Goal: Feedback & Contribution: Submit feedback/report problem

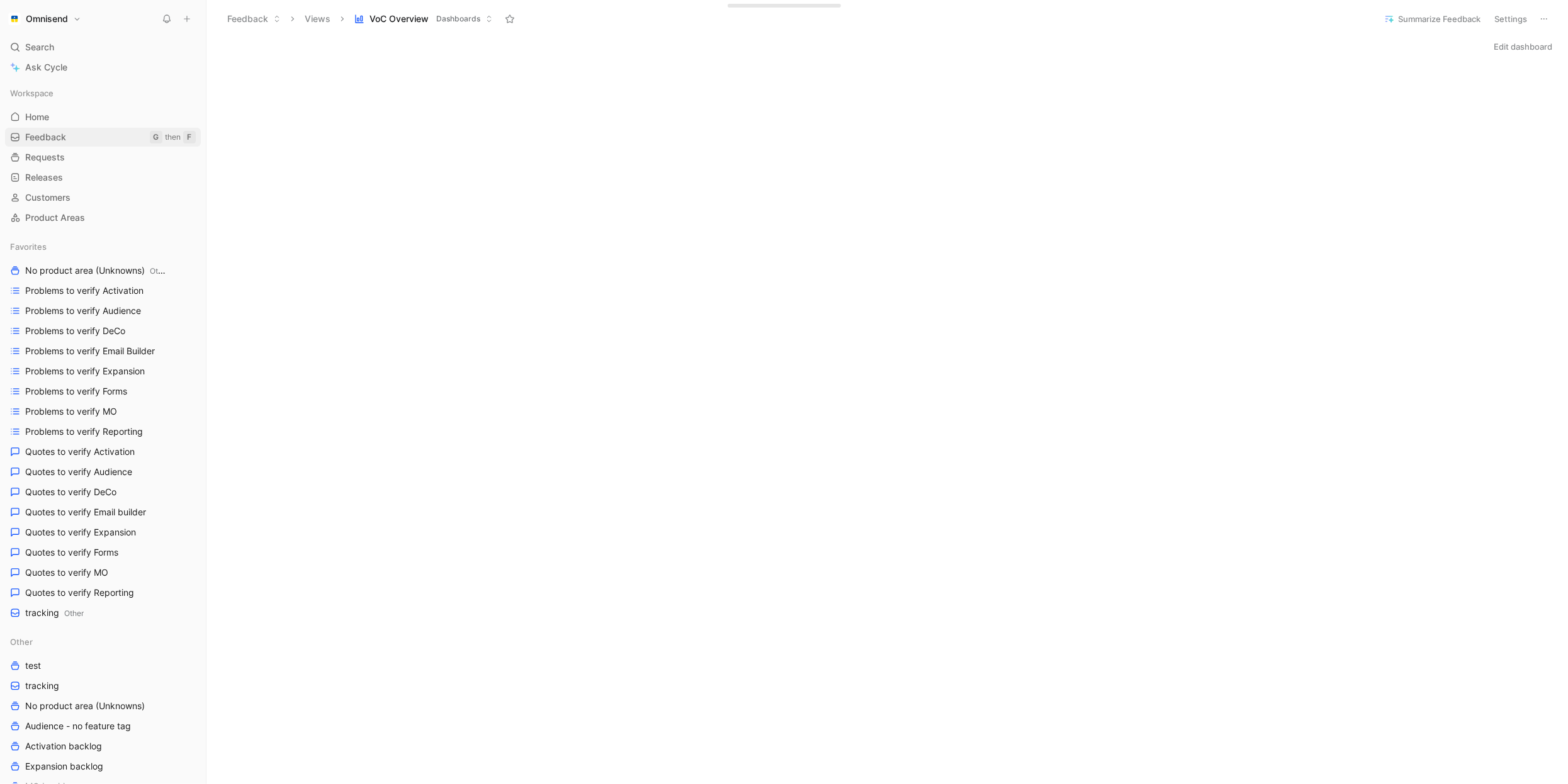
scroll to position [92, 0]
click at [52, 132] on span "Feedback" at bounding box center [45, 137] width 41 height 12
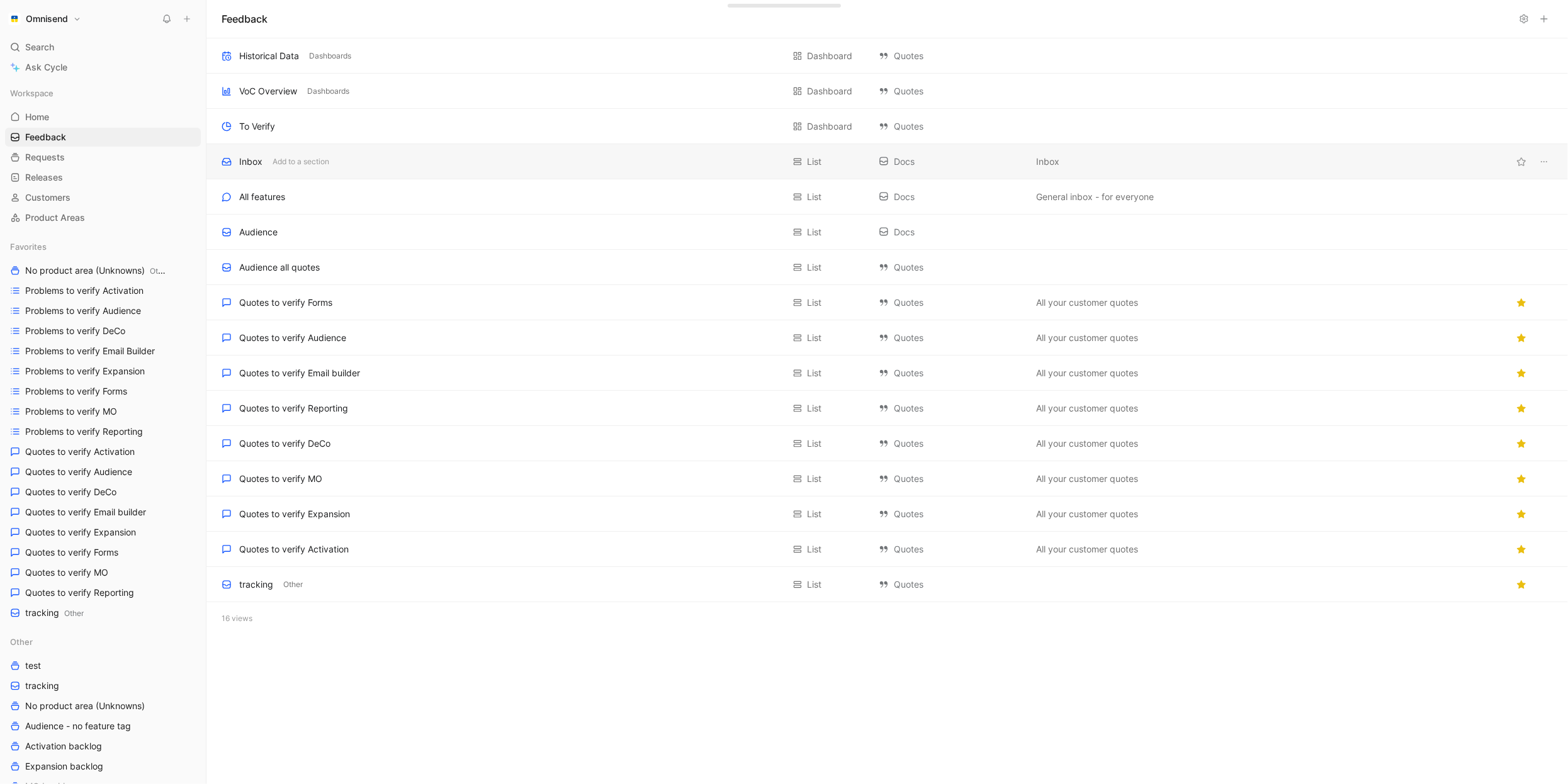
click at [486, 169] on div "Inbox Add to a section" at bounding box center [501, 161] width 562 height 15
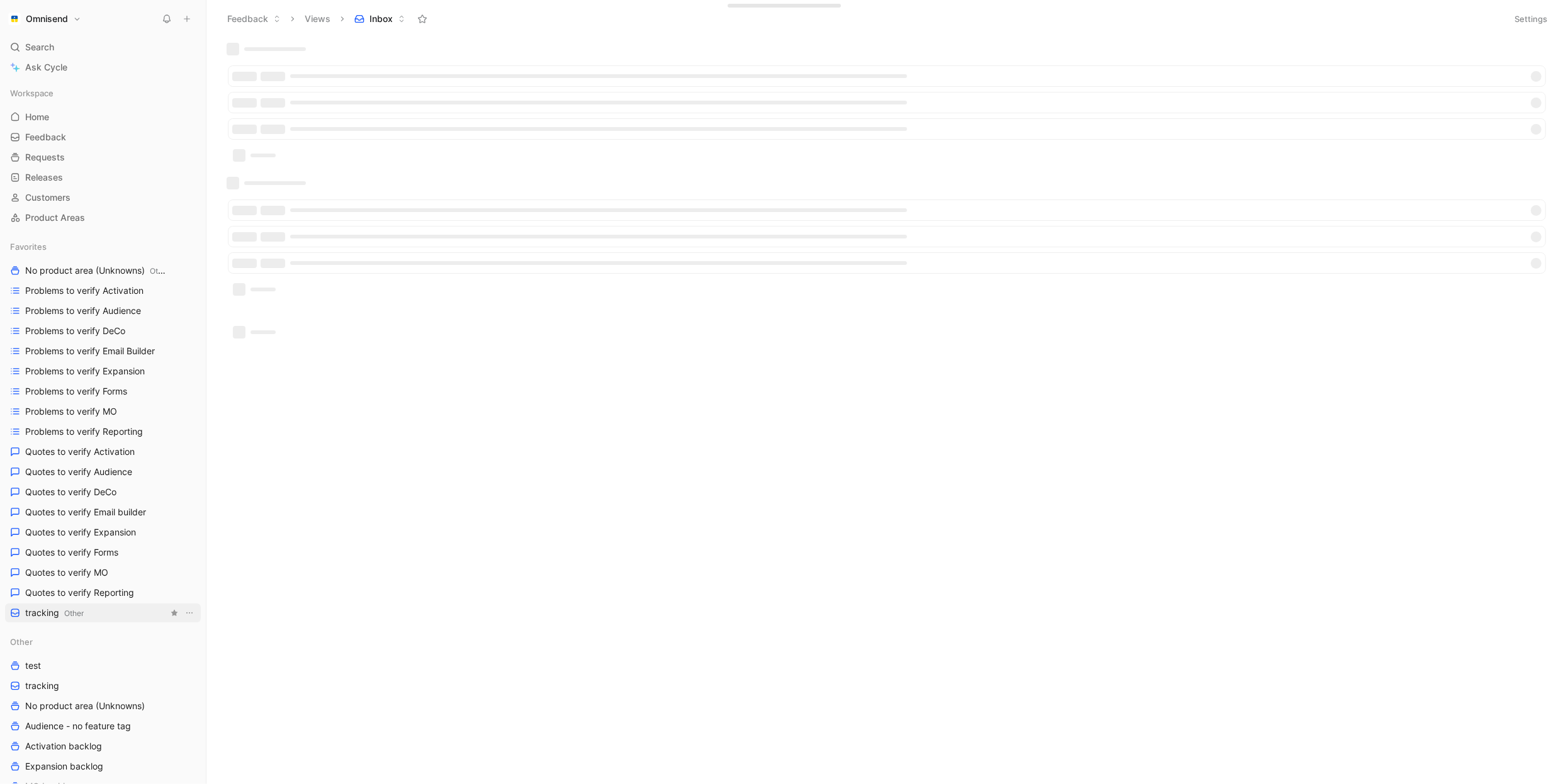
click at [47, 615] on span "tracking Other" at bounding box center [54, 613] width 58 height 13
click at [54, 691] on span "tracking" at bounding box center [42, 686] width 34 height 12
click at [189, 686] on icon "View actions" at bounding box center [190, 686] width 10 height 10
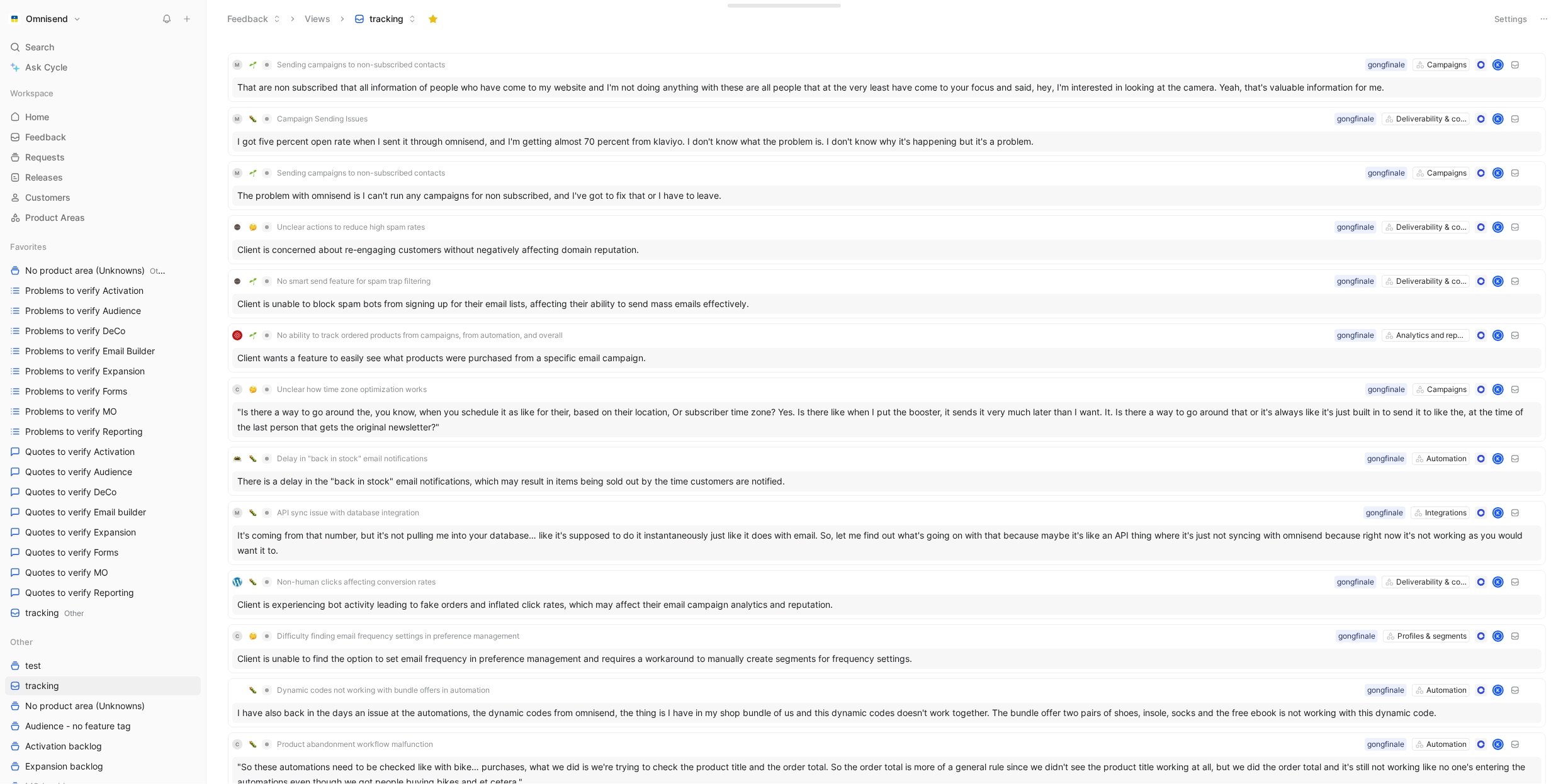
click at [413, 12] on button "tracking" at bounding box center [386, 19] width 73 height 19
click at [1505, 21] on button "Settings" at bounding box center [1511, 19] width 44 height 17
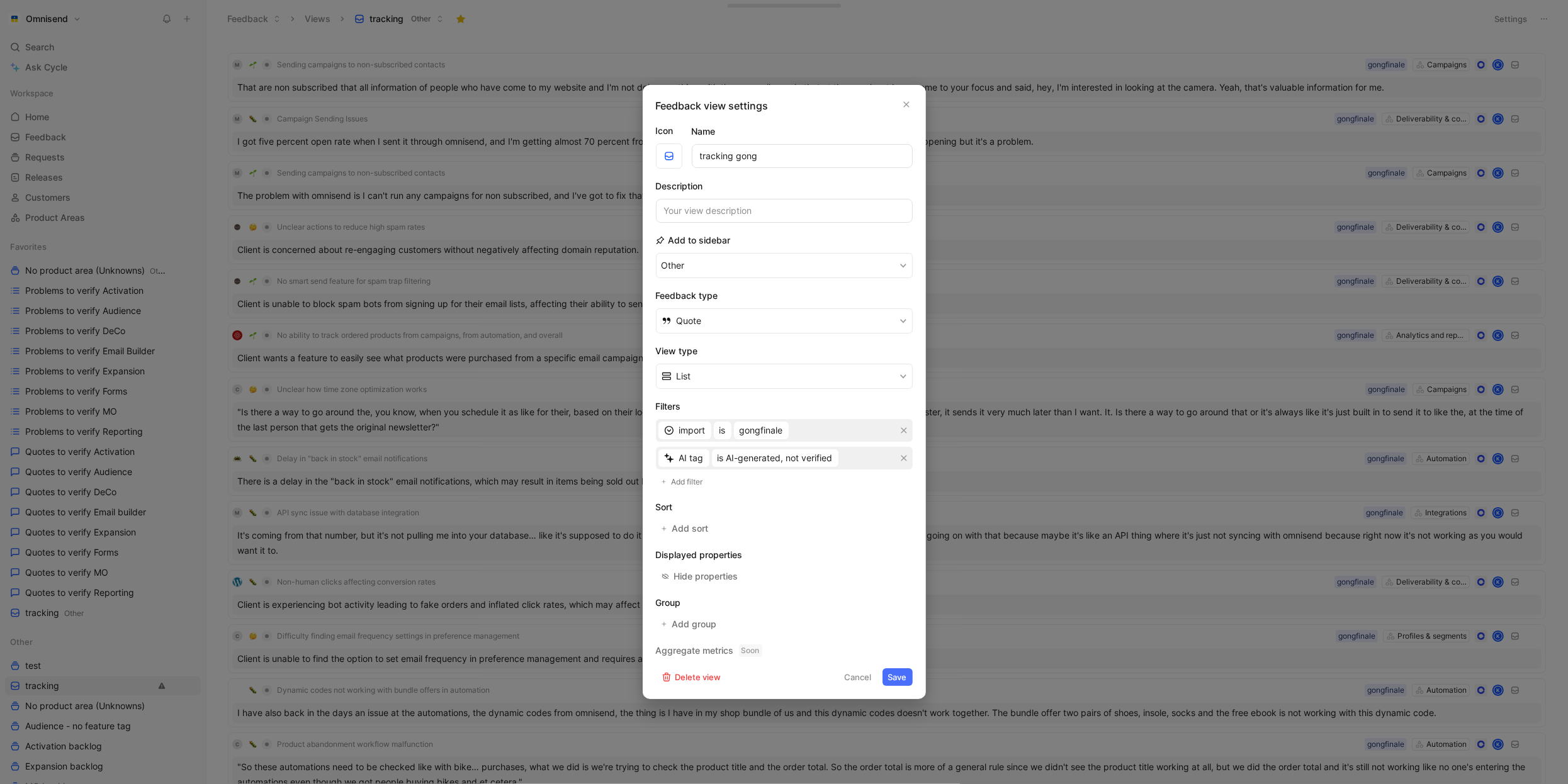
type input "tracking gong"
click at [892, 680] on button "Save" at bounding box center [898, 677] width 30 height 17
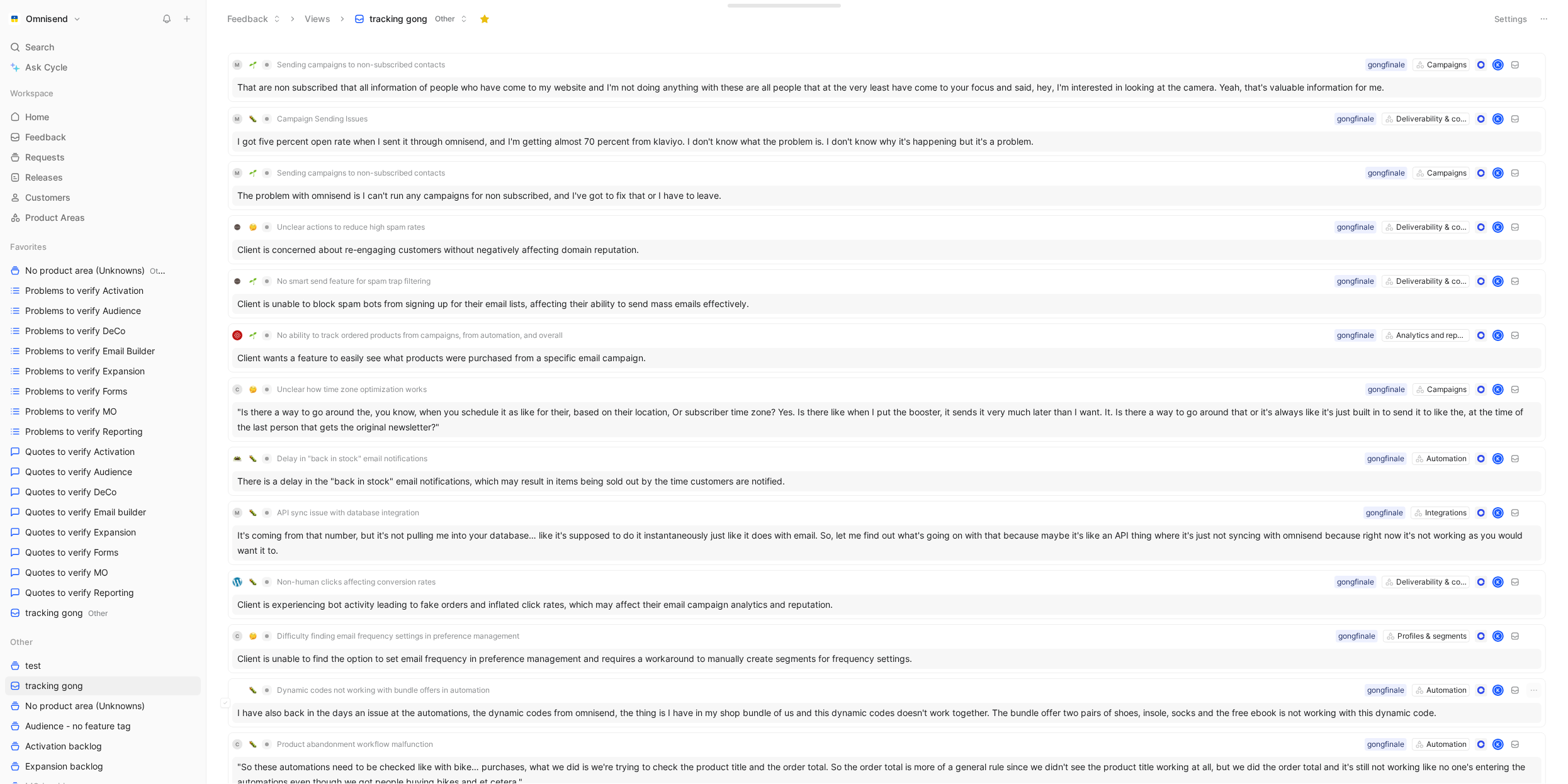
scroll to position [977, 0]
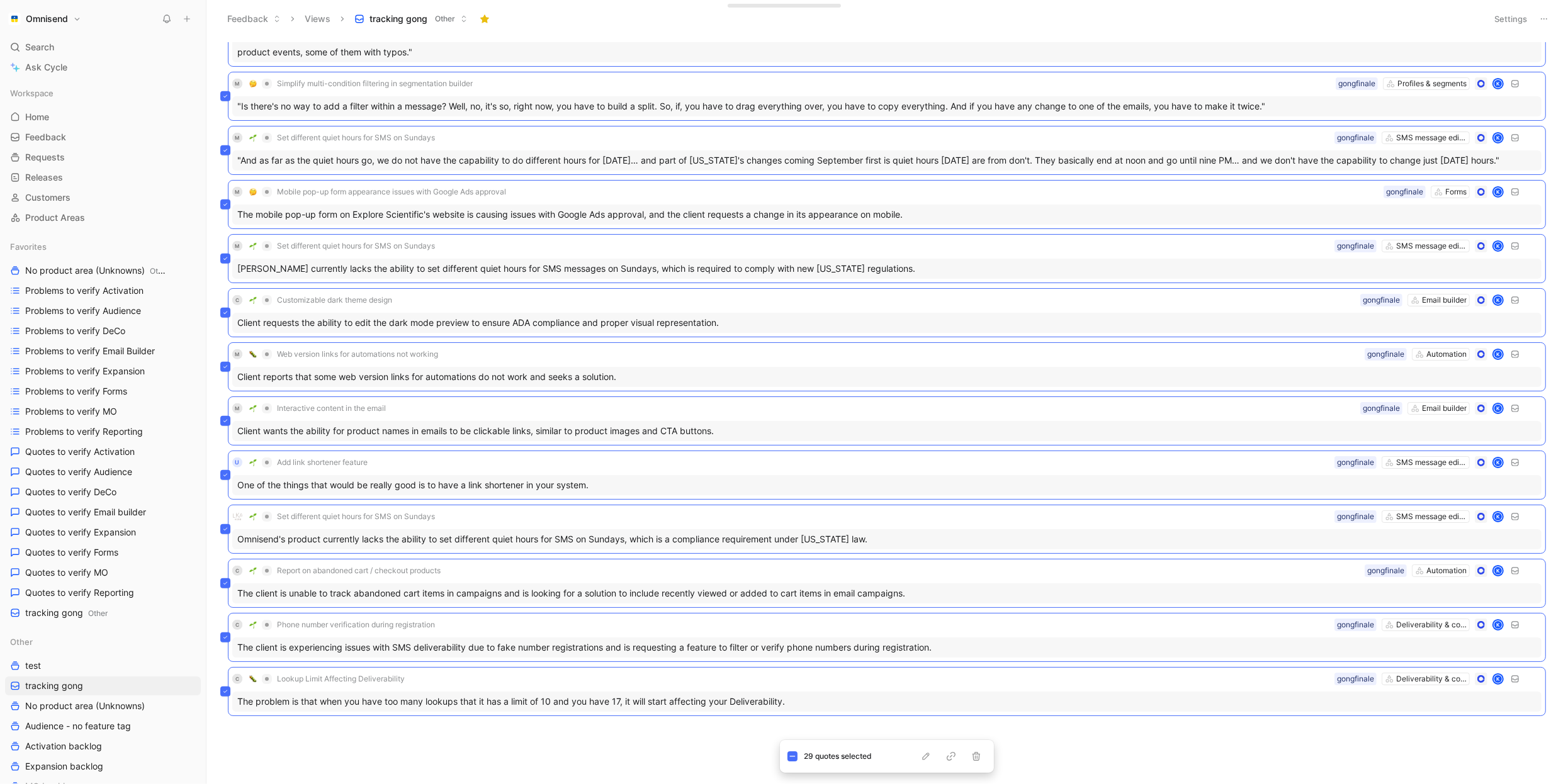
click at [629, 769] on body "Omnisend Search ⌘ K Ask Cycle Workspace Home G then H Feedback G then F Request…" at bounding box center [784, 392] width 1568 height 784
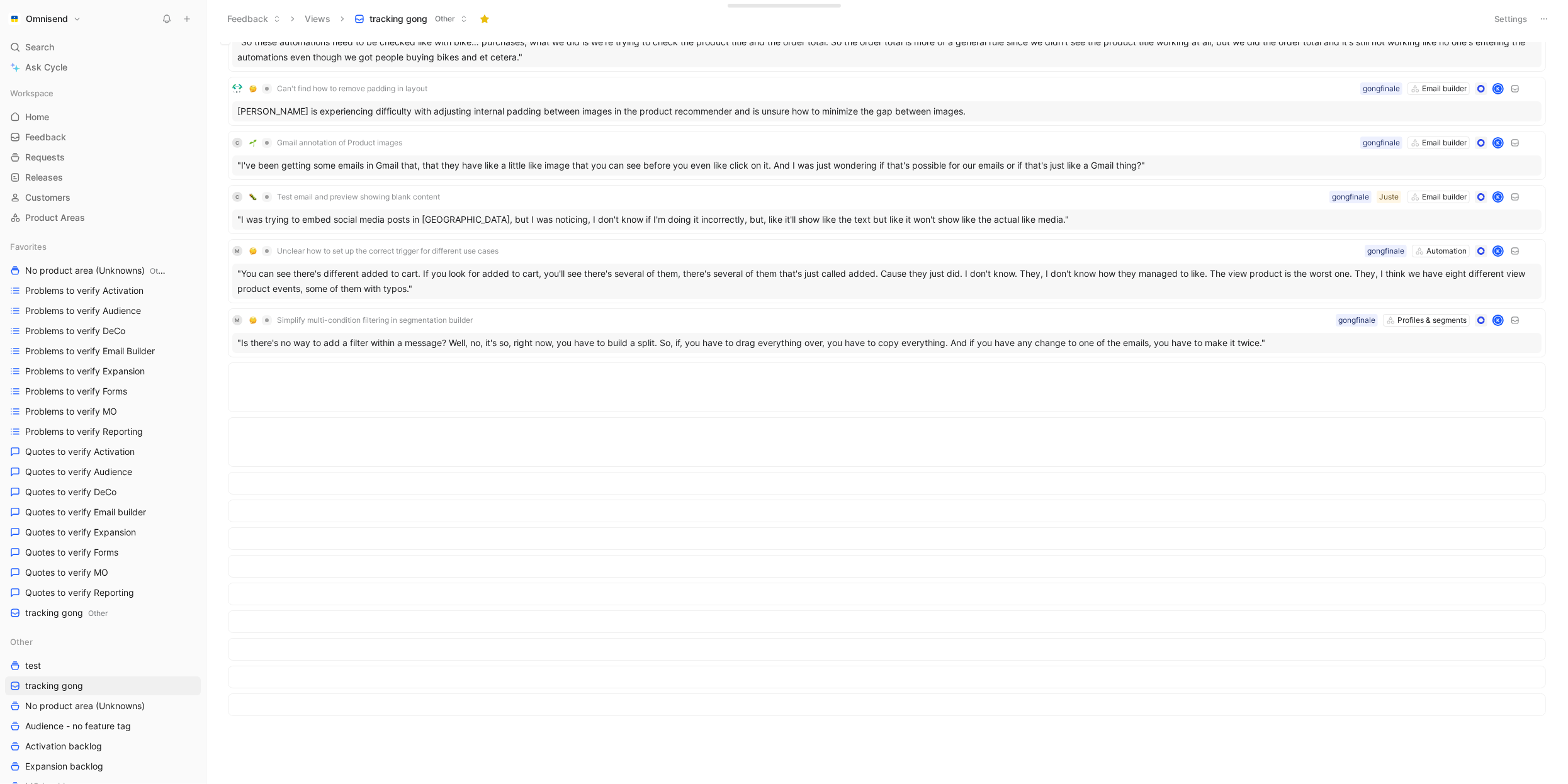
scroll to position [0, 0]
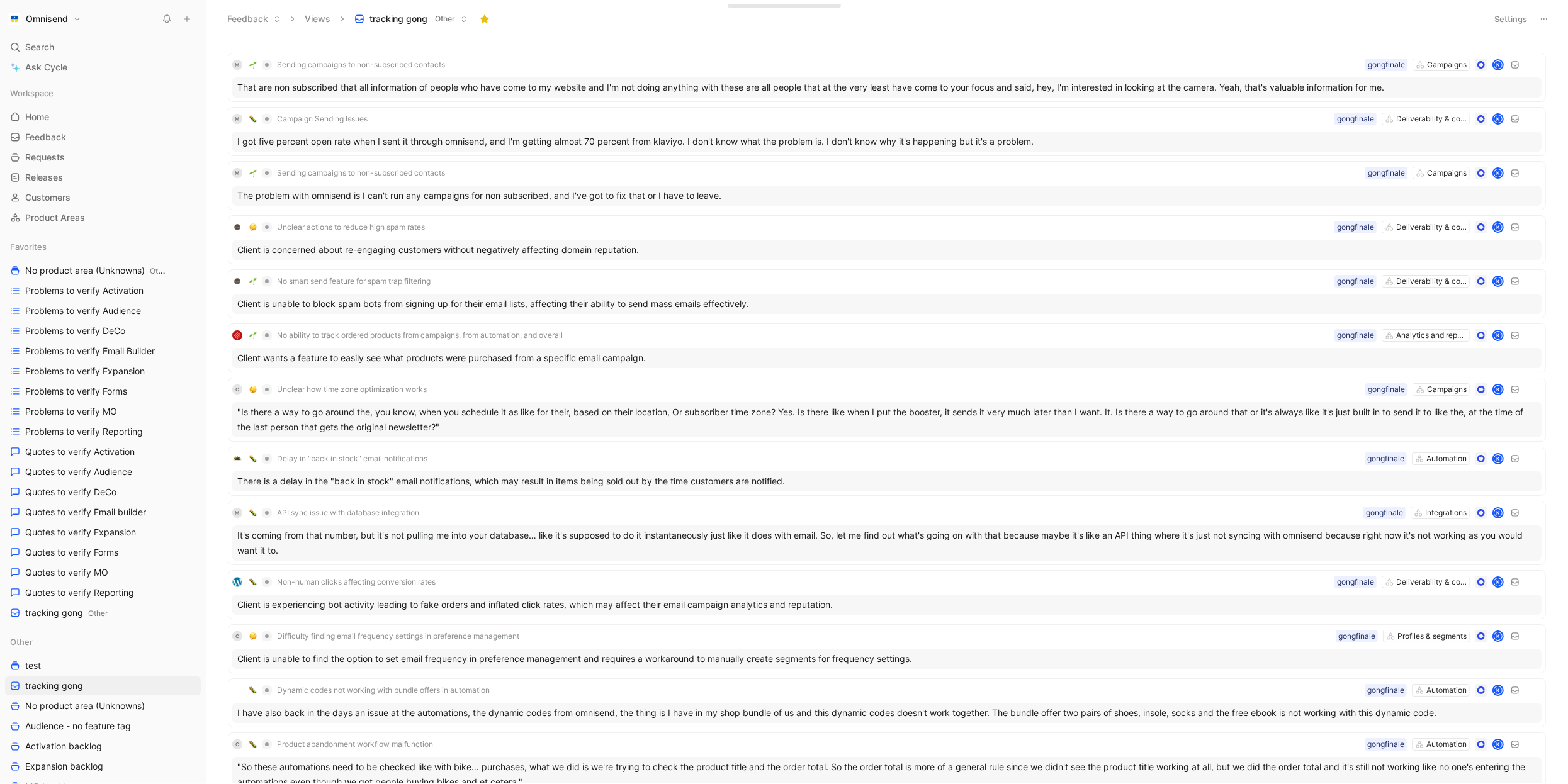
click at [1532, 21] on button "Settings" at bounding box center [1511, 19] width 44 height 17
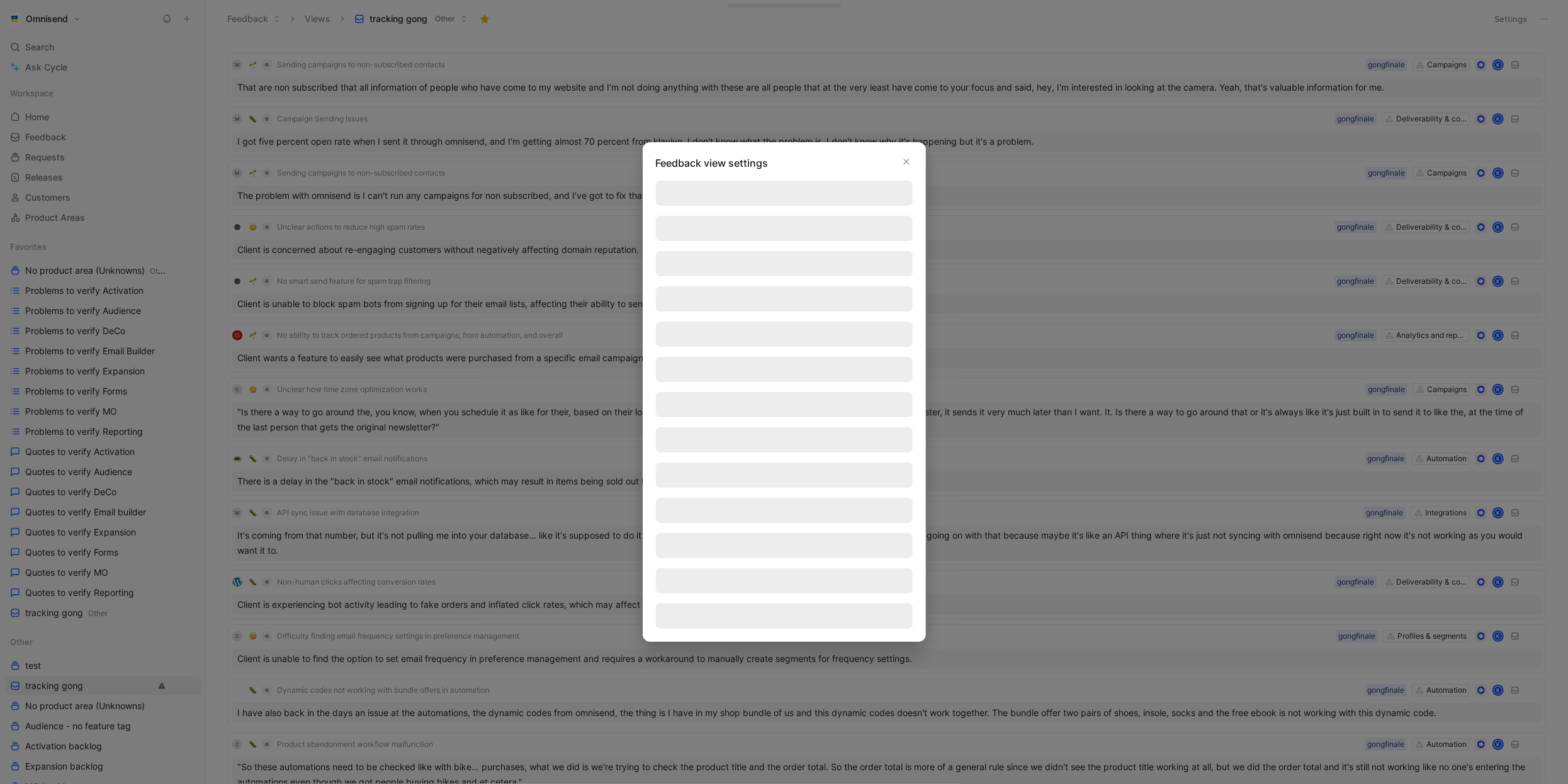
click at [1546, 18] on div at bounding box center [784, 392] width 1568 height 784
click at [908, 163] on icon "button" at bounding box center [906, 162] width 8 height 10
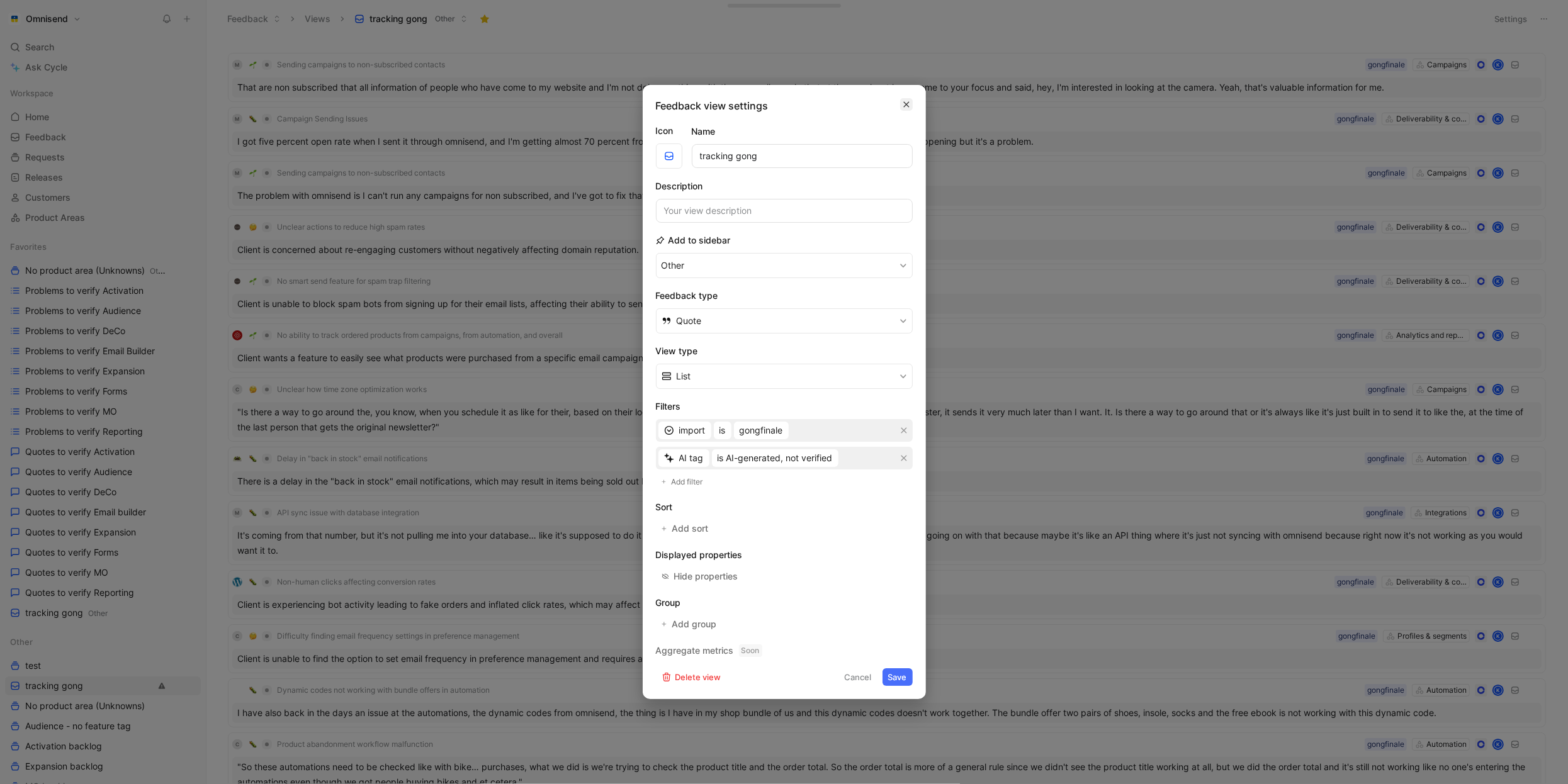
click at [907, 99] on icon "button" at bounding box center [906, 104] width 8 height 10
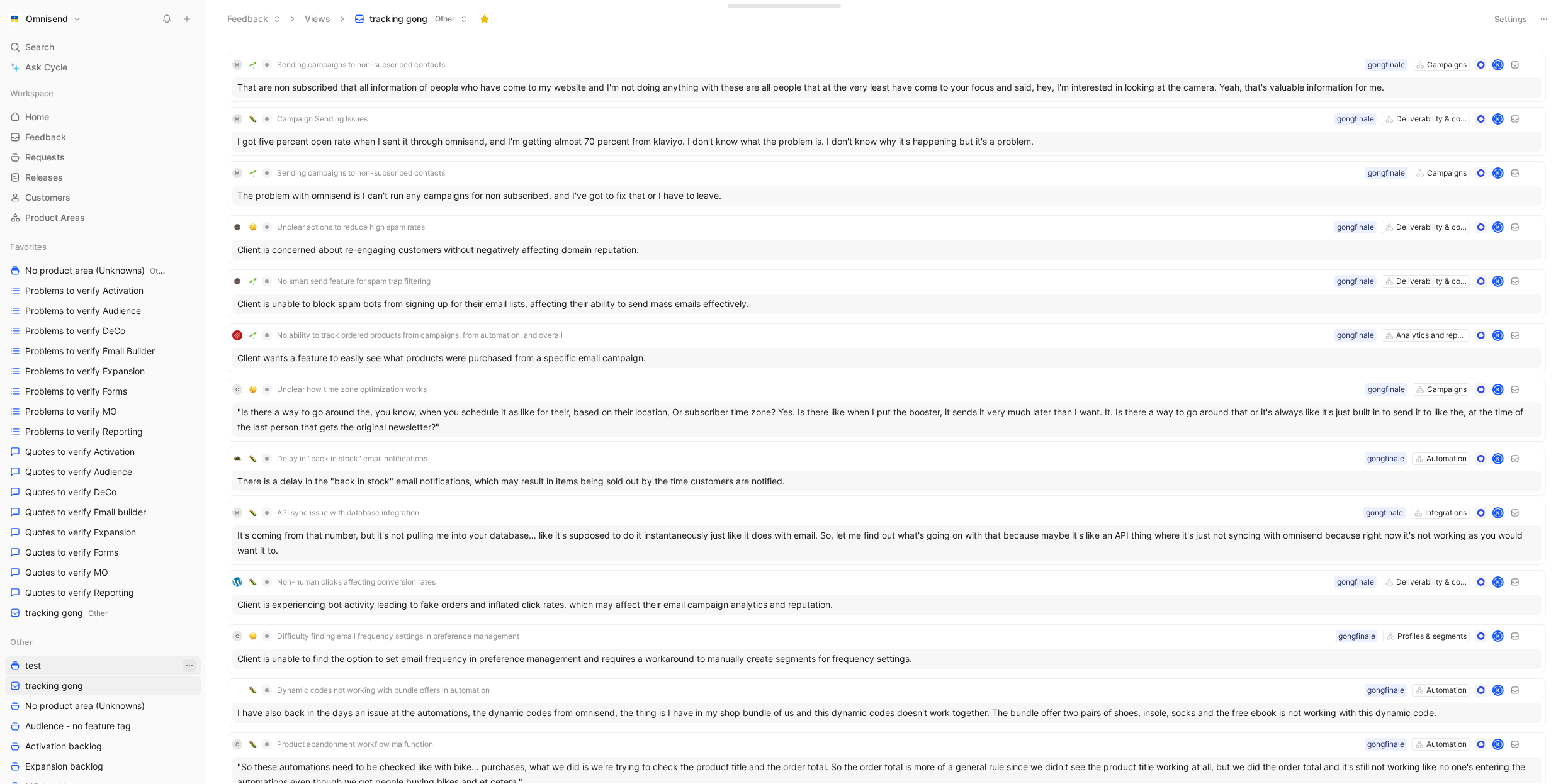
click at [189, 664] on icon "View actions" at bounding box center [190, 666] width 10 height 10
click at [198, 687] on link "tracking gong" at bounding box center [103, 686] width 196 height 19
click at [187, 686] on icon "View actions" at bounding box center [190, 686] width 10 height 10
click at [199, 582] on div "Duplicate" at bounding box center [197, 576] width 94 height 15
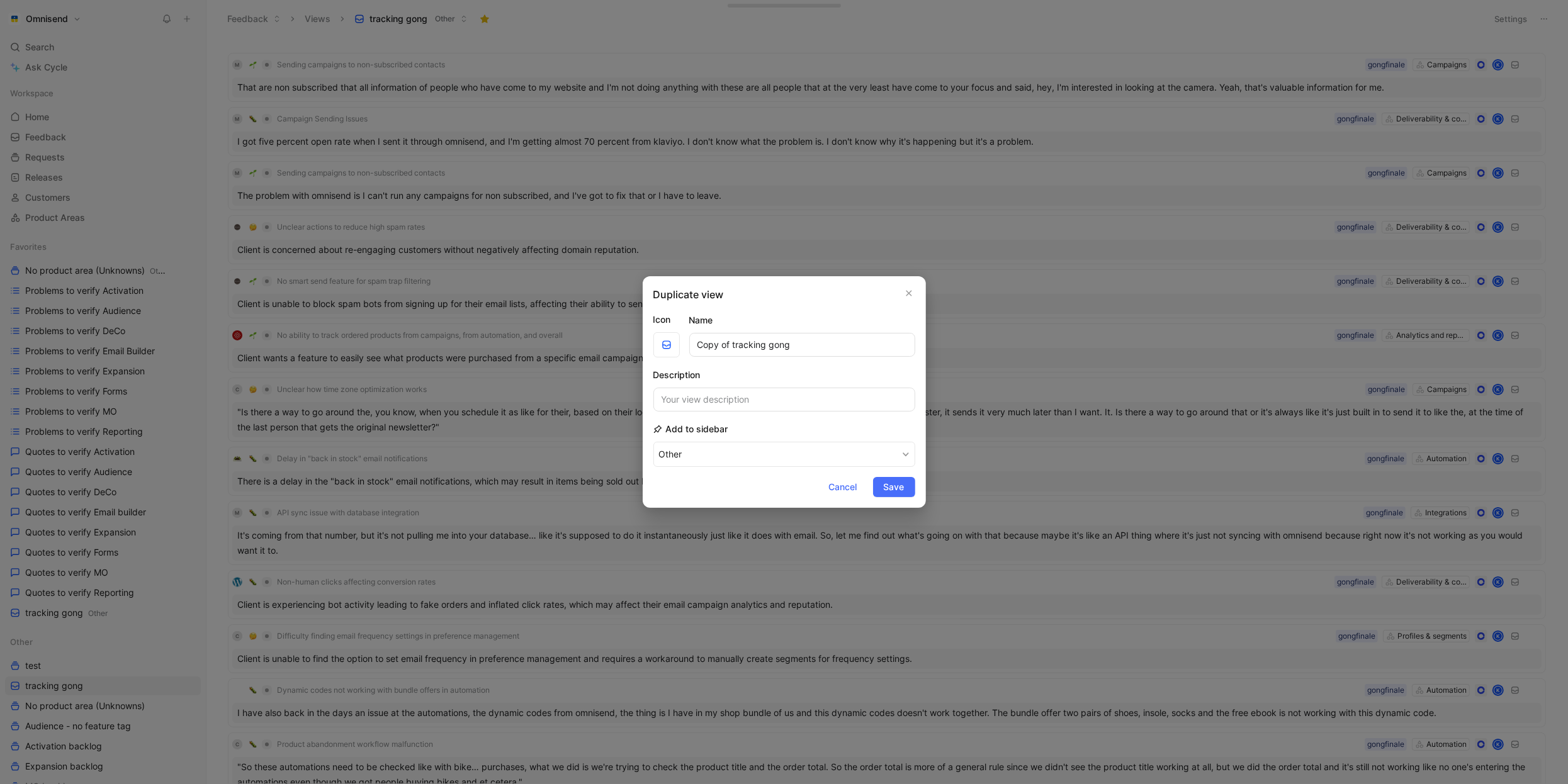
drag, startPoint x: 840, startPoint y: 346, endPoint x: 649, endPoint y: 346, distance: 191.0
click at [649, 346] on div "Duplicate view Icon Name Copy of tracking gong Description Add to sidebar Other…" at bounding box center [784, 392] width 283 height 231
type input "Tracking intercom"
click at [906, 490] on button "Save" at bounding box center [894, 486] width 42 height 20
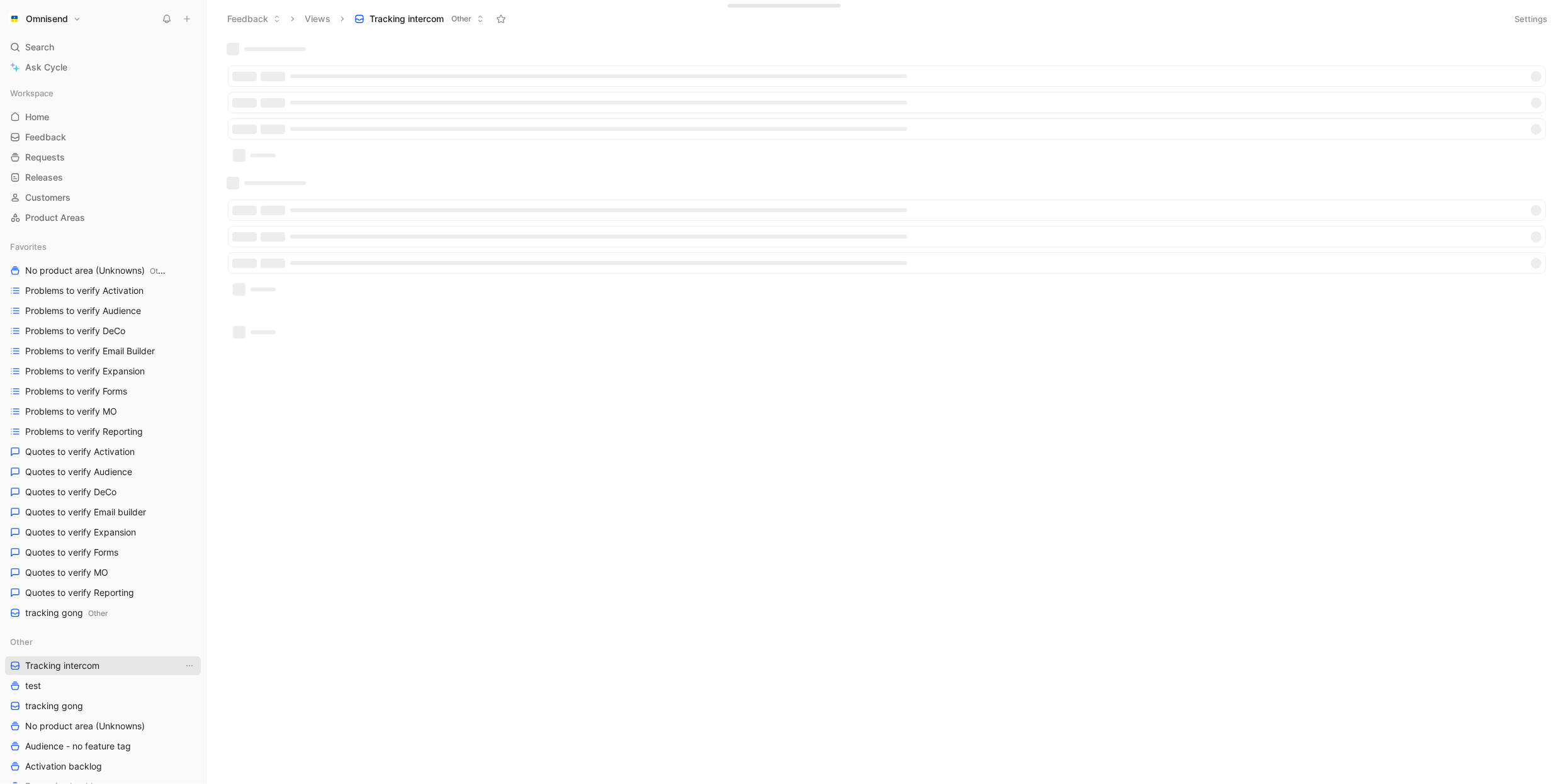
click at [113, 672] on link "Tracking intercom" at bounding box center [103, 666] width 196 height 19
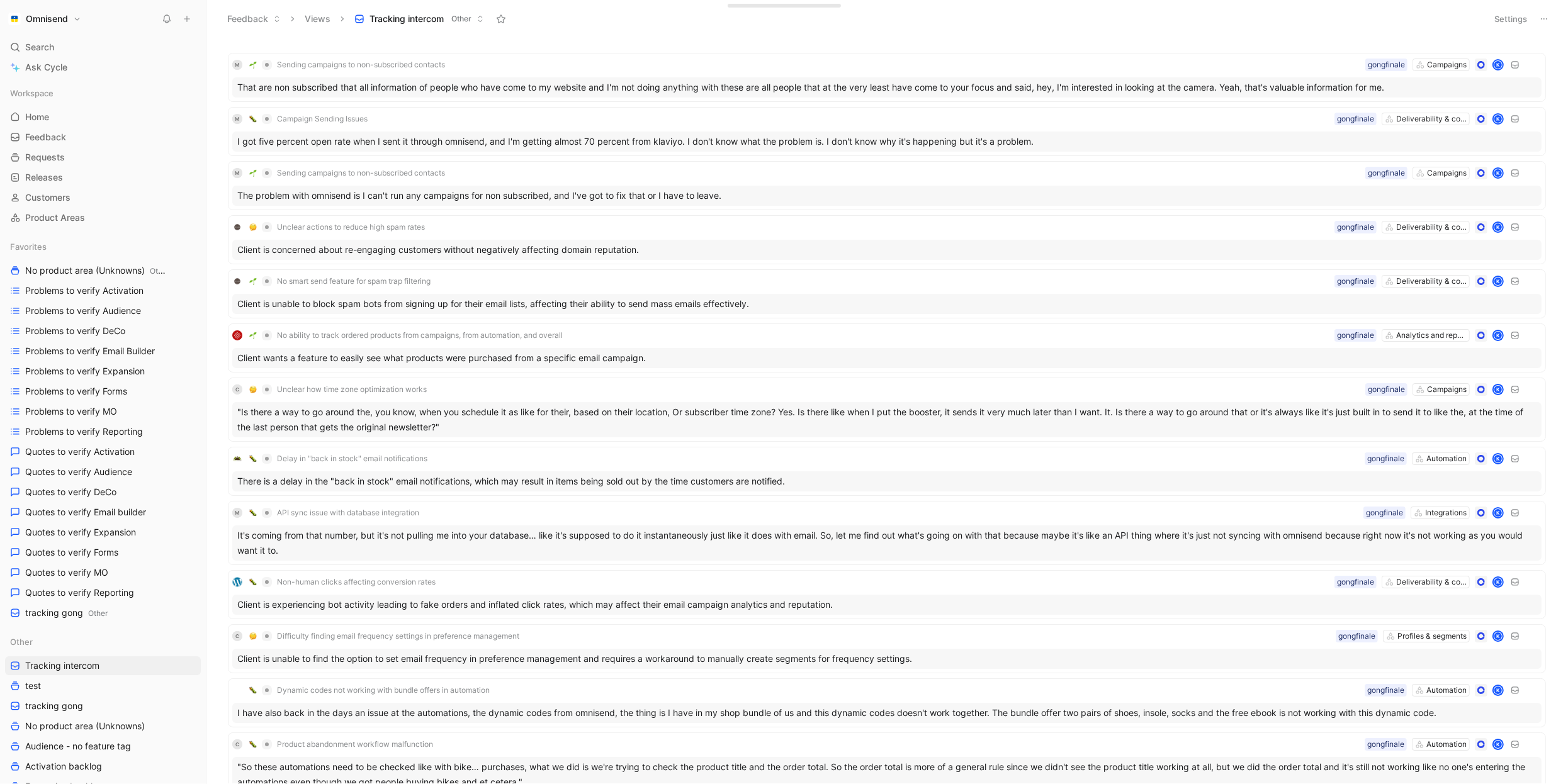
click at [1528, 24] on button "Settings" at bounding box center [1511, 19] width 44 height 17
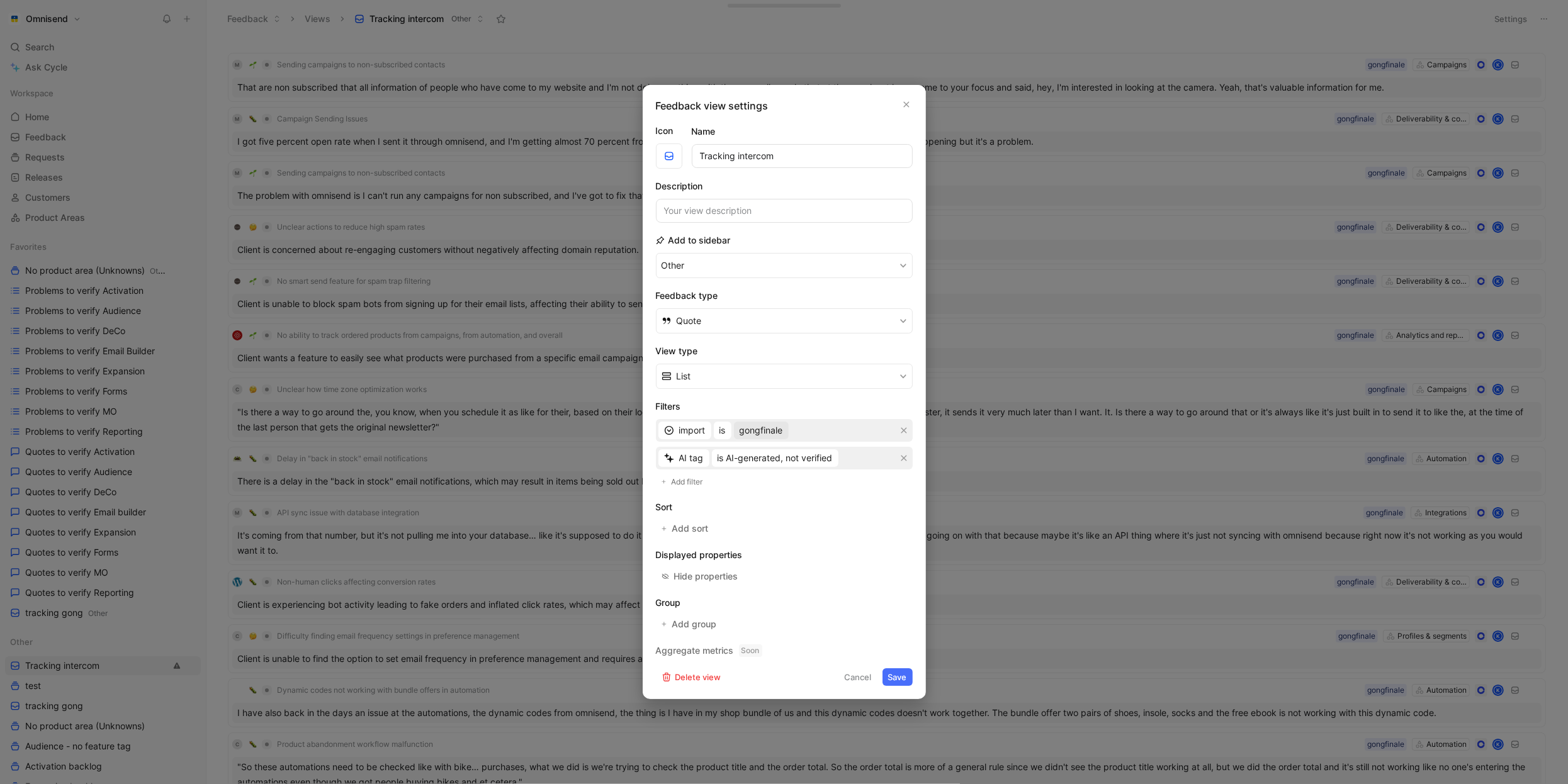
click at [760, 437] on span "gongfinale" at bounding box center [762, 430] width 44 height 15
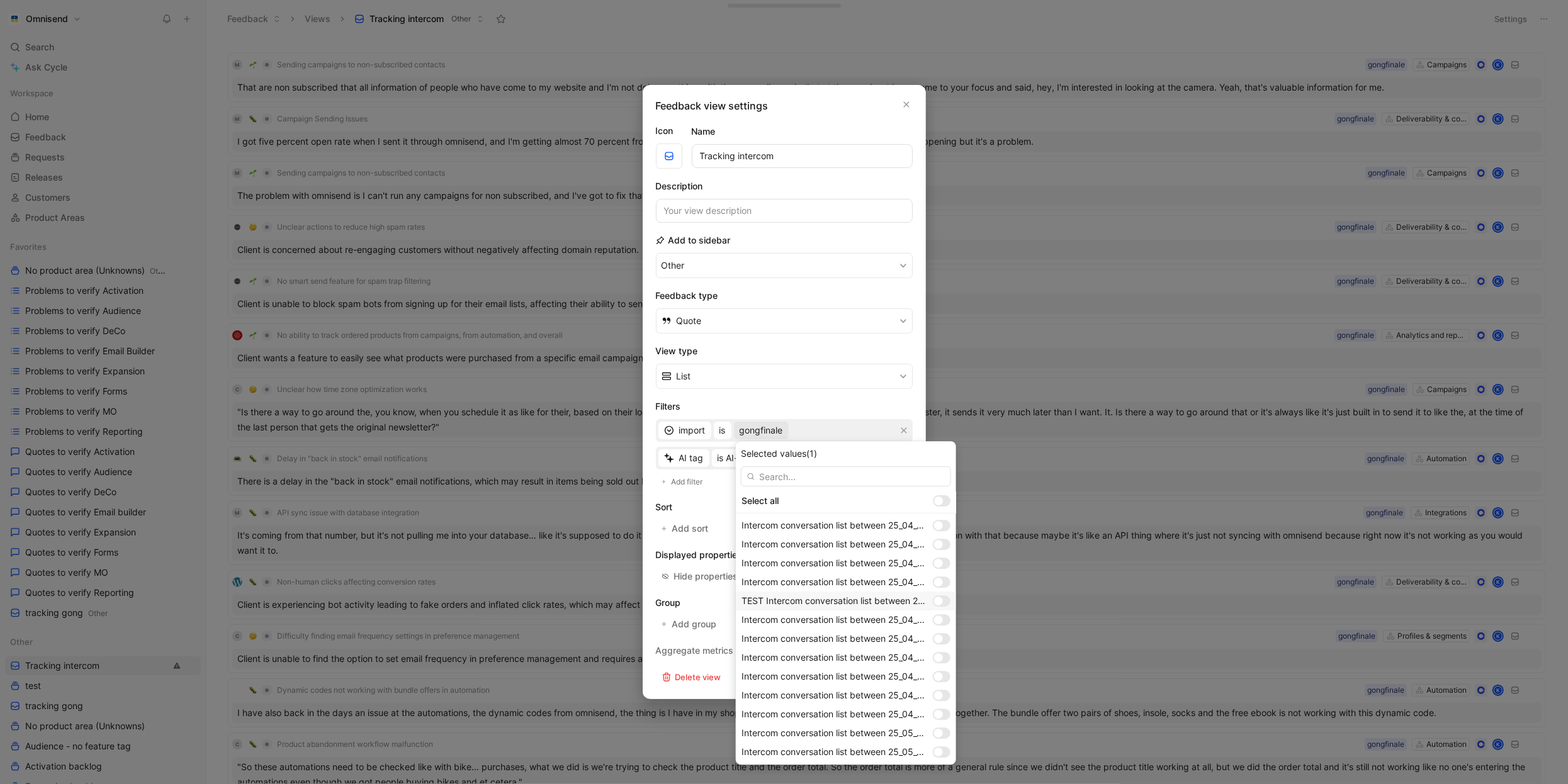
scroll to position [926, 0]
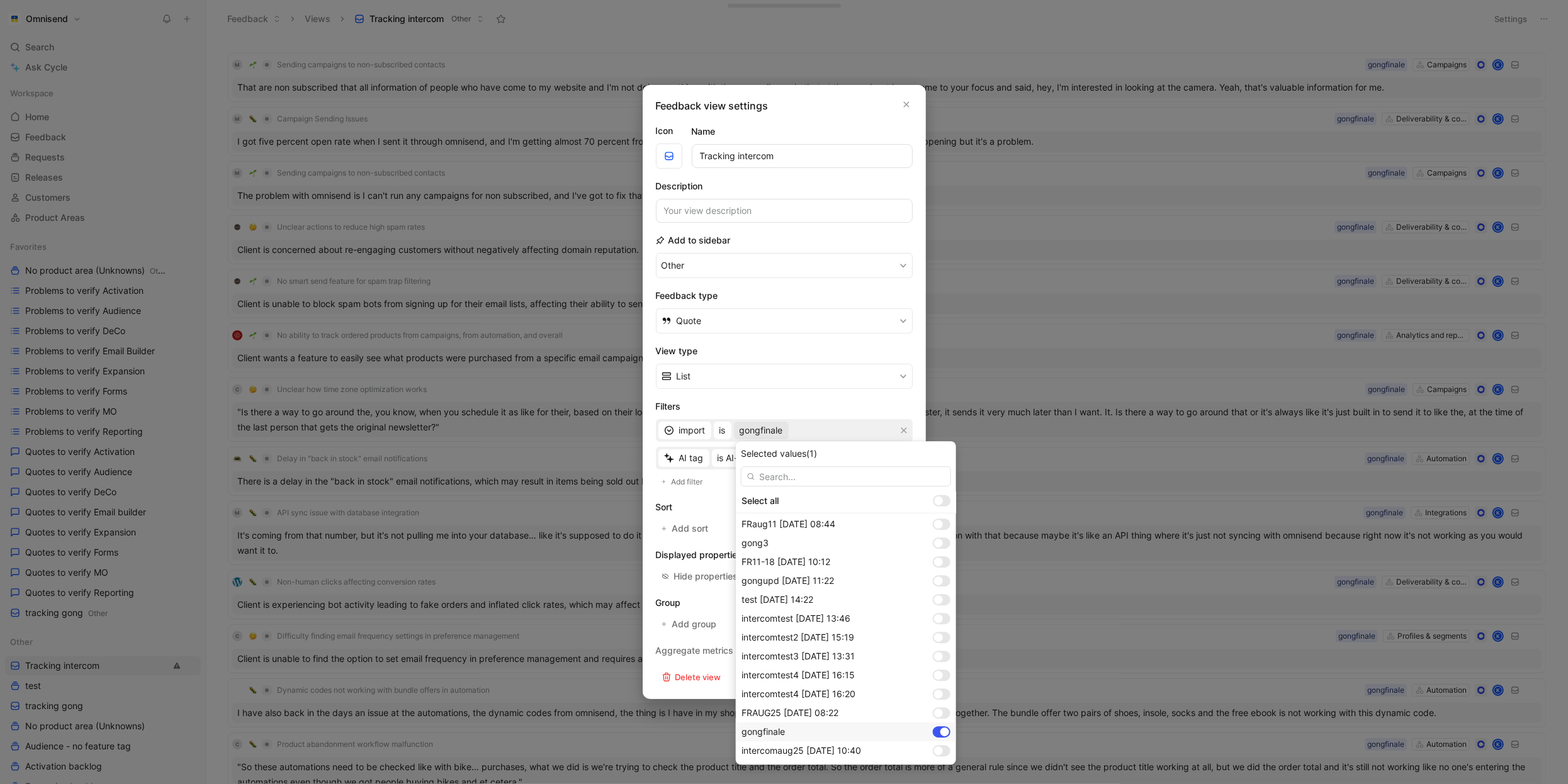
click at [940, 732] on div at bounding box center [945, 732] width 9 height 9
click at [940, 753] on div at bounding box center [939, 750] width 9 height 9
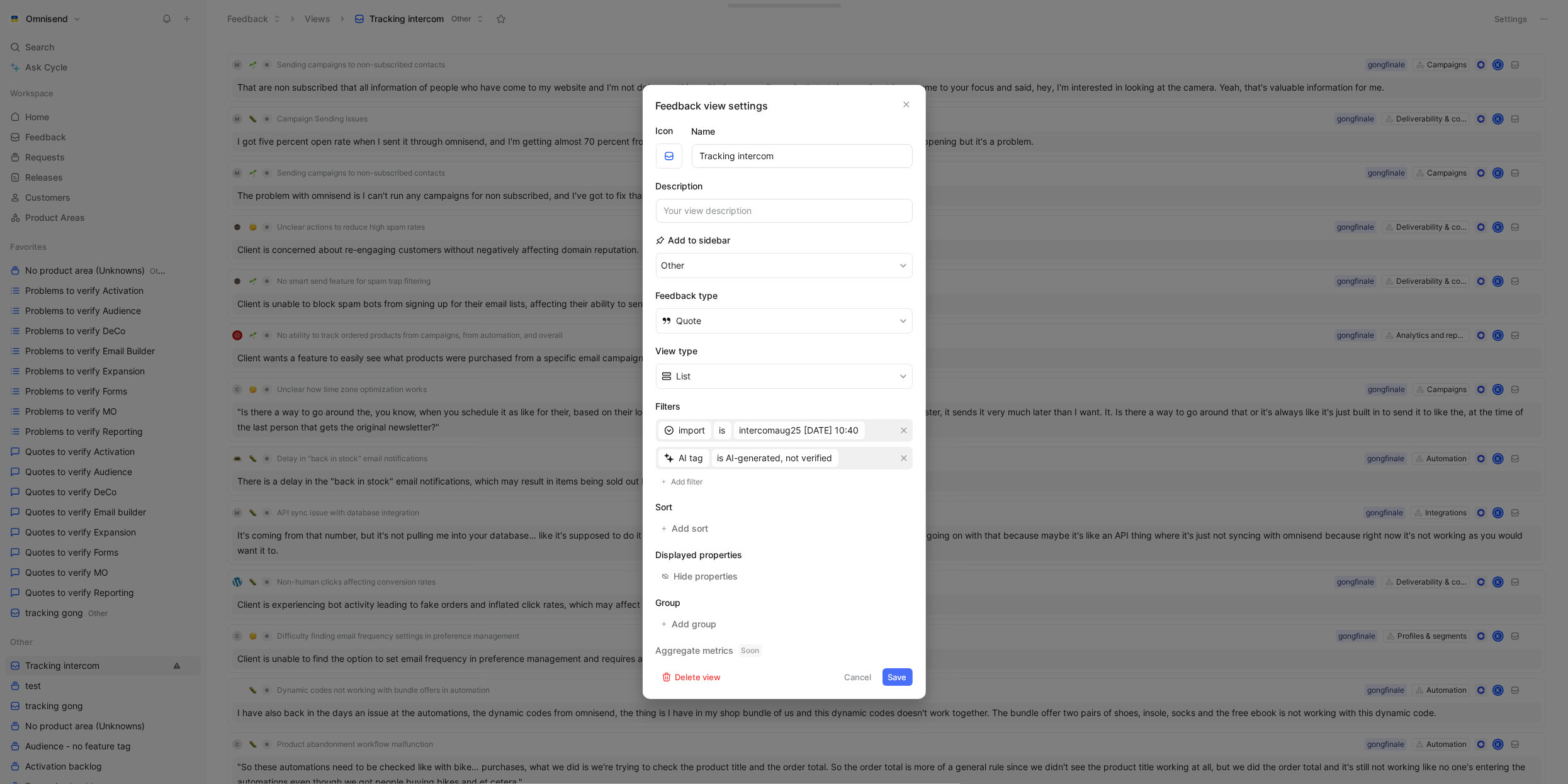
click at [890, 676] on button "Save" at bounding box center [898, 677] width 30 height 17
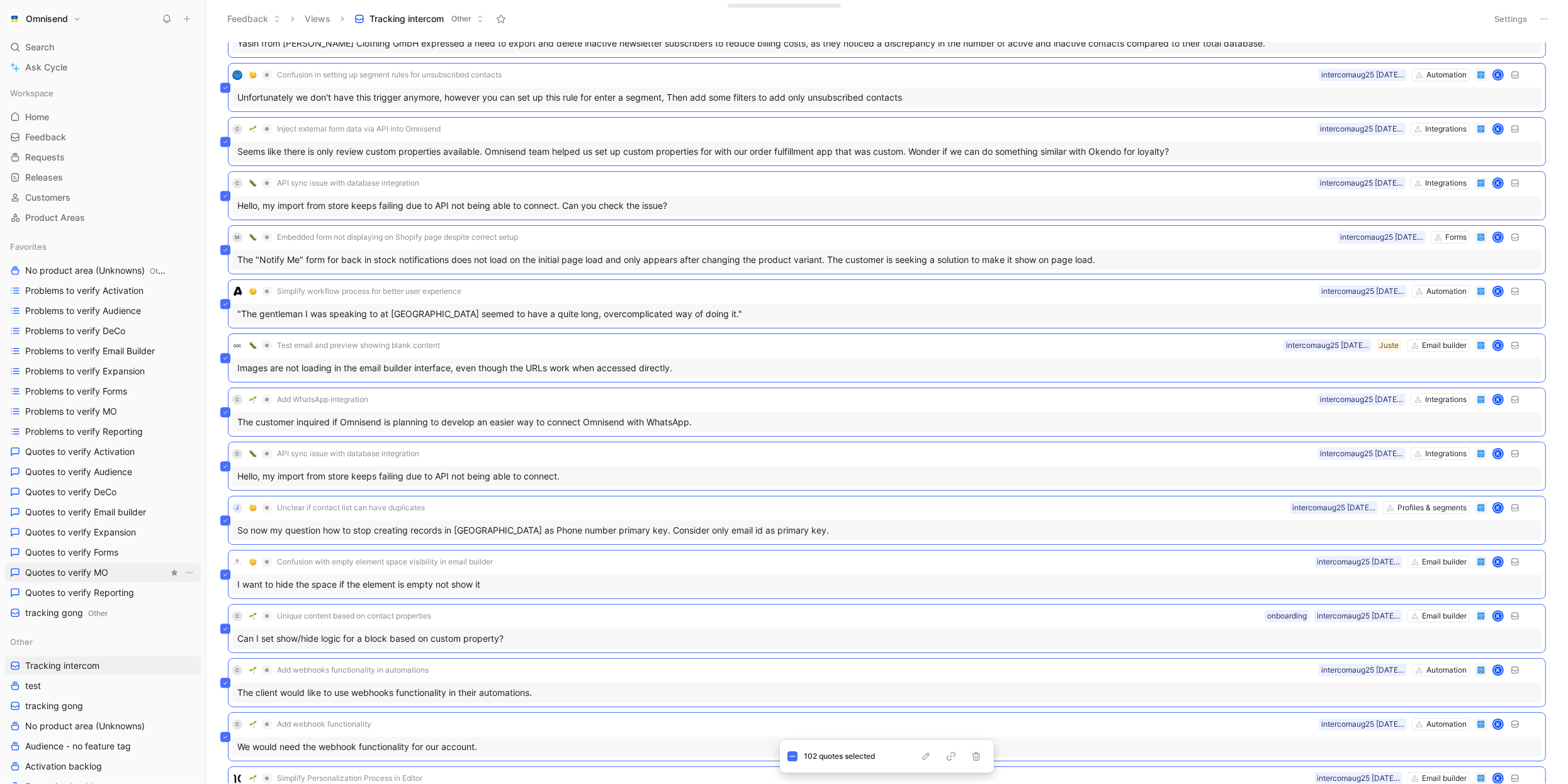
scroll to position [3877, 0]
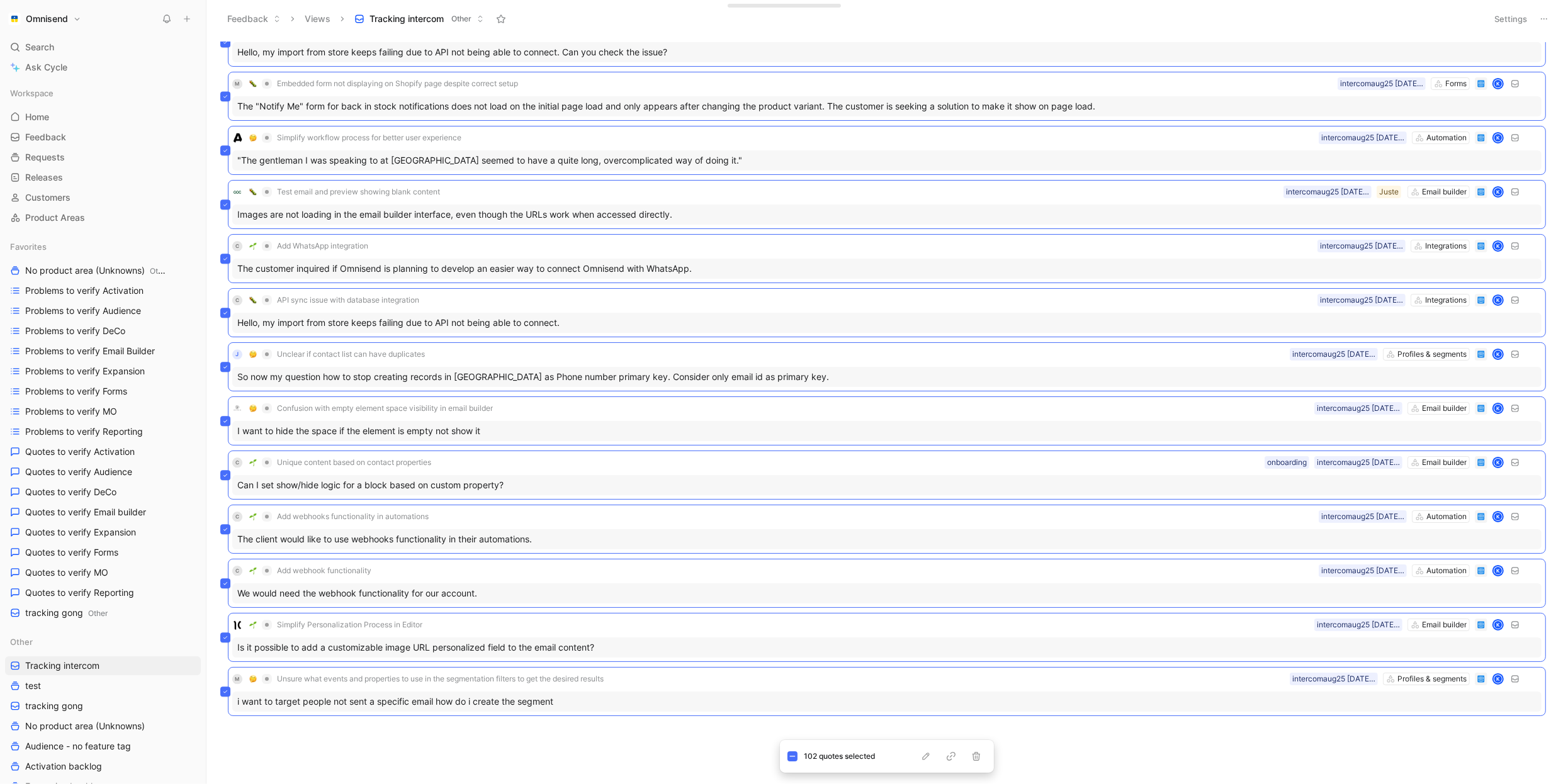
click at [413, 760] on div "Test email and preview showing blank content Email builder Juste intercomaug25 …" at bounding box center [885, 412] width 1344 height 741
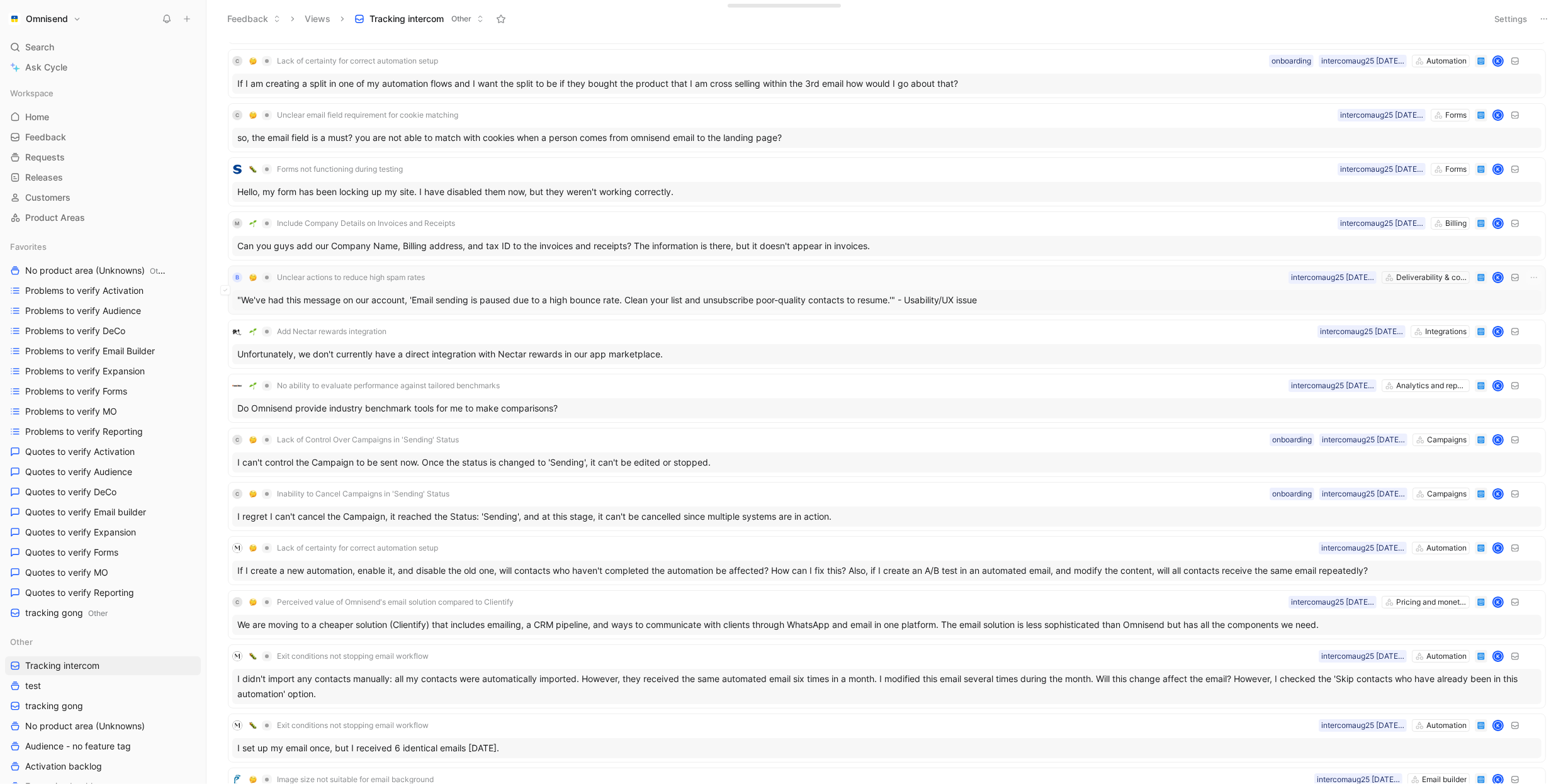
scroll to position [0, 0]
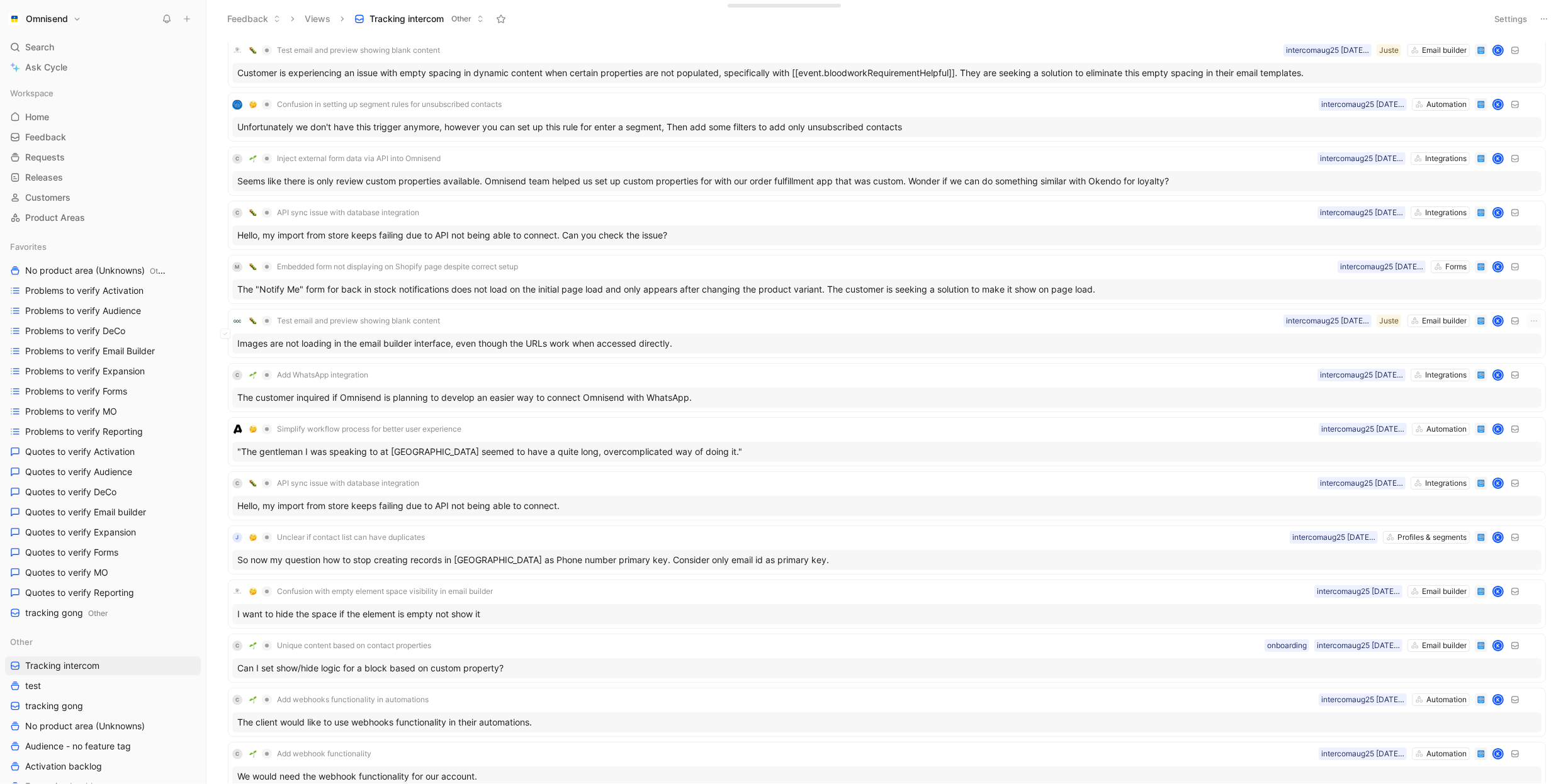
scroll to position [3808, 0]
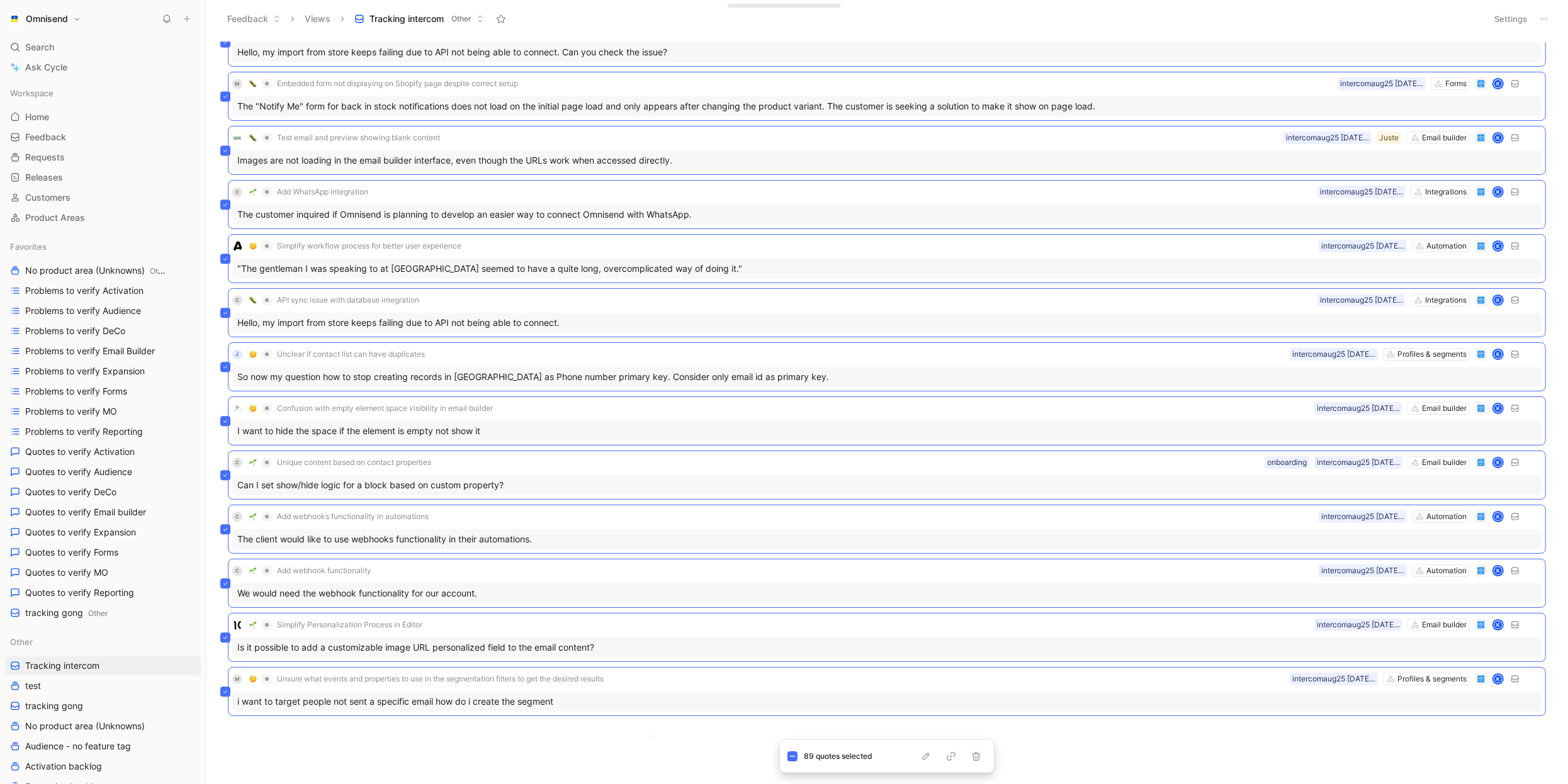
click at [650, 735] on body "Omnisend Search ⌘ K Ask Cycle Workspace Home G then H Feedback G then F Request…" at bounding box center [784, 392] width 1568 height 784
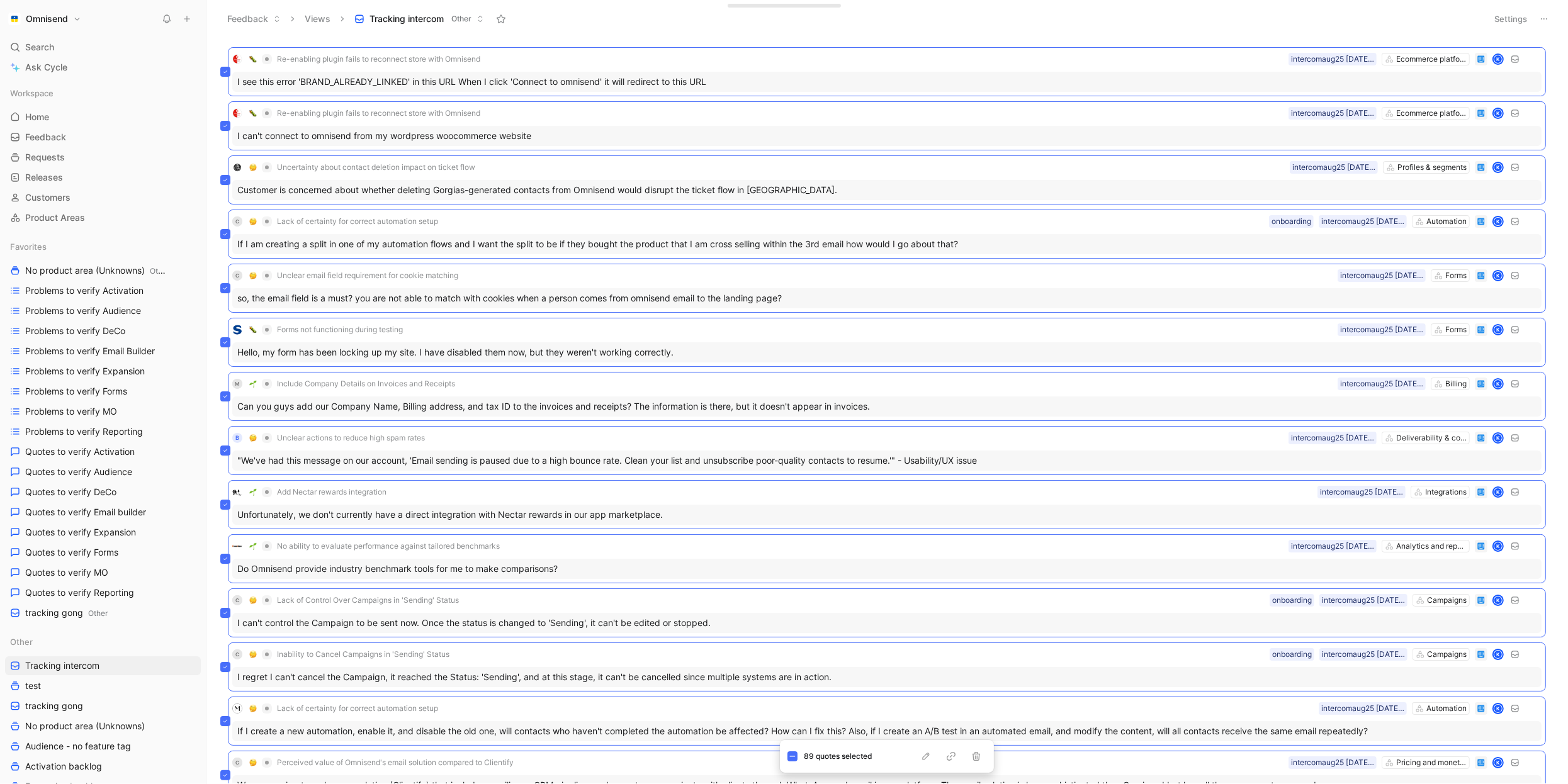
scroll to position [0, 0]
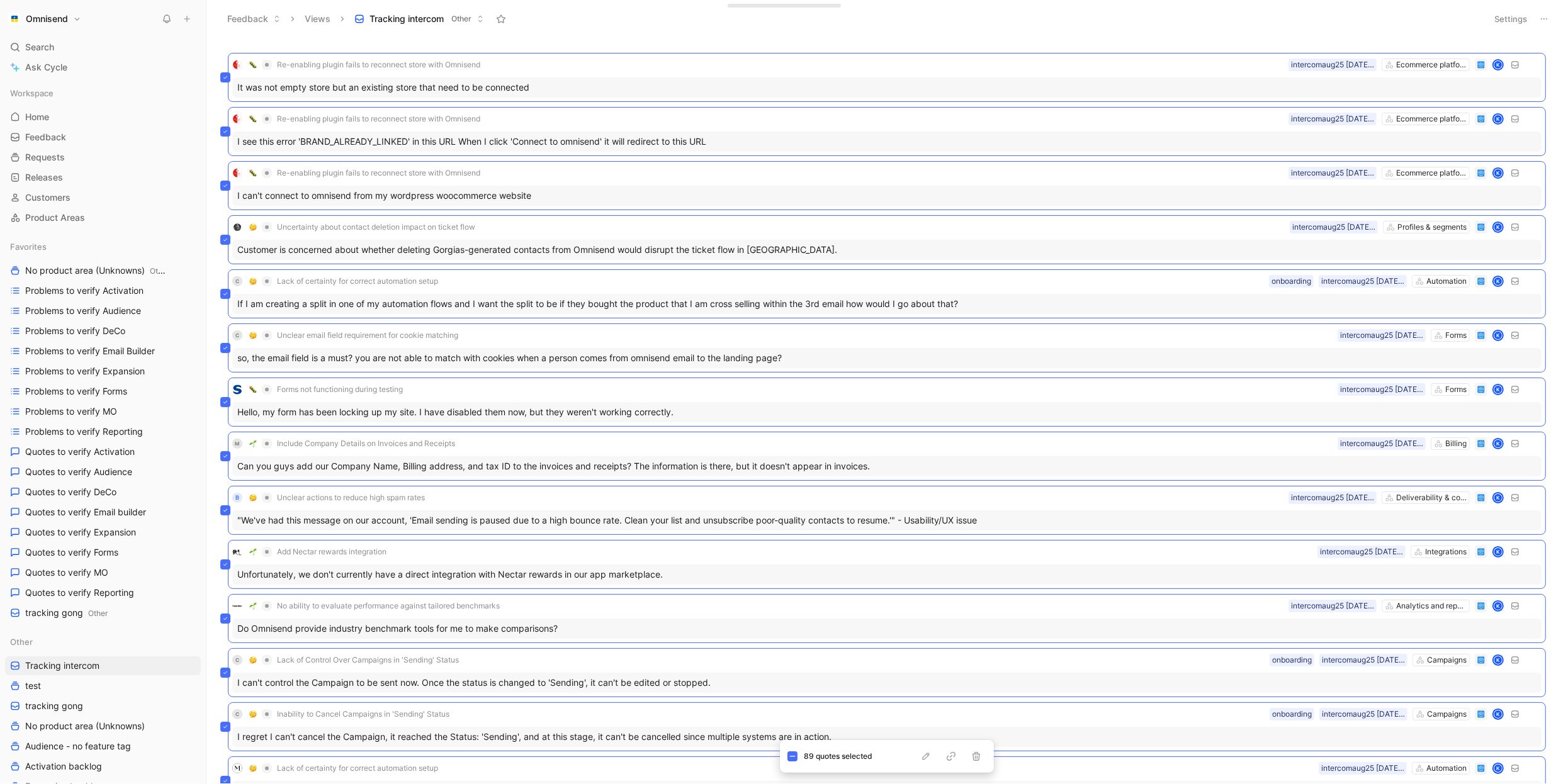
click at [738, 22] on div "Feedback Views Tracking intercom Other" at bounding box center [850, 18] width 1260 height 22
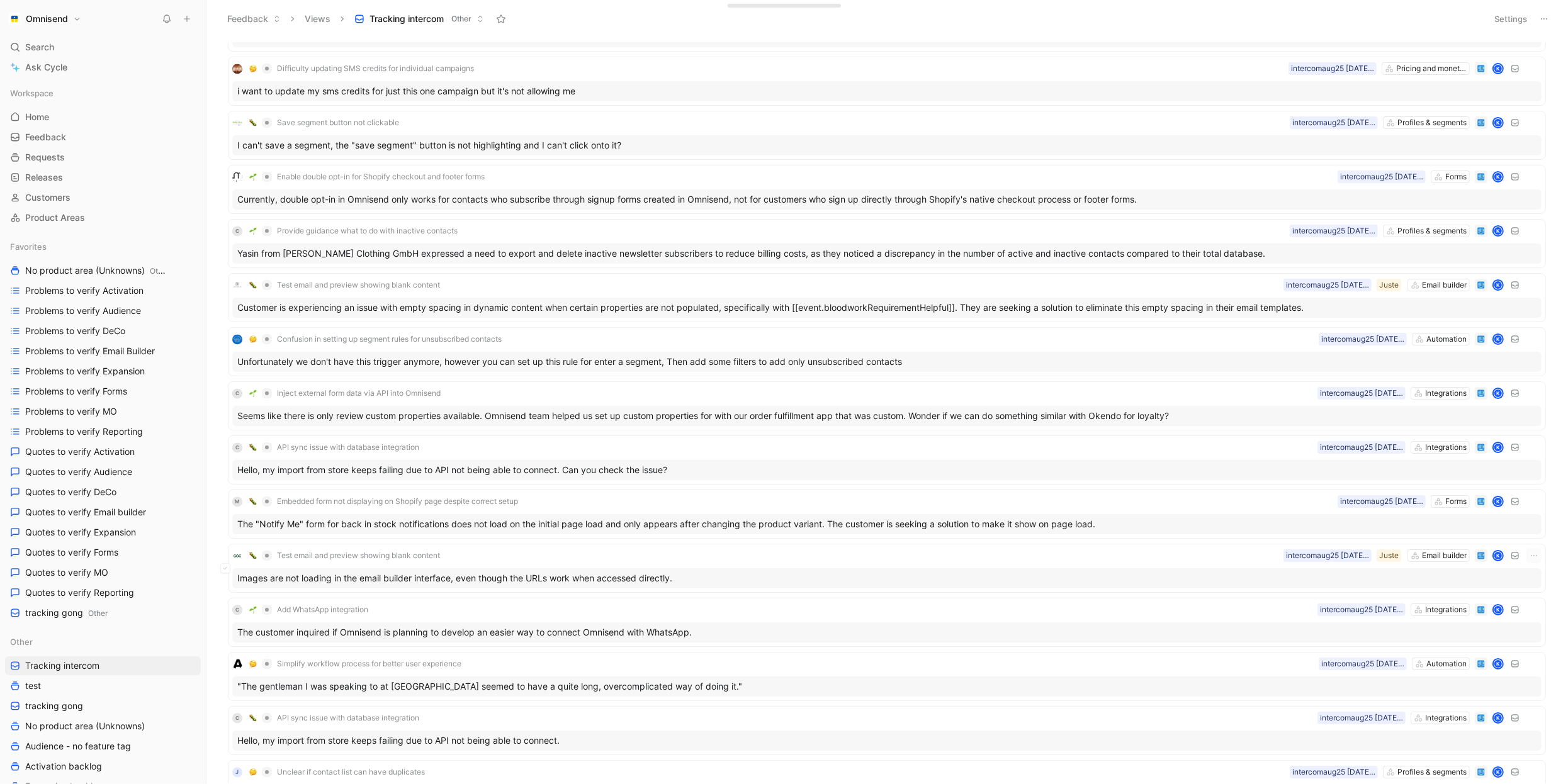
scroll to position [3808, 0]
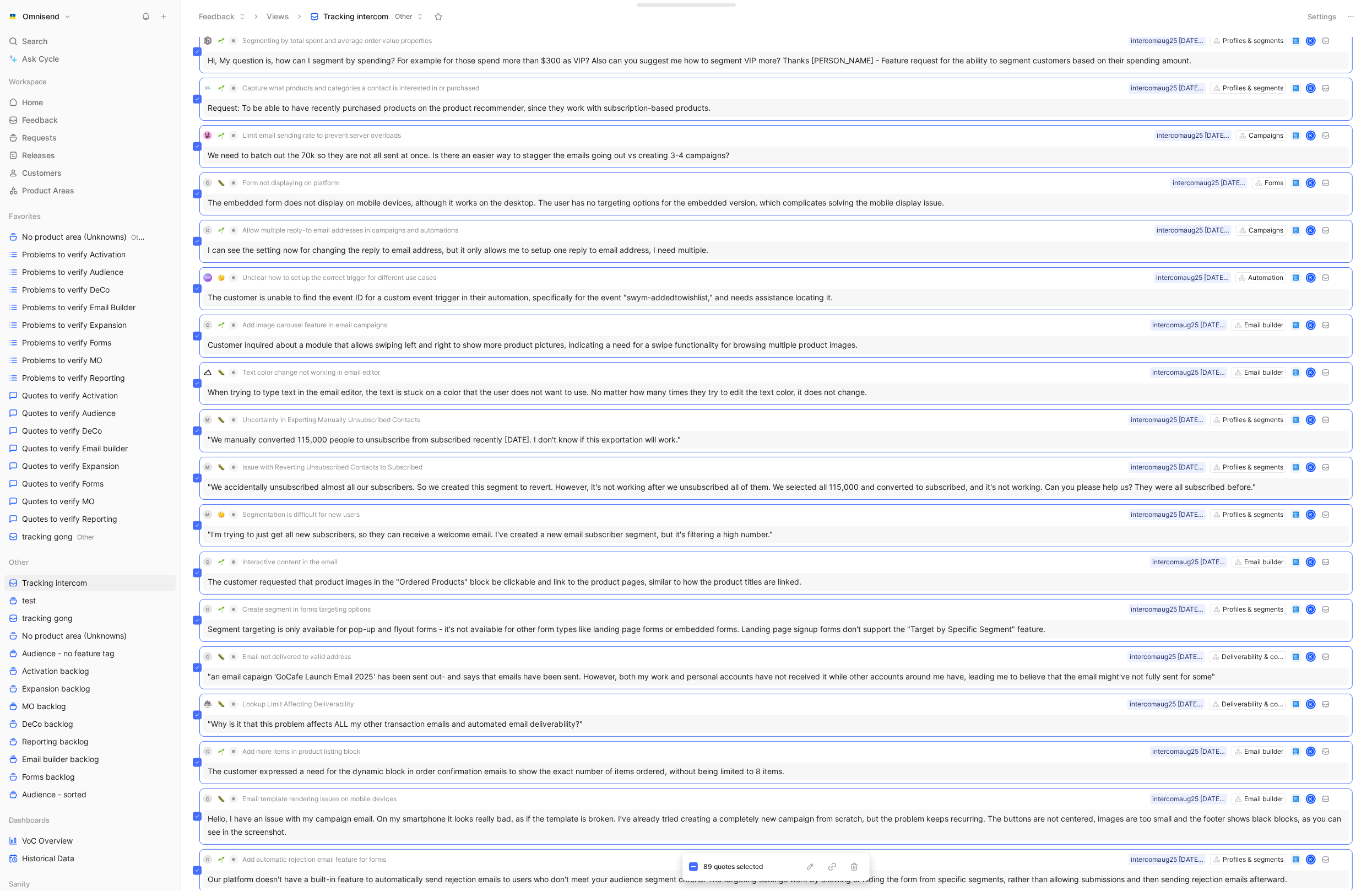
scroll to position [1588, 0]
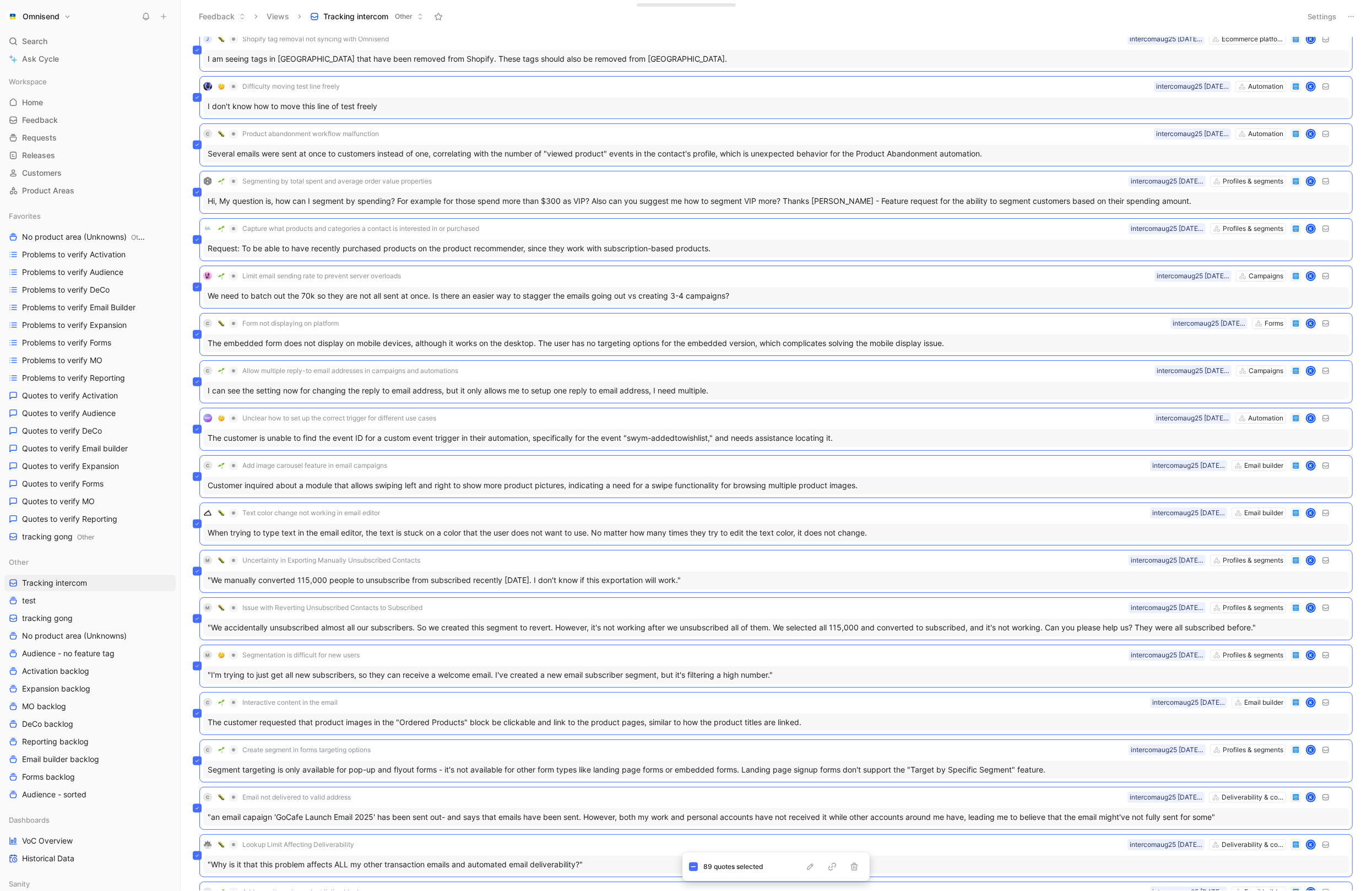
click at [184, 239] on div "Pricing perceived as too high compared to competitors Pricing and monetisation …" at bounding box center [776, 462] width 1191 height 858
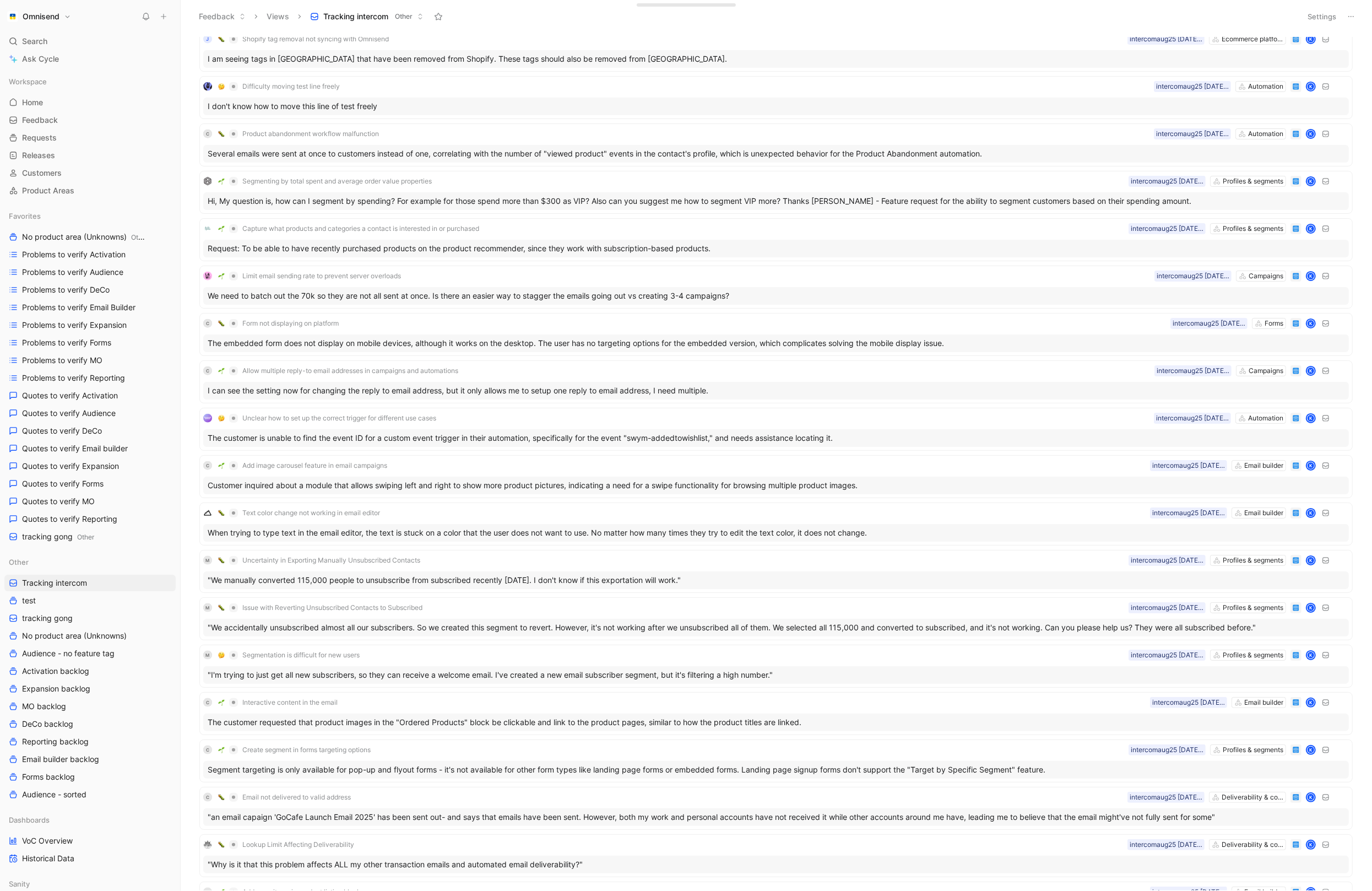
click at [31, 37] on span "Search" at bounding box center [34, 41] width 25 height 13
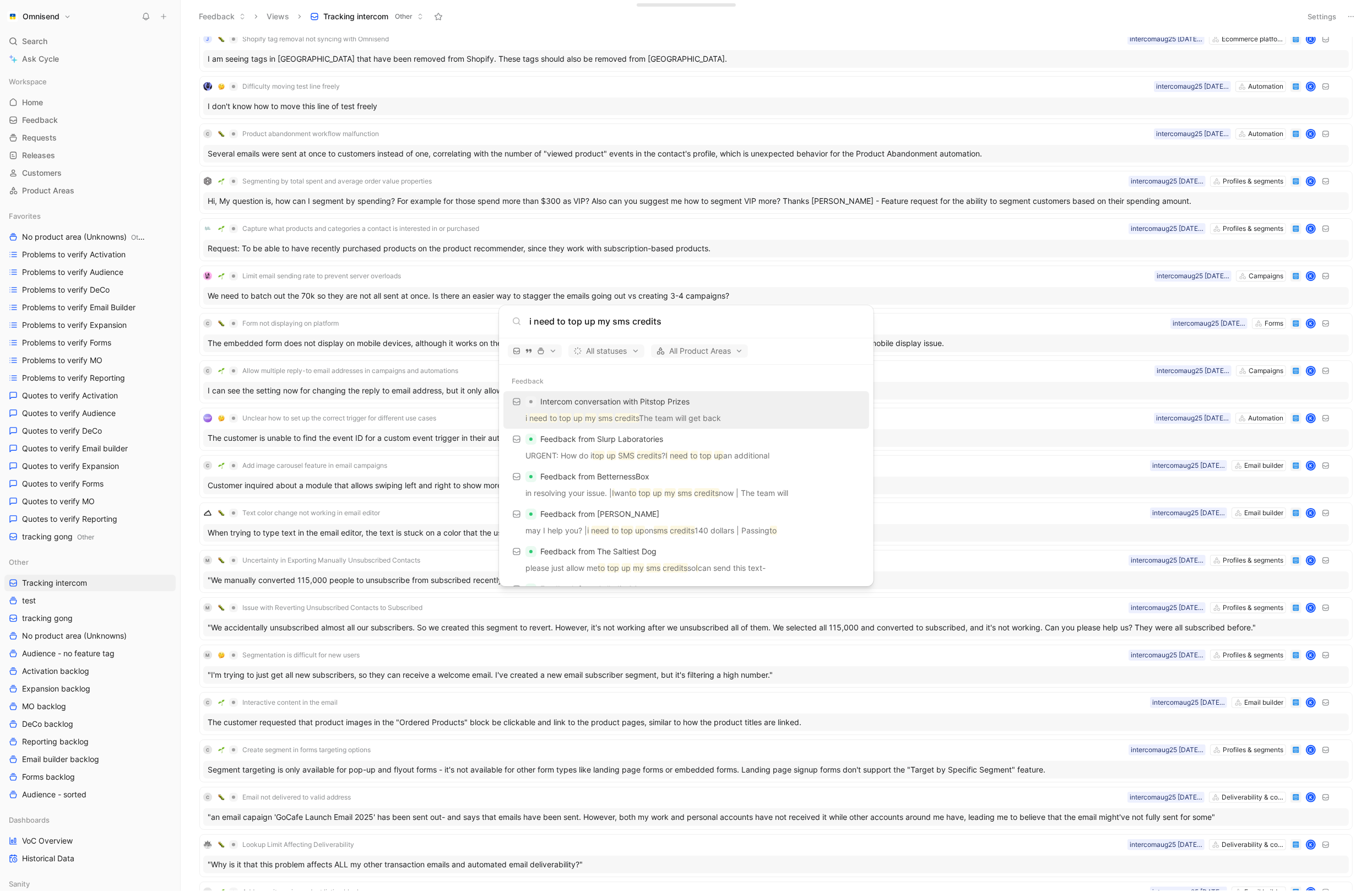
type input "i need to top up my sms credits"
click at [773, 413] on p "i need to top up my sms credits The team will get back" at bounding box center [686, 420] width 359 height 17
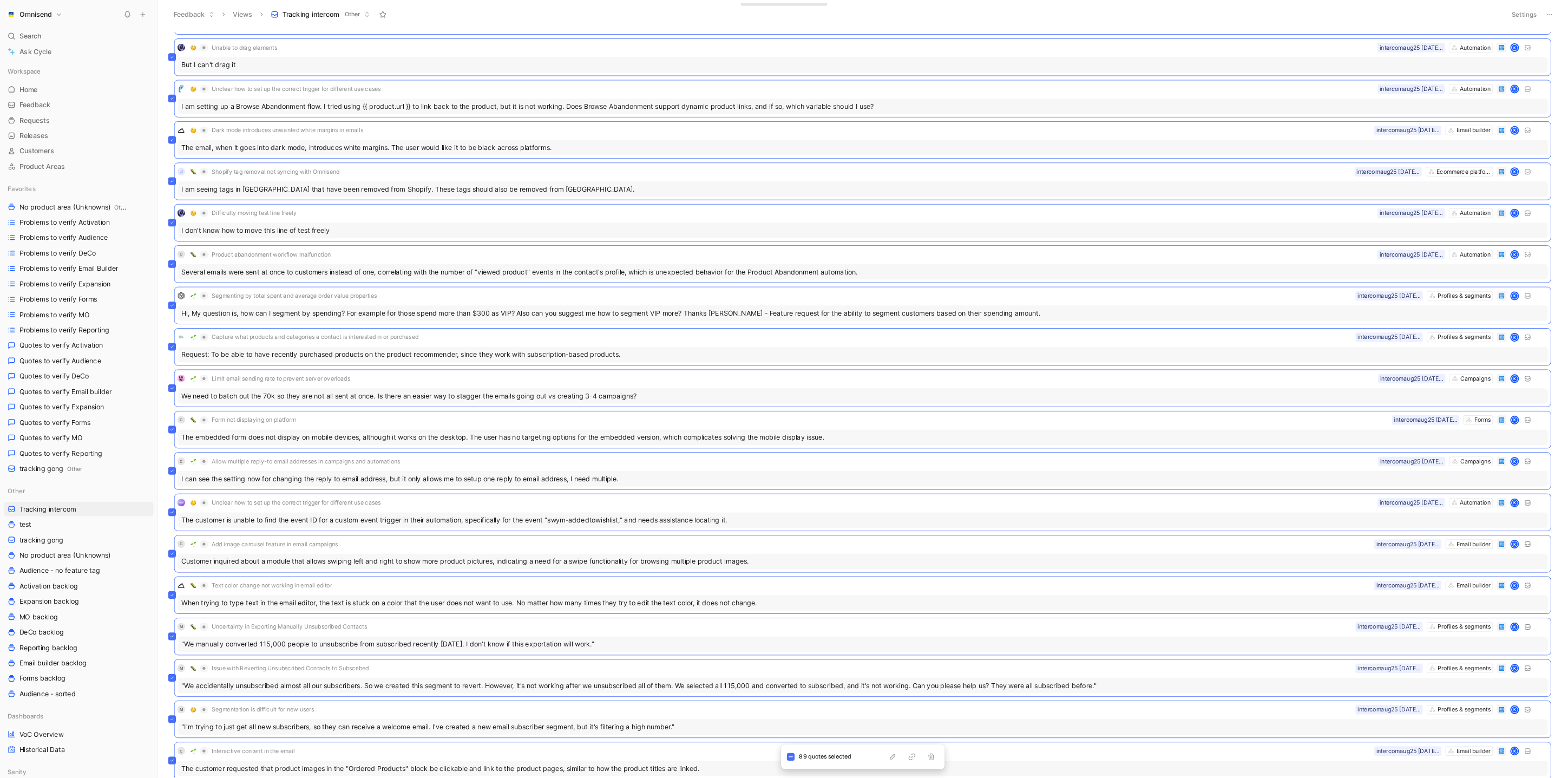
scroll to position [1782, 0]
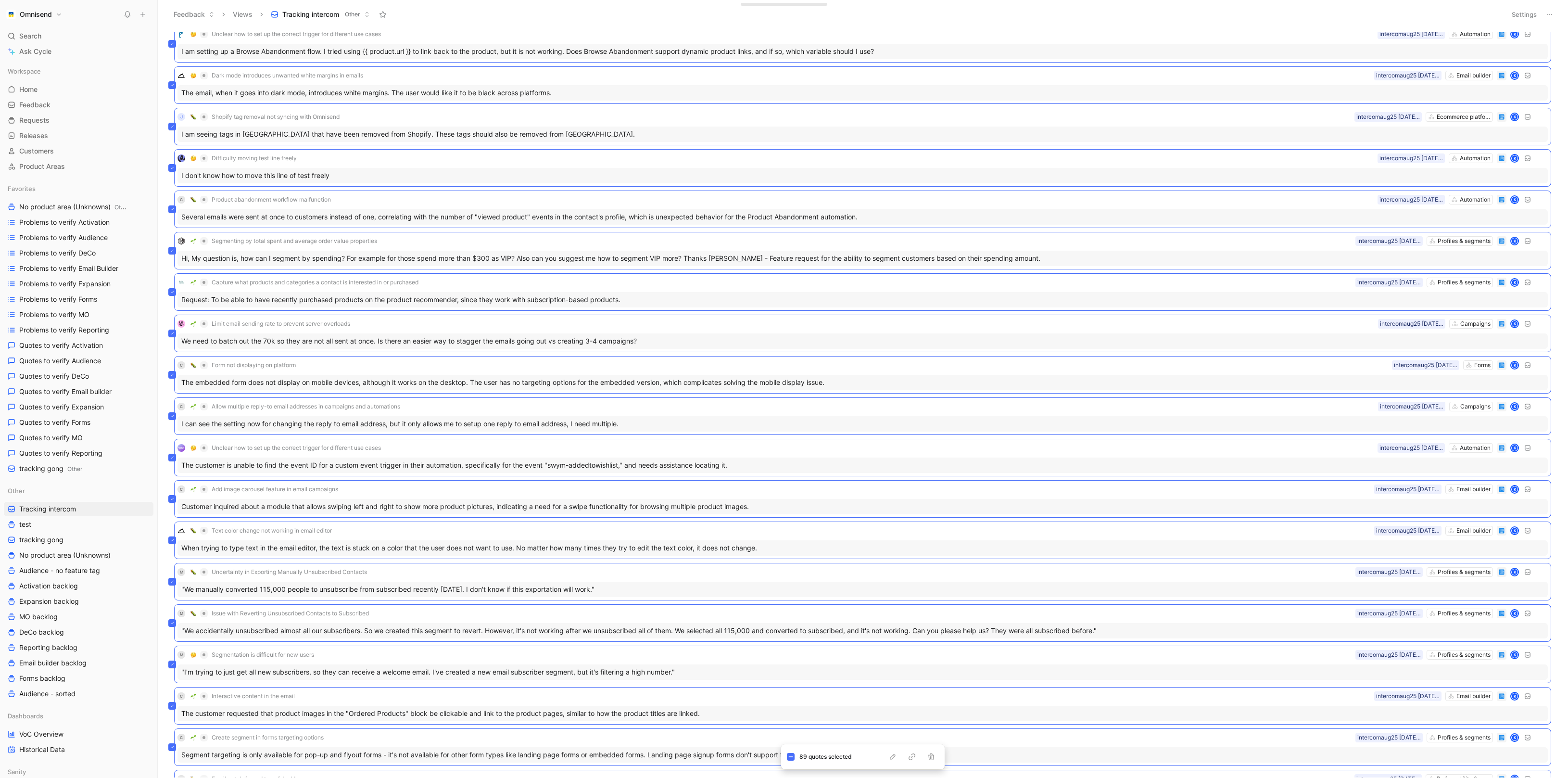
click at [1197, 441] on div "A Clarify Bulk Addition of Custom Properties to Existing Customers Profiles & s…" at bounding box center [862, 405] width 1397 height 745
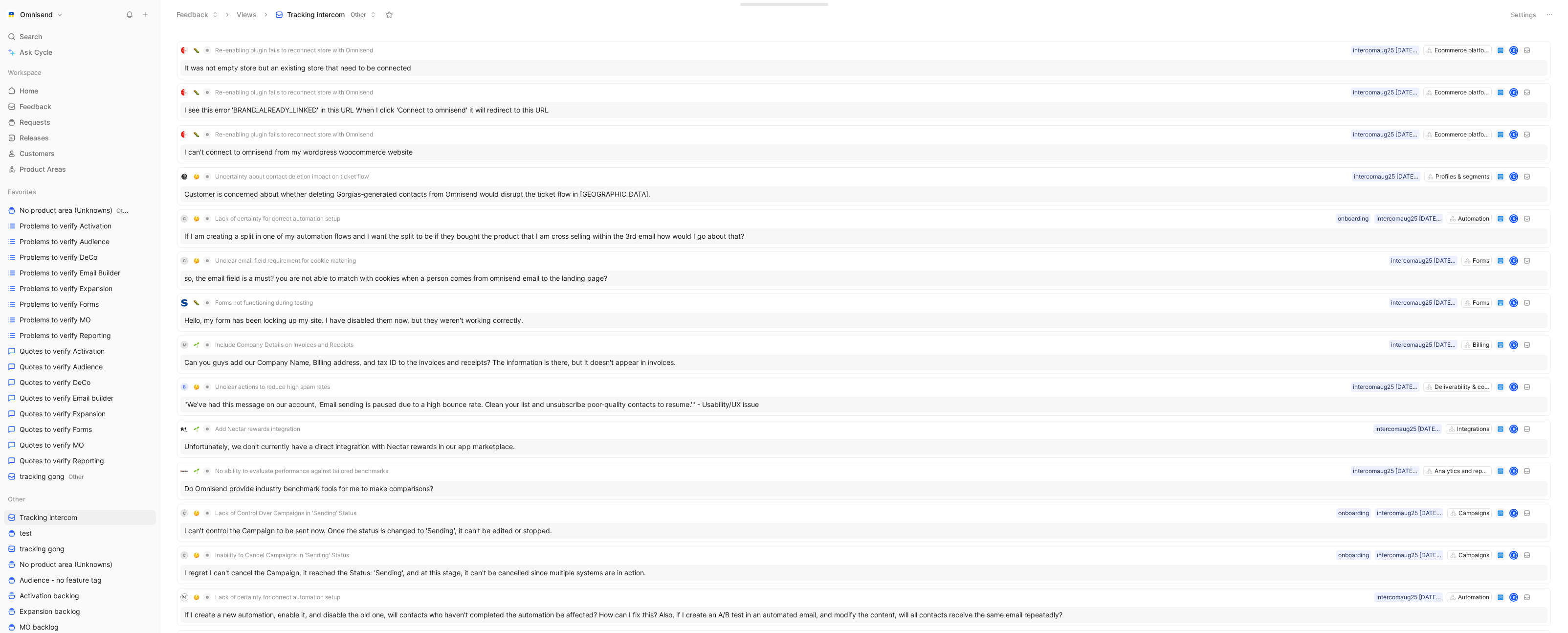
click at [1275, 14] on button "Settings" at bounding box center [1523, 15] width 34 height 14
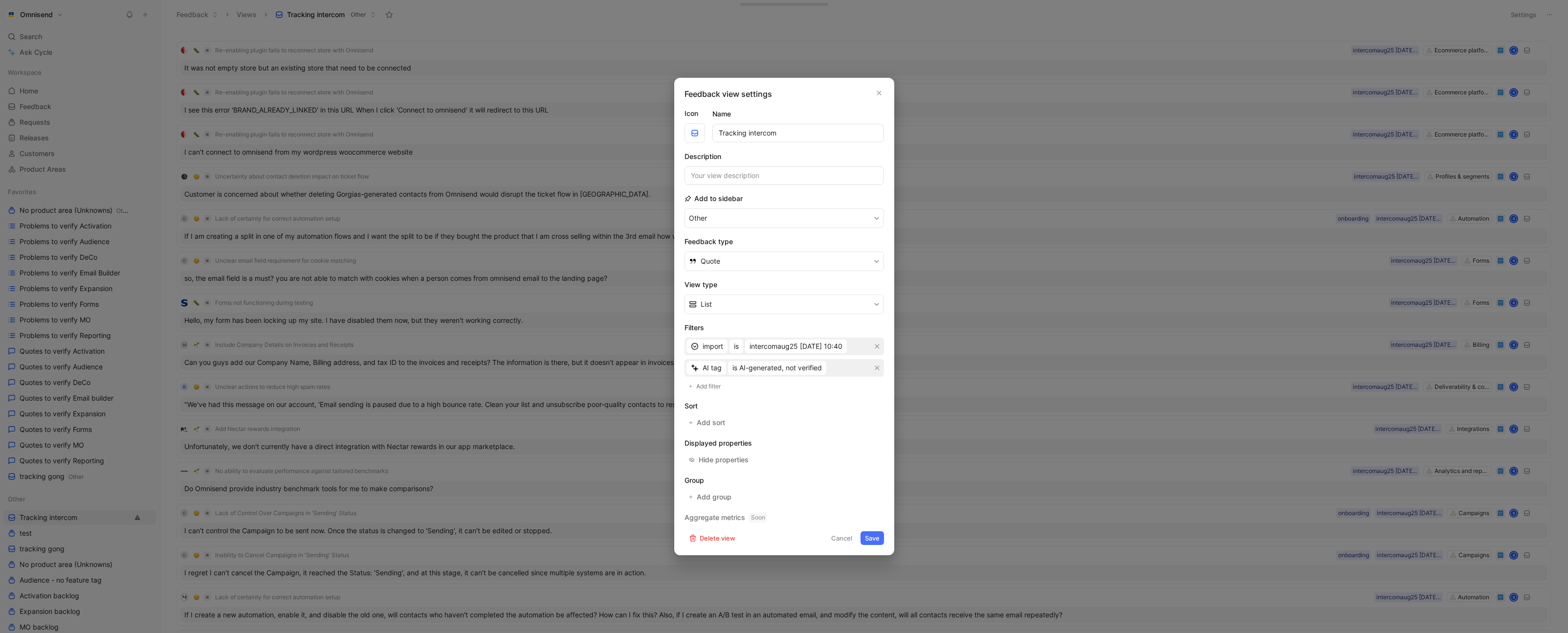
click at [872, 536] on button "Save" at bounding box center [872, 538] width 24 height 14
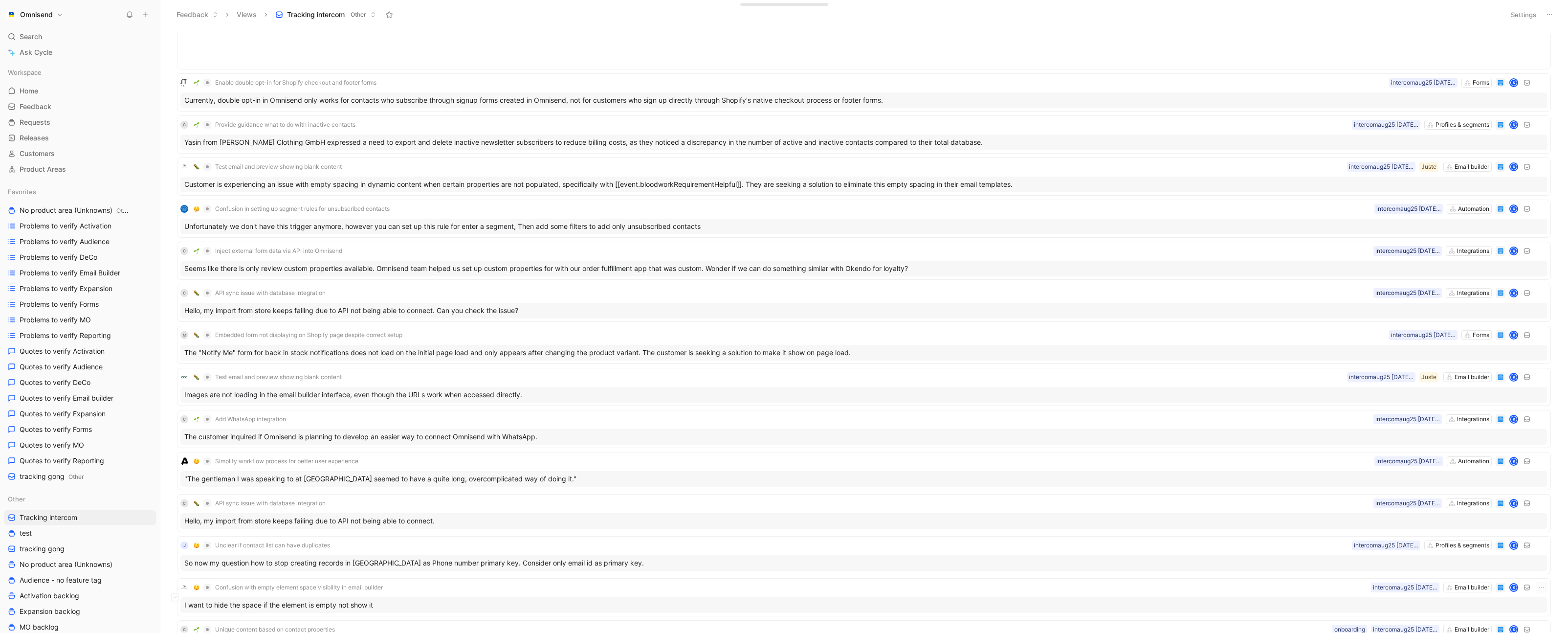
scroll to position [3026, 0]
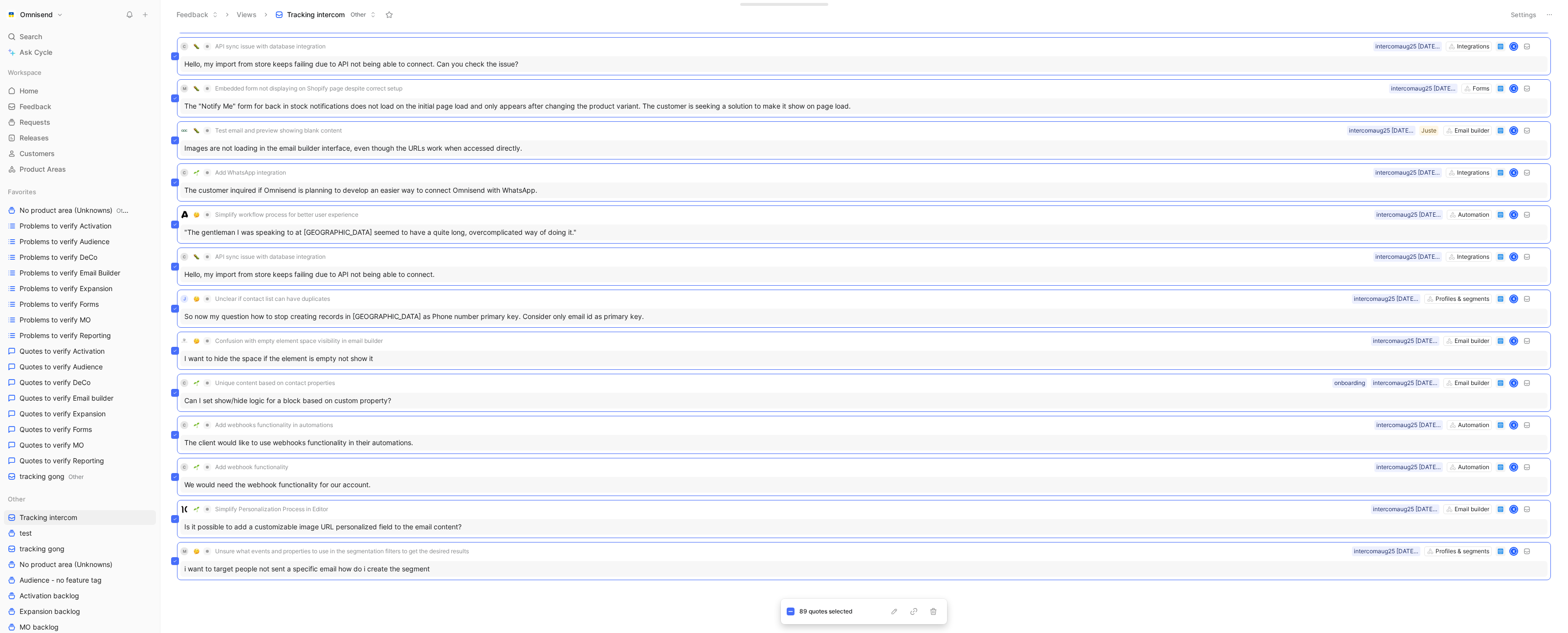
click at [553, 624] on div "Enable double opt-in for Shopify checkout and footer forms Forms intercomaug25 …" at bounding box center [863, 332] width 1394 height 599
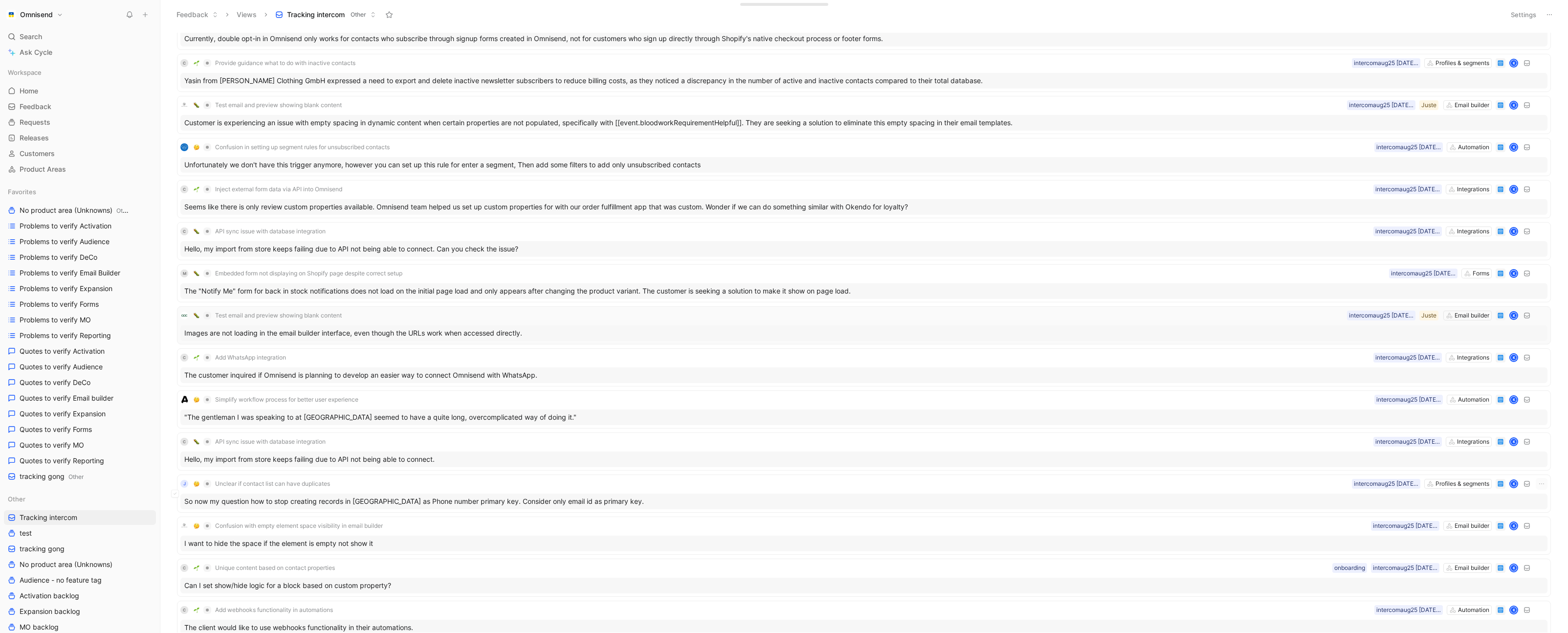
scroll to position [2839, 0]
click at [1249, 363] on div "C Add WhatsApp integration Integrations intercomaug25 25-08-2025 10:40 K" at bounding box center [863, 359] width 1367 height 11
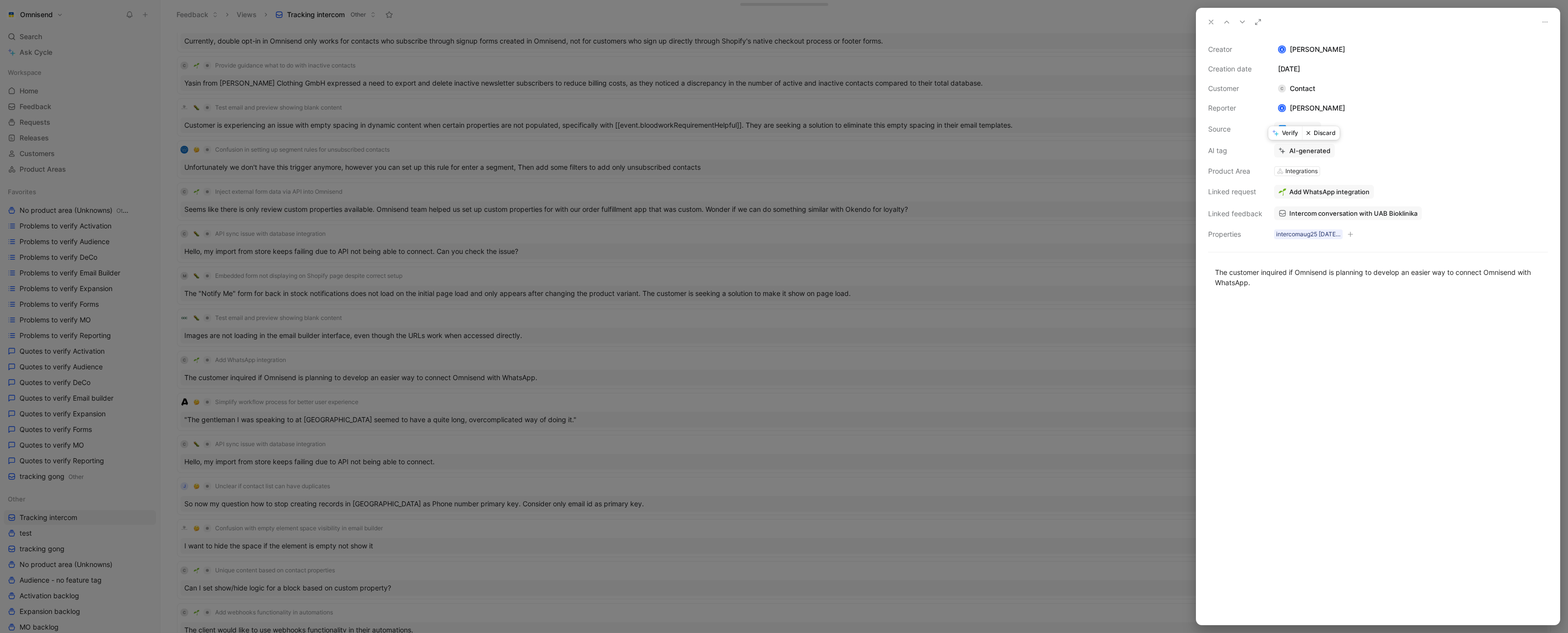
click at [1275, 135] on button "Verify" at bounding box center [1285, 133] width 34 height 14
click at [888, 350] on div at bounding box center [784, 316] width 1568 height 633
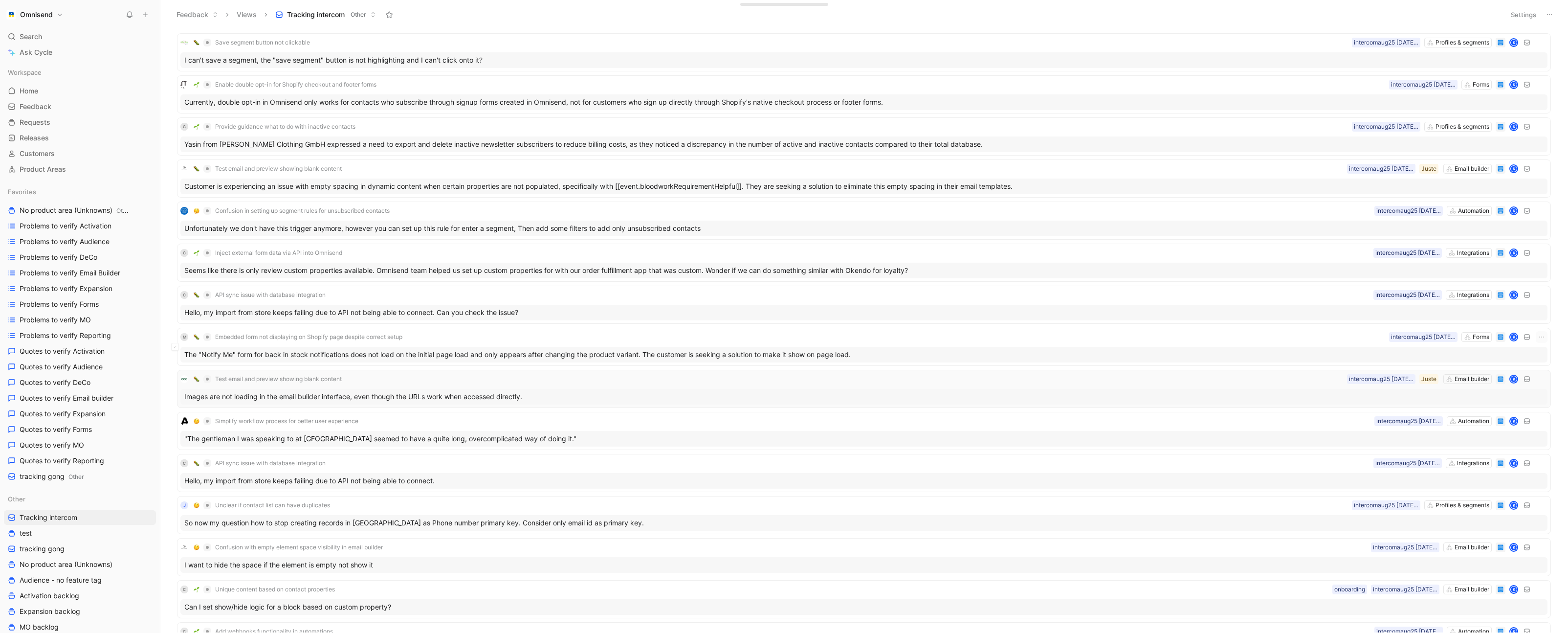
scroll to position [2775, 0]
click at [216, 273] on button "Open" at bounding box center [210, 274] width 35 height 14
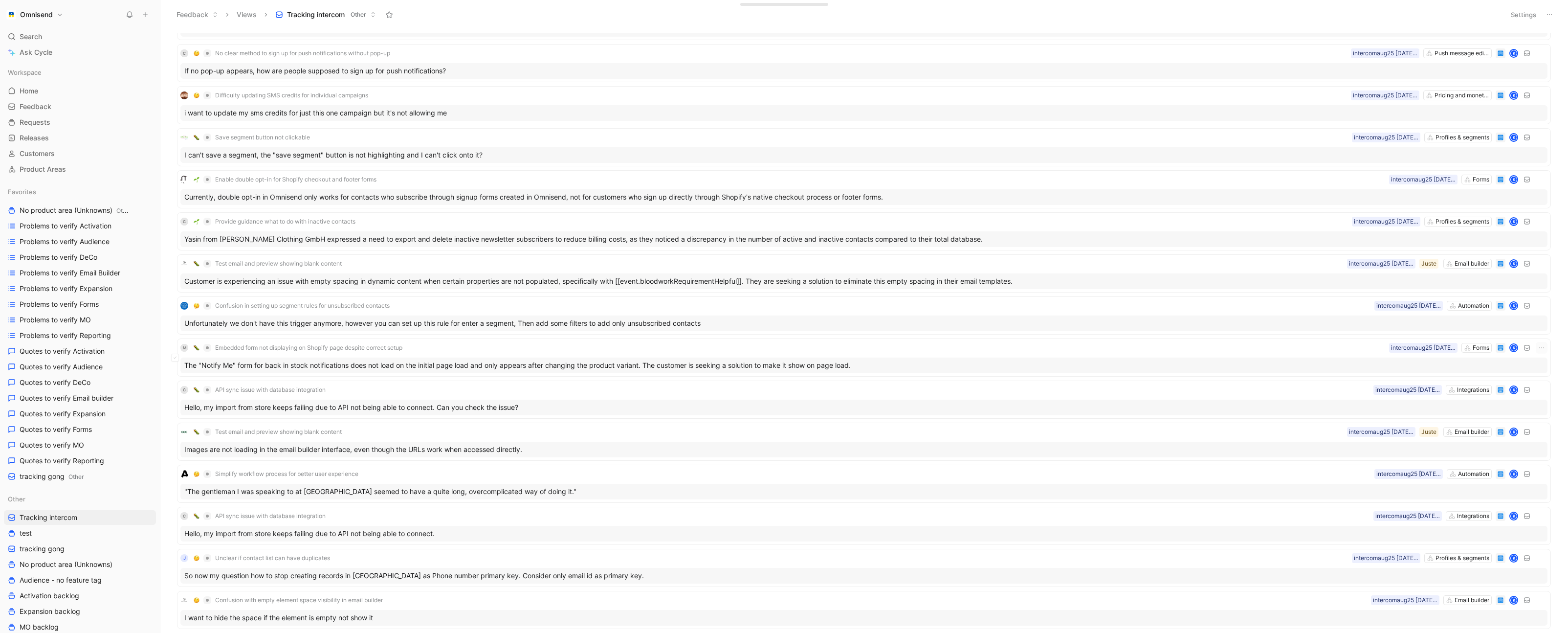
scroll to position [2573, 0]
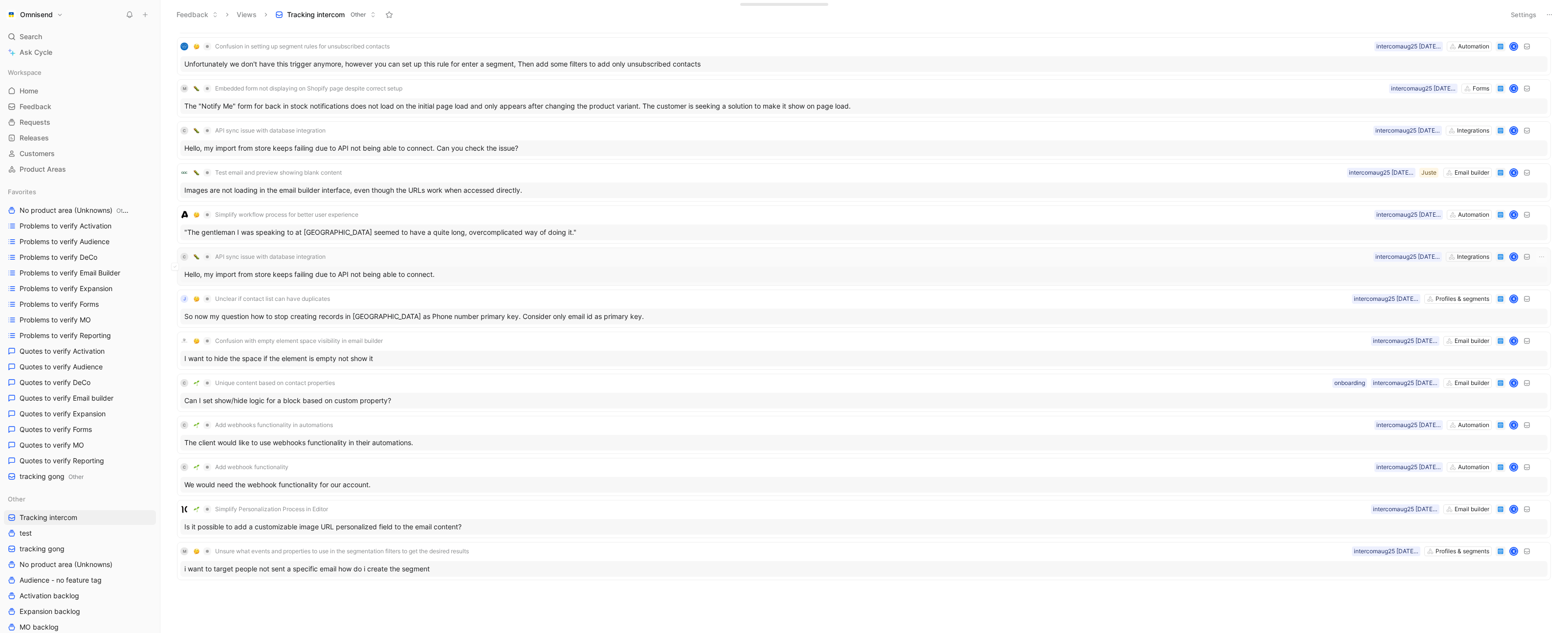
click at [1275, 267] on div "Hello, my import from store keeps failing due to API not being able to connect." at bounding box center [863, 274] width 1367 height 16
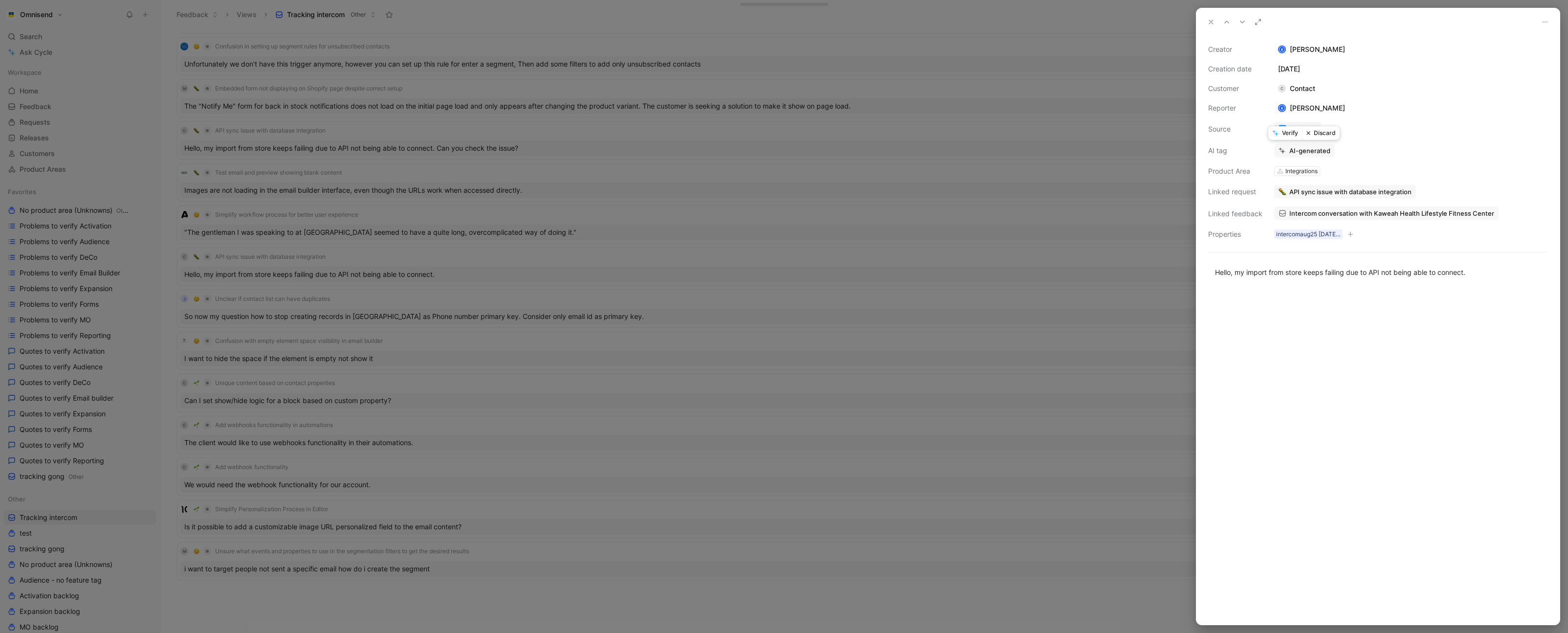
click at [1275, 133] on icon at bounding box center [1275, 133] width 7 height 7
click at [728, 296] on div at bounding box center [784, 316] width 1568 height 633
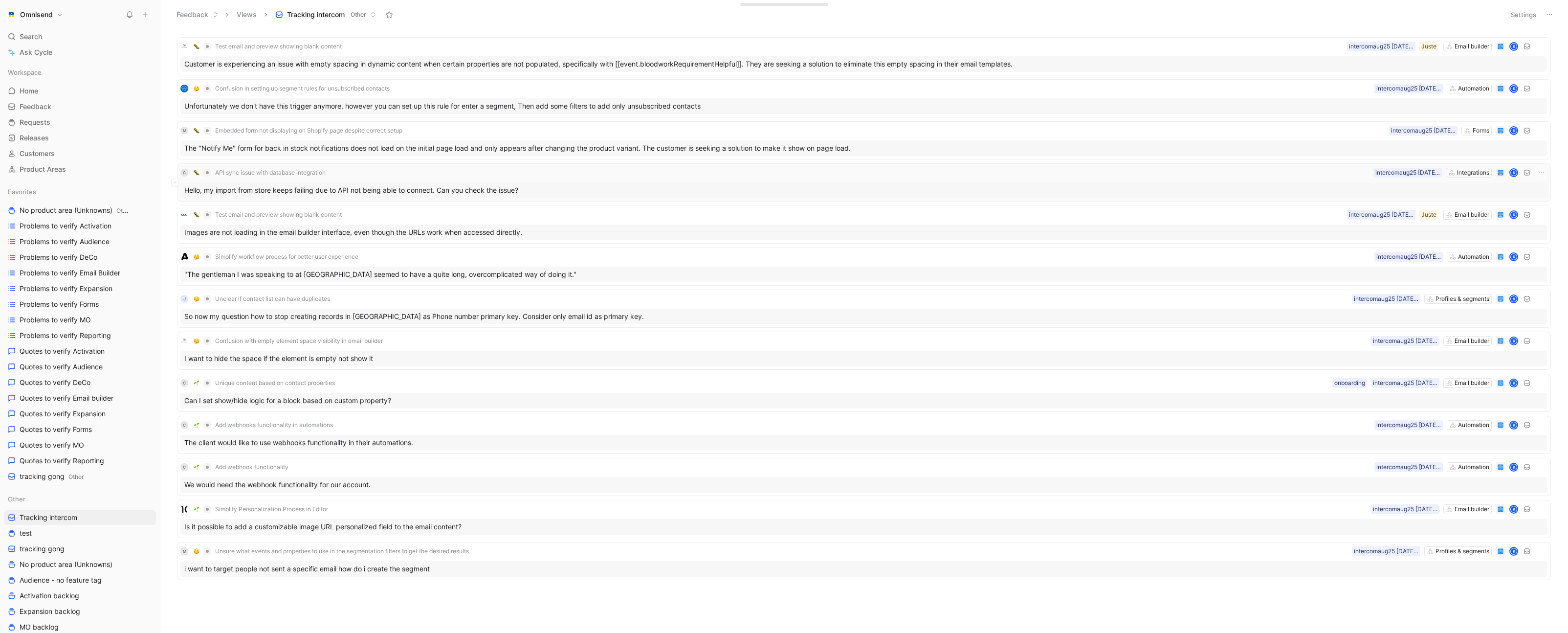
click at [805, 193] on div "Hello, my import from store keeps failing due to API not being able to connect.…" at bounding box center [863, 190] width 1367 height 16
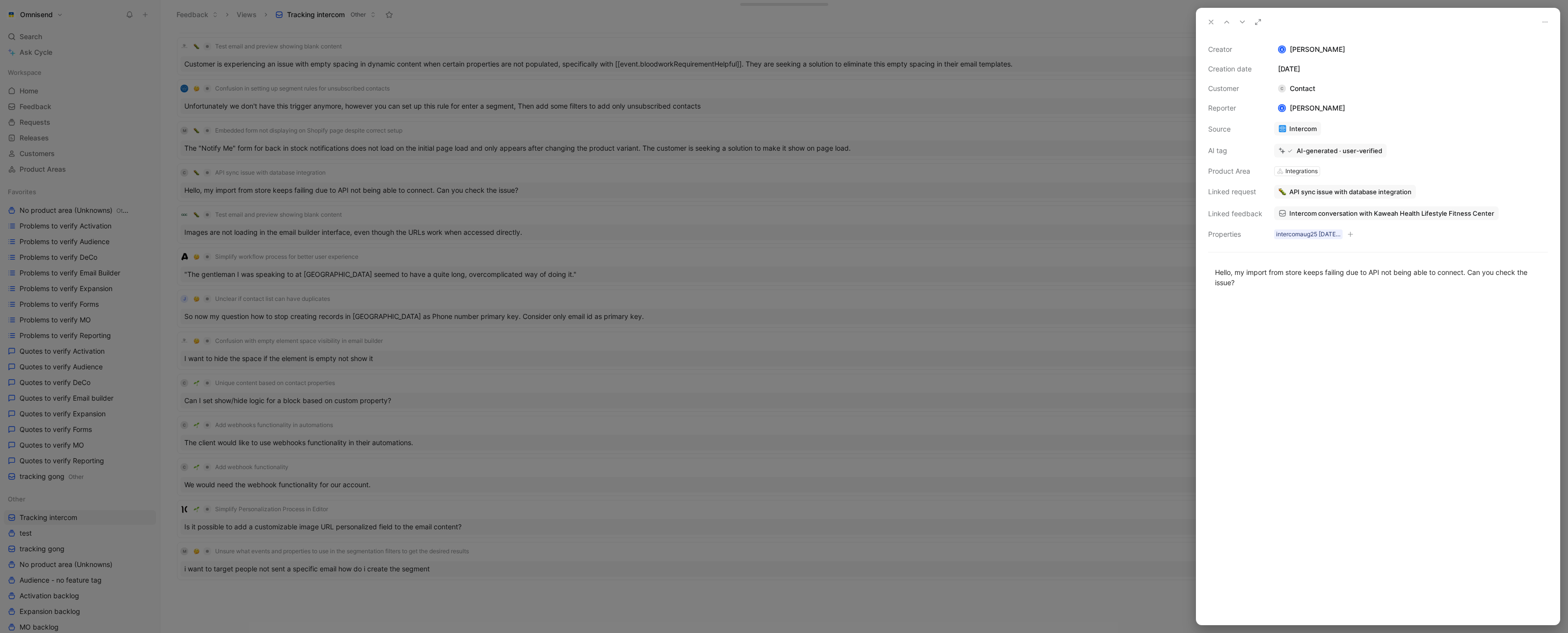
click at [1024, 218] on div at bounding box center [784, 316] width 1568 height 633
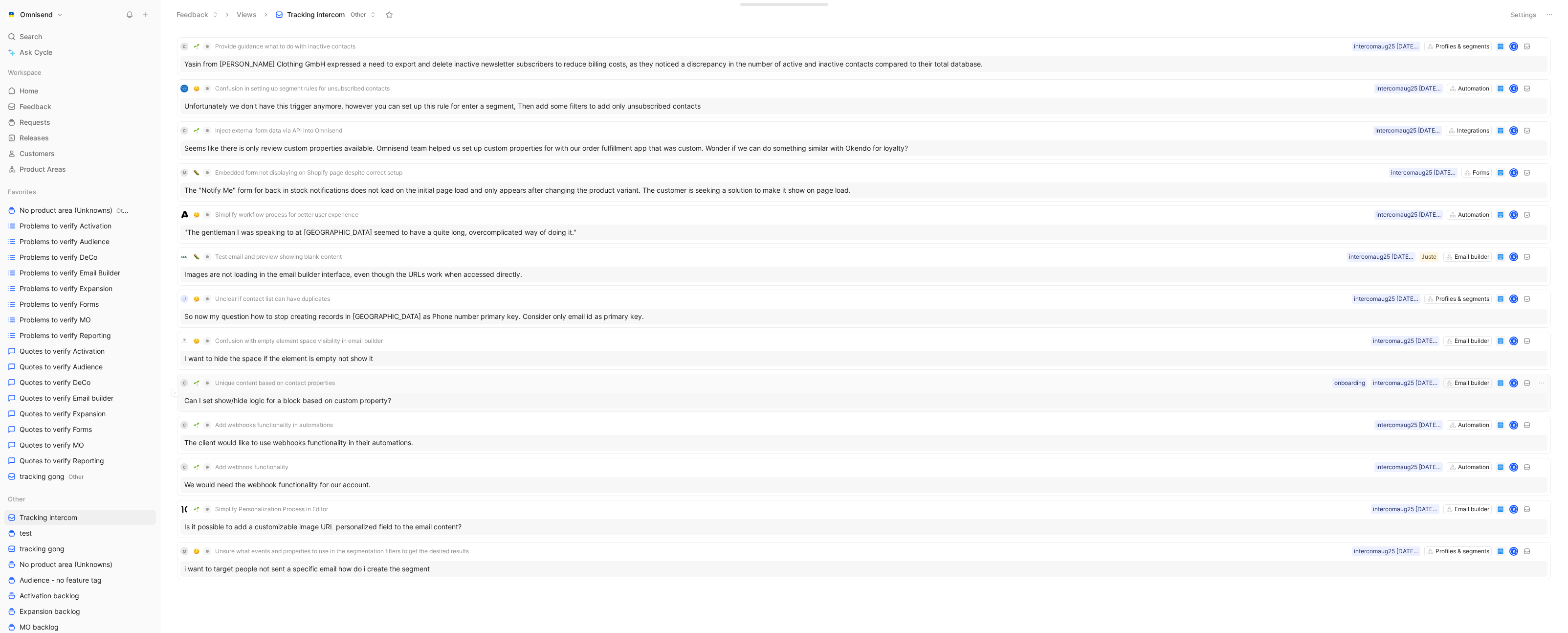
scroll to position [2716, 0]
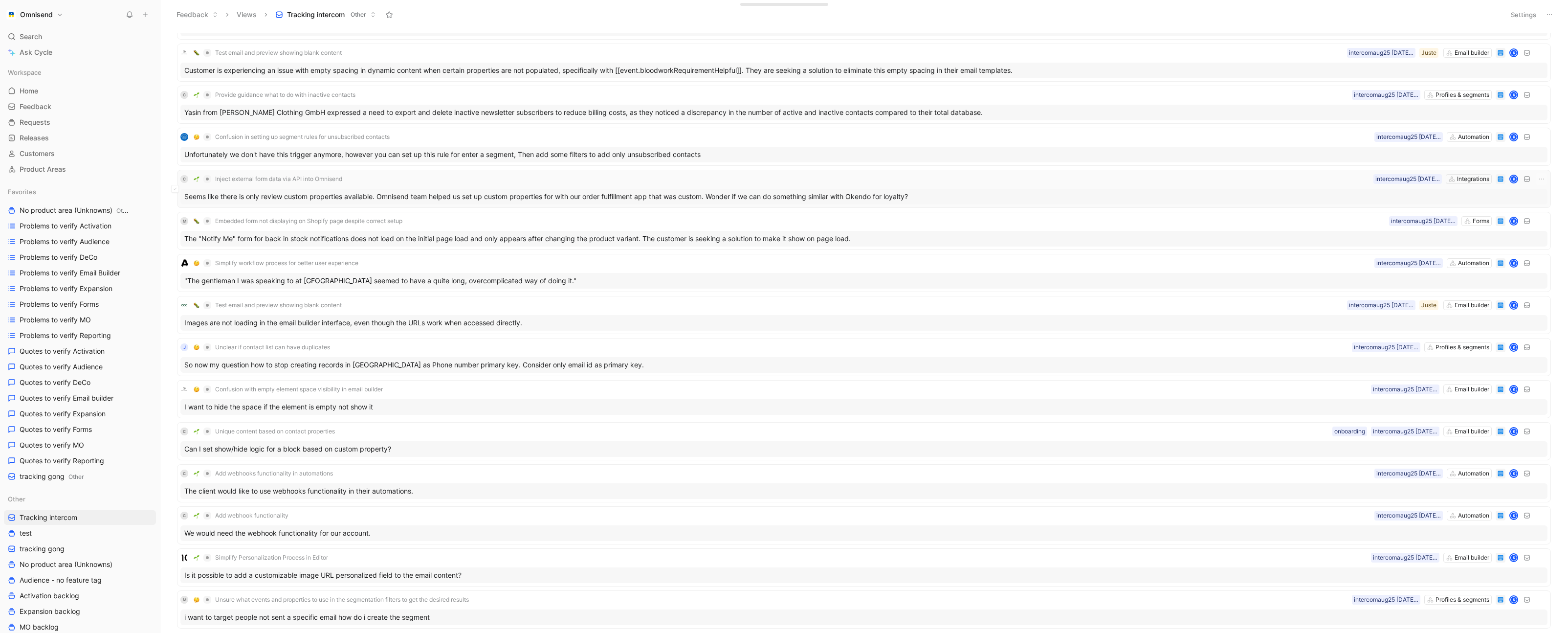
click at [964, 193] on div "Seems like there is only review custom properties available. Omnisend team help…" at bounding box center [863, 196] width 1367 height 16
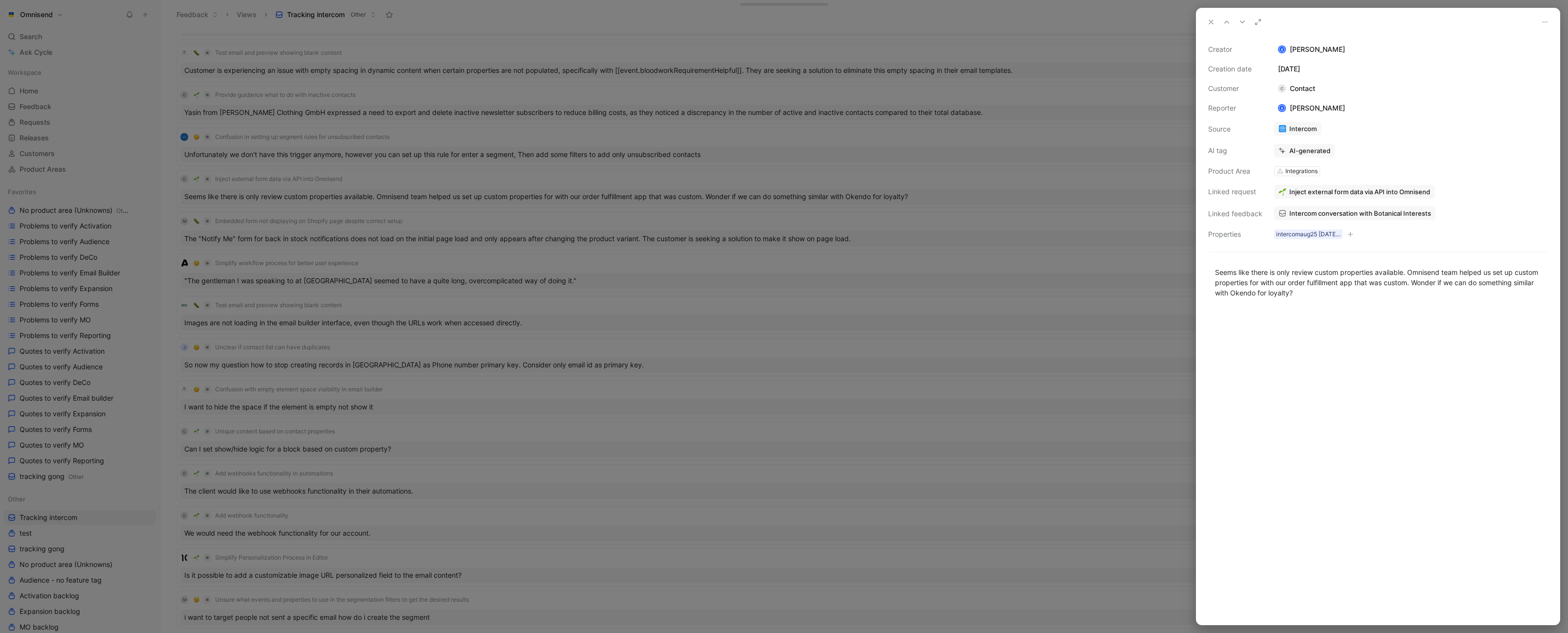
click at [1375, 188] on span "Inject external form data via API into Omnisend" at bounding box center [1360, 191] width 141 height 9
click at [1291, 173] on button "Open" at bounding box center [1293, 172] width 35 height 14
click at [715, 321] on div at bounding box center [784, 316] width 1568 height 633
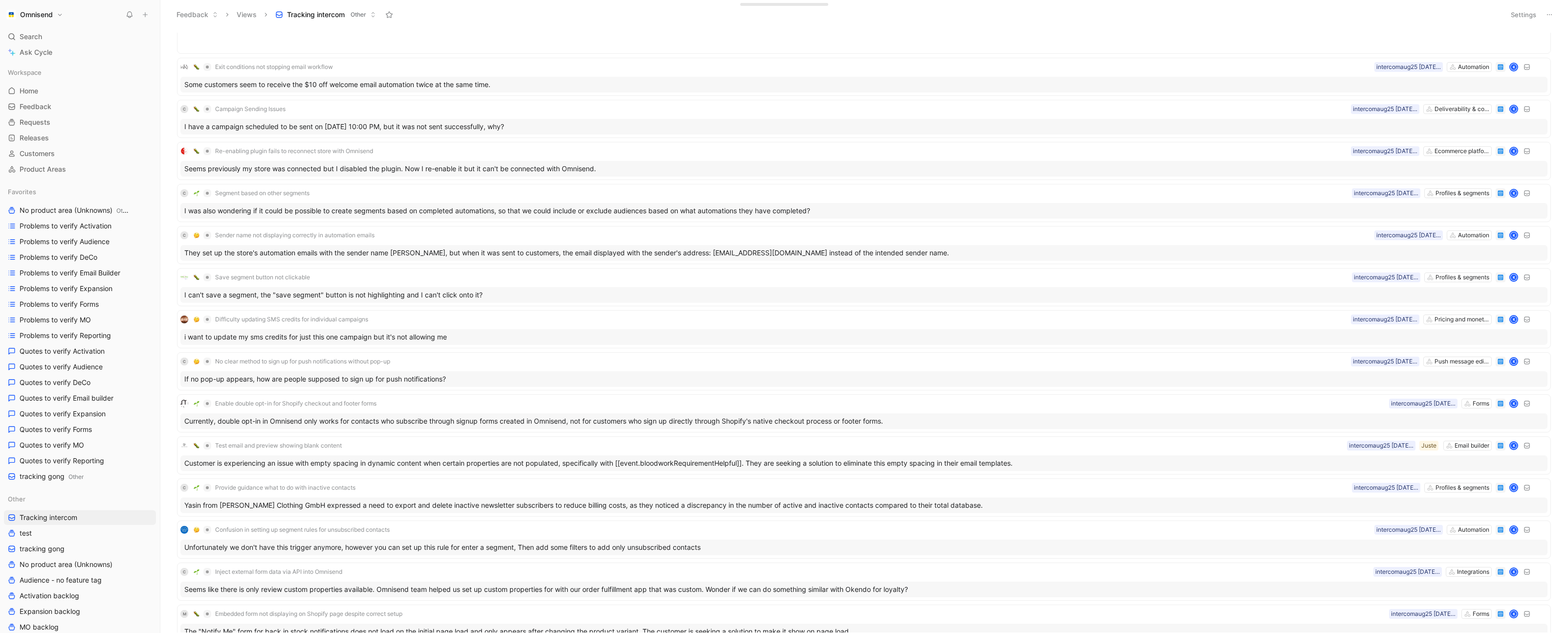
scroll to position [2211, 0]
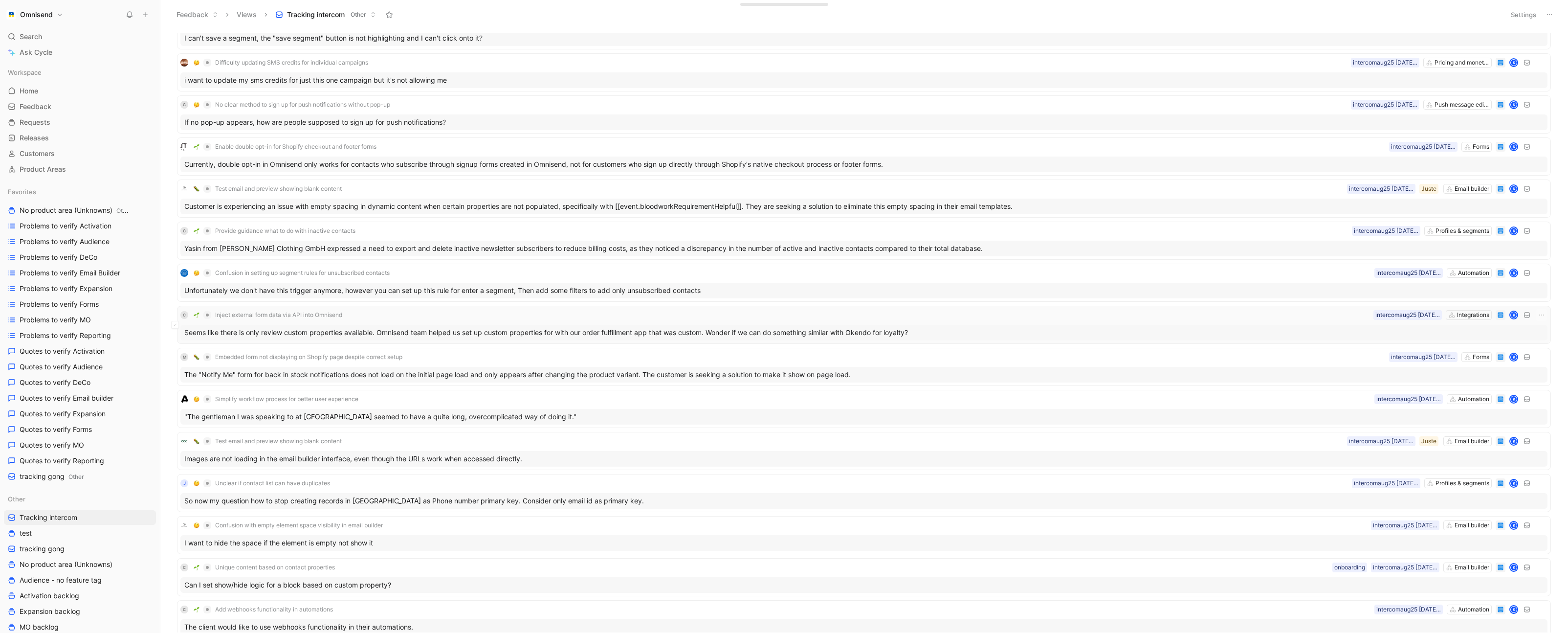
click at [1326, 321] on div "C Inject external form data via API into Omnisend Integrations intercomaug25 25…" at bounding box center [863, 325] width 1367 height 31
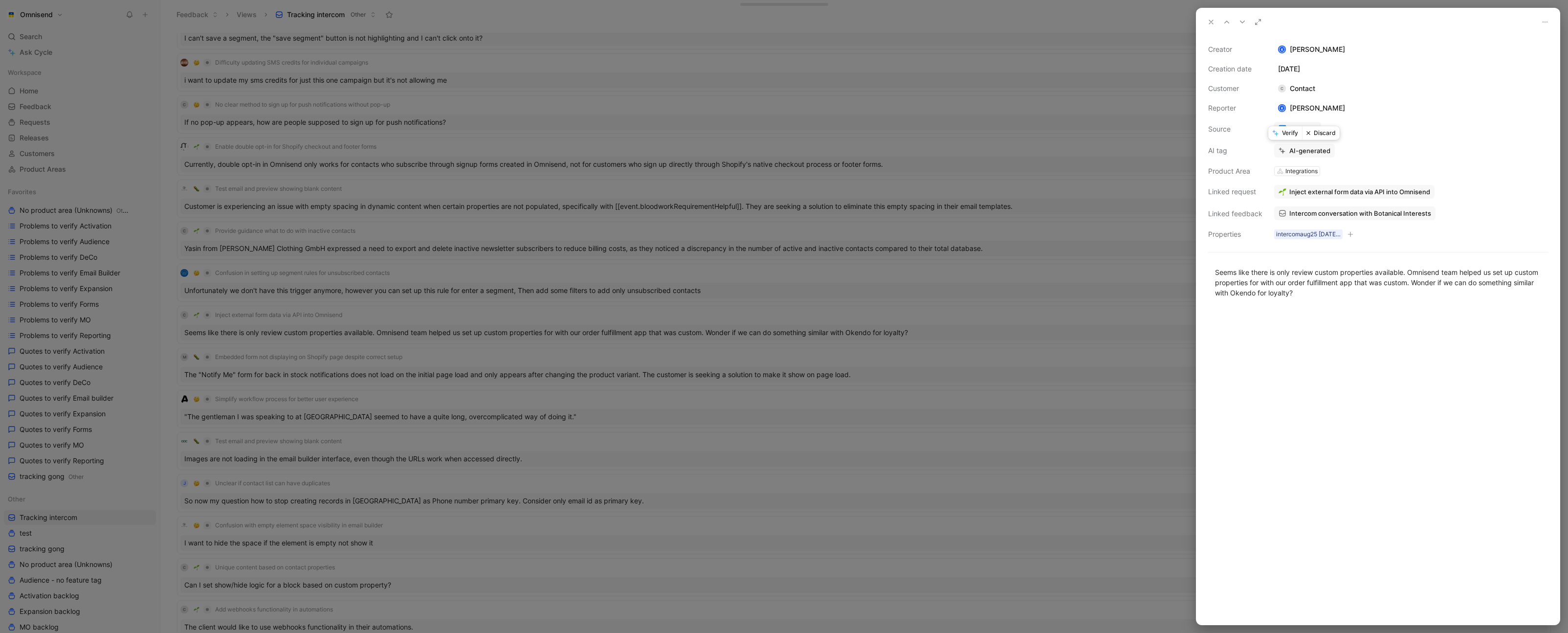
click at [1289, 135] on button "Verify" at bounding box center [1285, 133] width 34 height 14
click at [1008, 302] on div at bounding box center [784, 316] width 1568 height 633
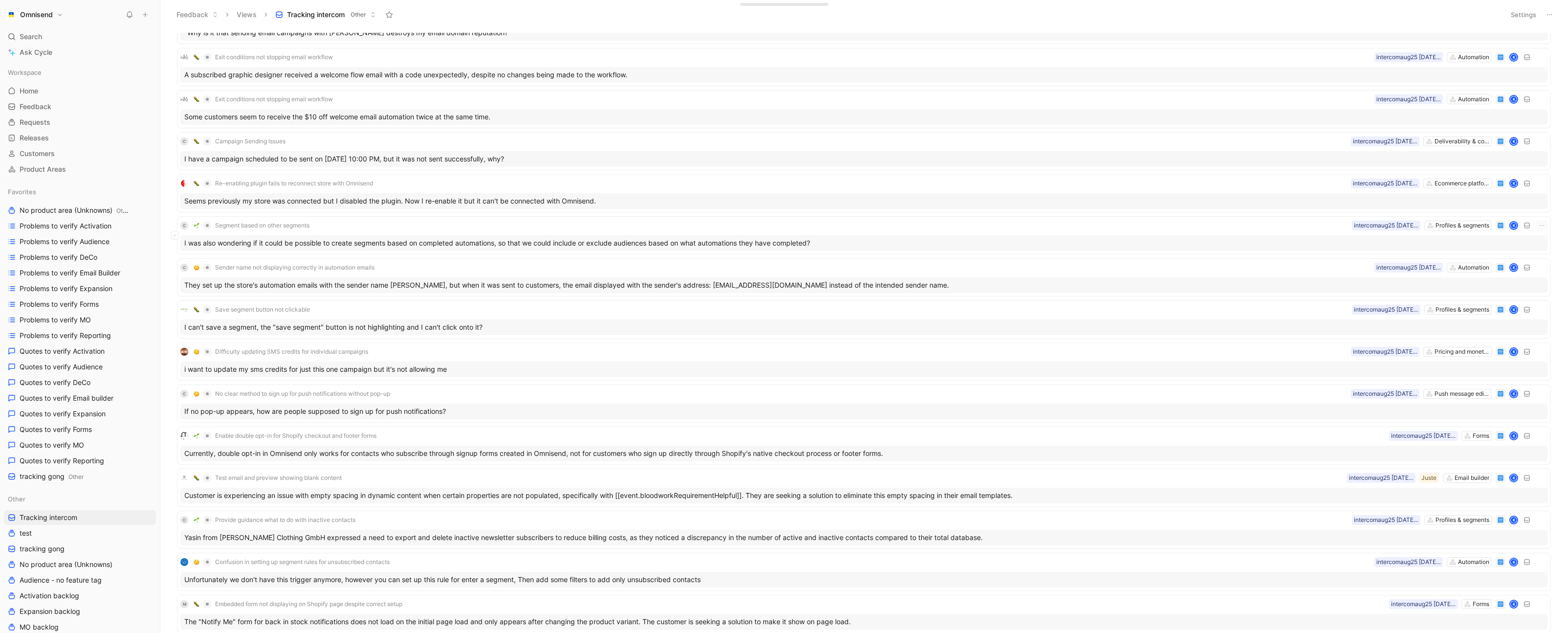
scroll to position [2002, 0]
click at [1266, 190] on div "Re-enabling plugin fails to reconnect store with Omnisend Ecommerce platforms i…" at bounding box center [863, 185] width 1367 height 11
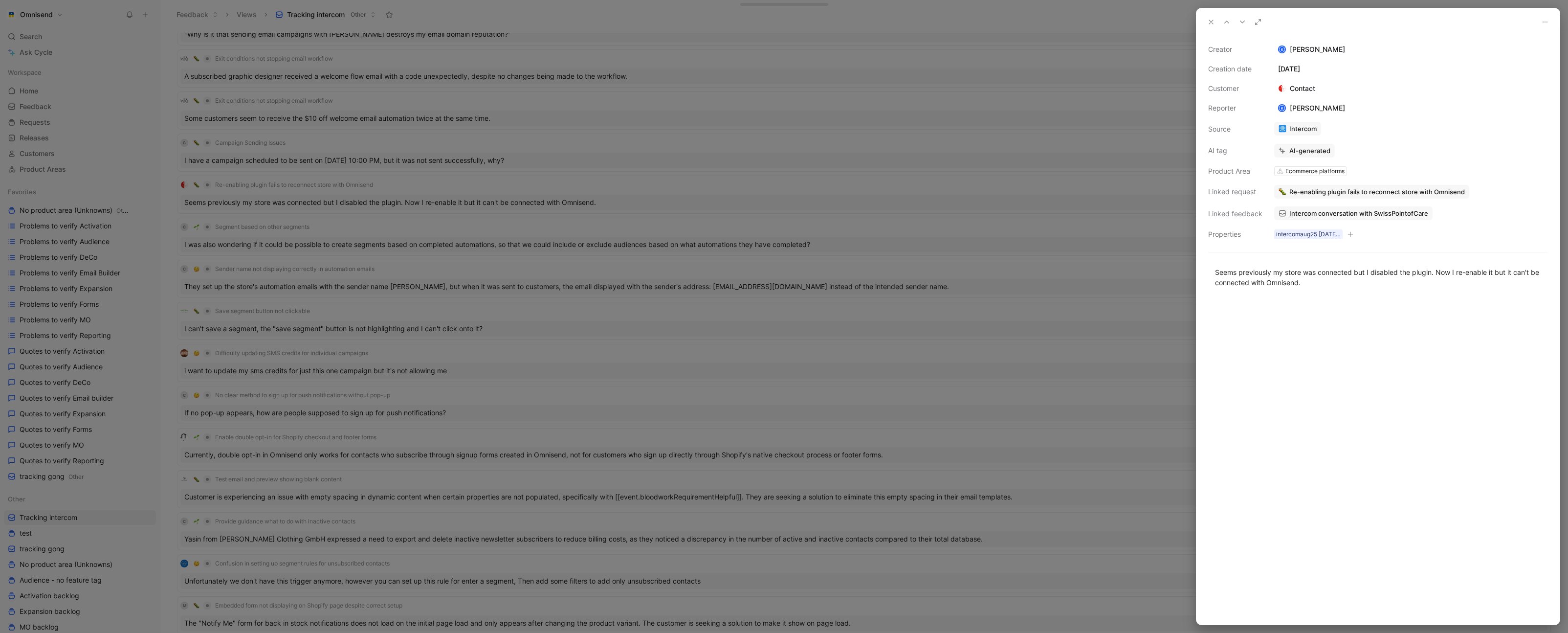
click at [736, 214] on div at bounding box center [784, 316] width 1568 height 633
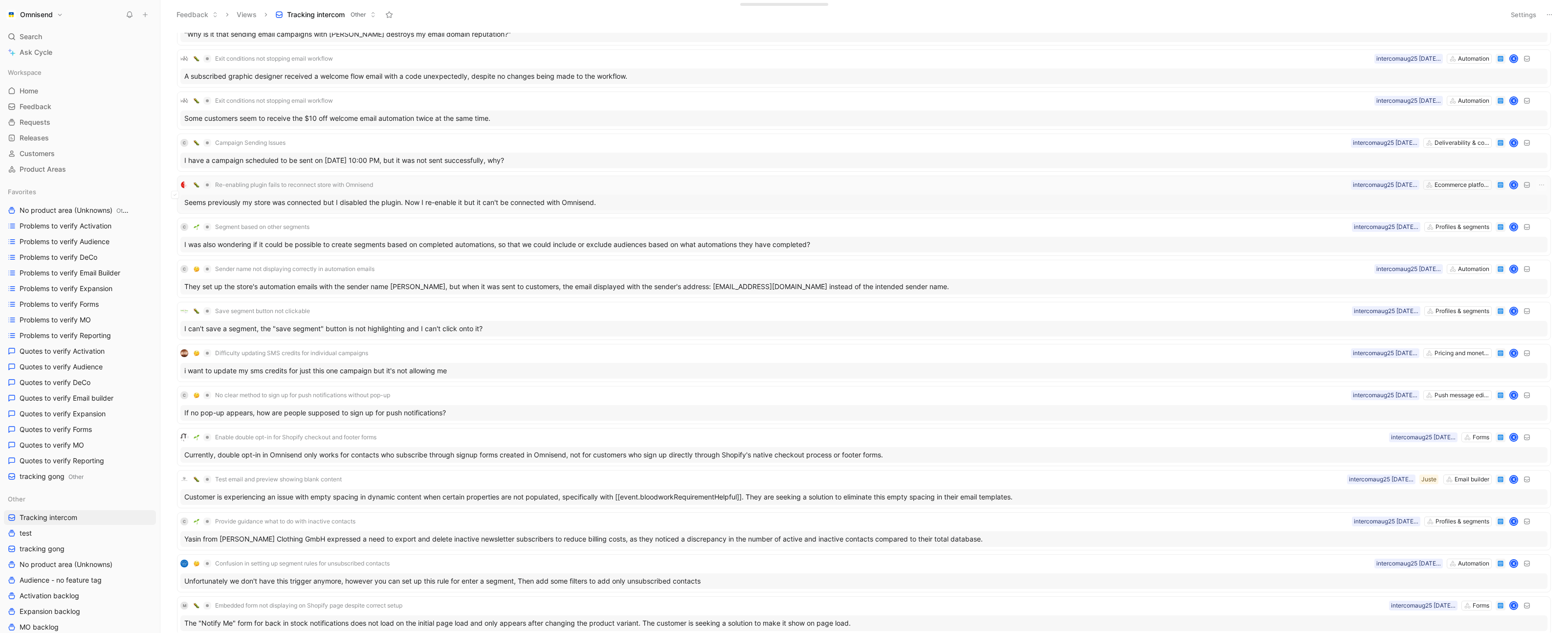
click at [973, 203] on div "Seems previously my store was connected but I disabled the plugin. Now I re-ena…" at bounding box center [863, 202] width 1367 height 16
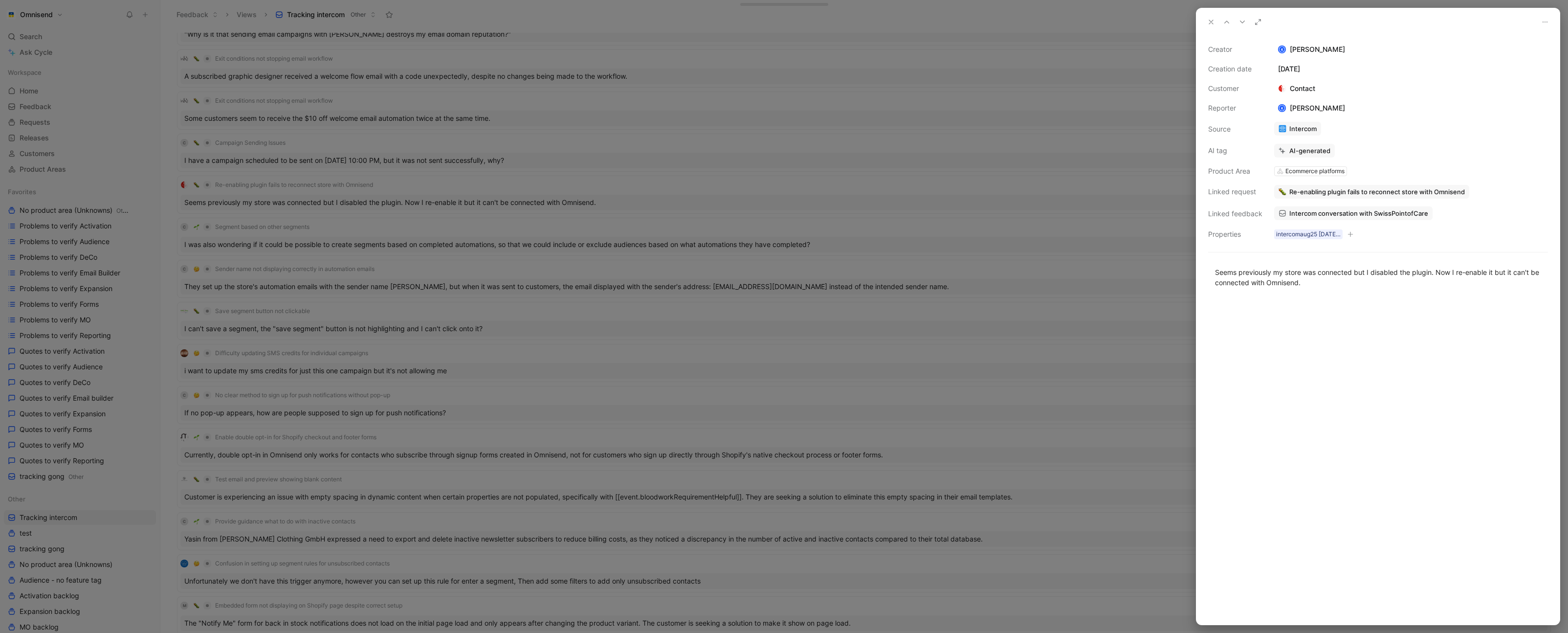
click at [1326, 208] on link "Intercom conversation with SwissPointofCare" at bounding box center [1353, 213] width 158 height 14
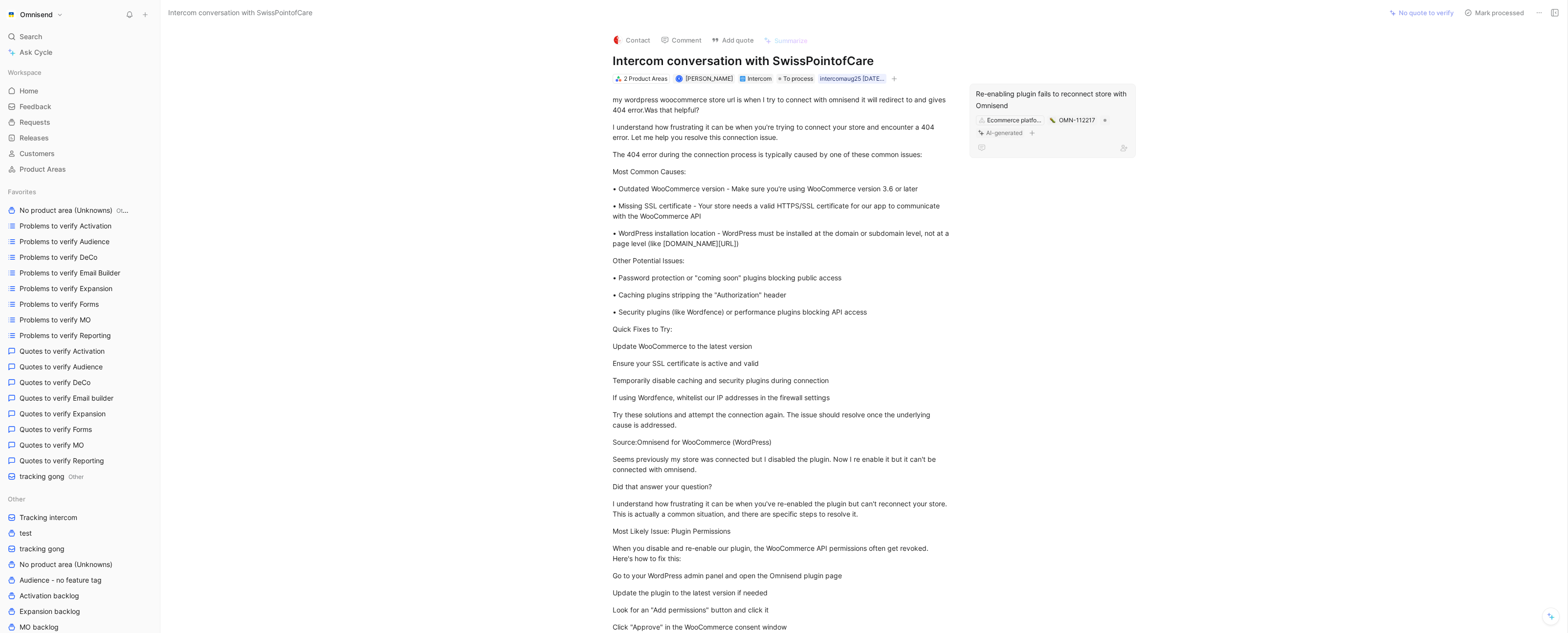
click at [1044, 89] on div "Re-enabling plugin fails to reconnect store with Omnisend" at bounding box center [1052, 99] width 153 height 24
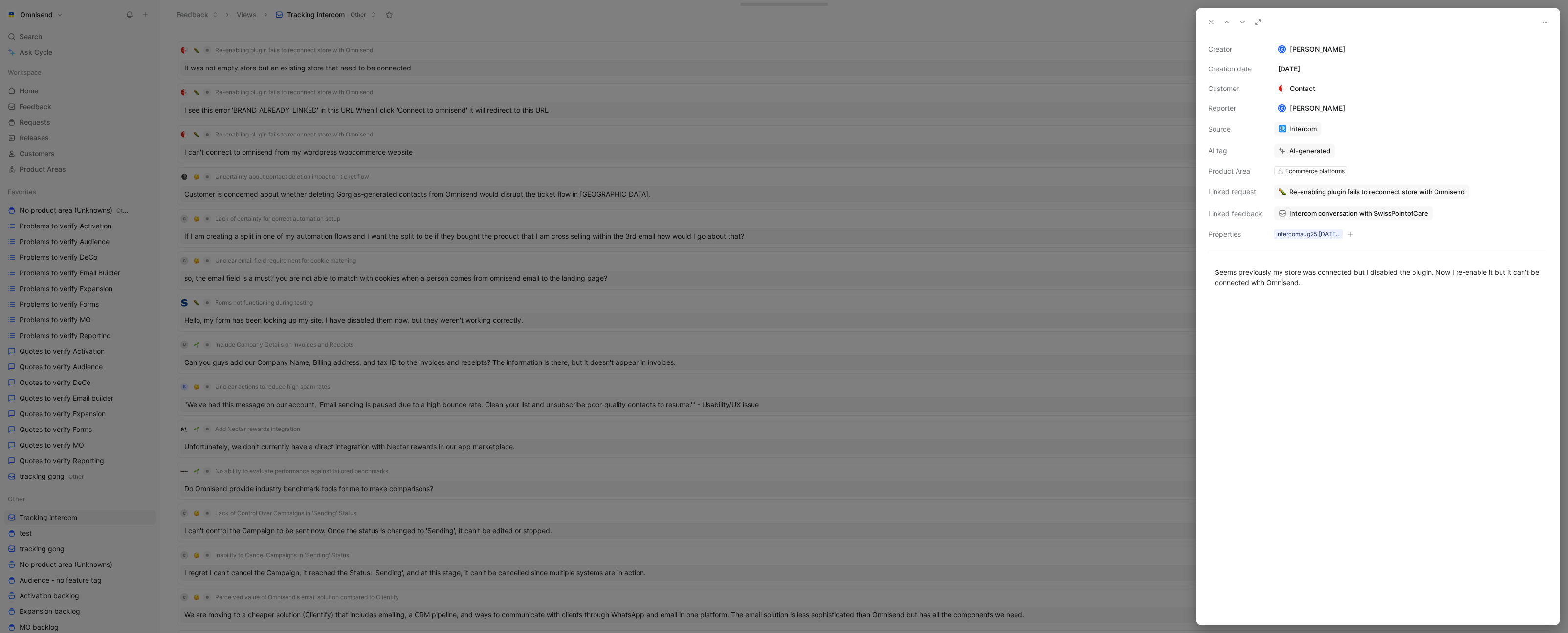
click at [655, 284] on div at bounding box center [784, 316] width 1568 height 633
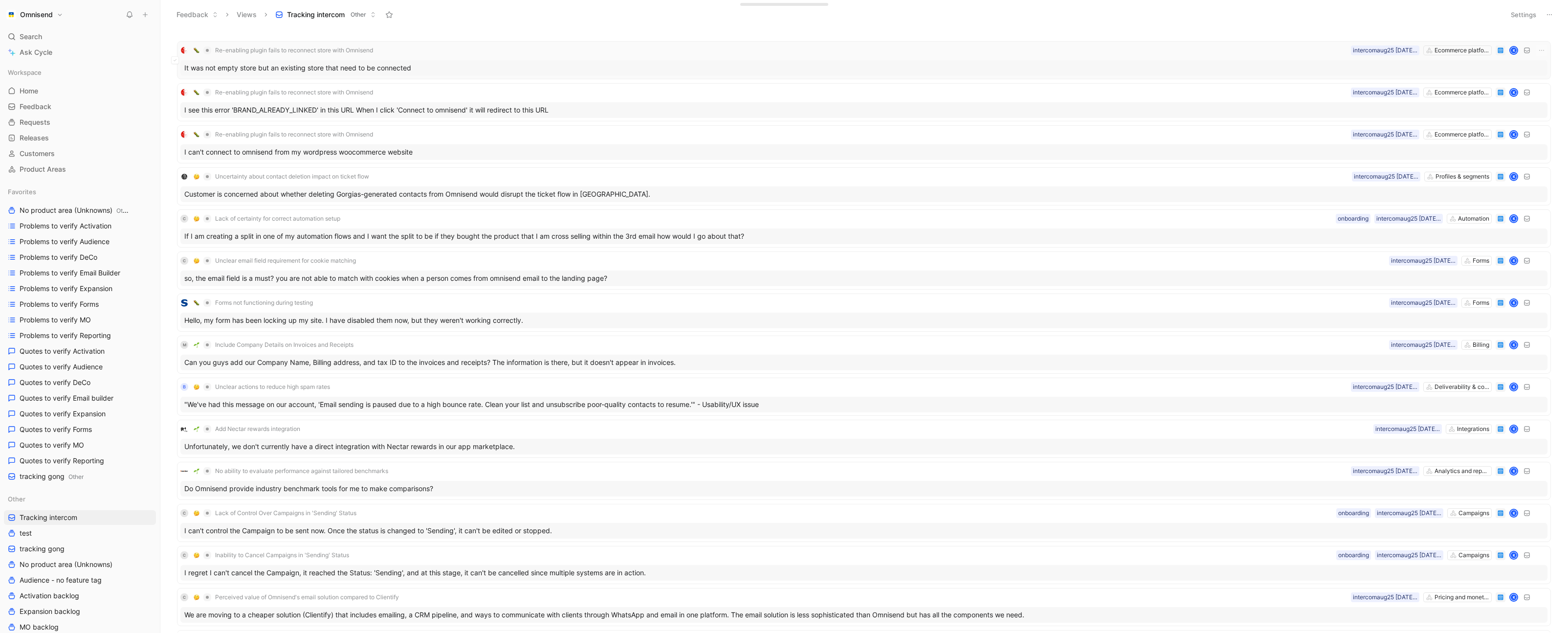
click at [521, 61] on div "It was not empty store but an existing store that need to be connected" at bounding box center [863, 68] width 1367 height 16
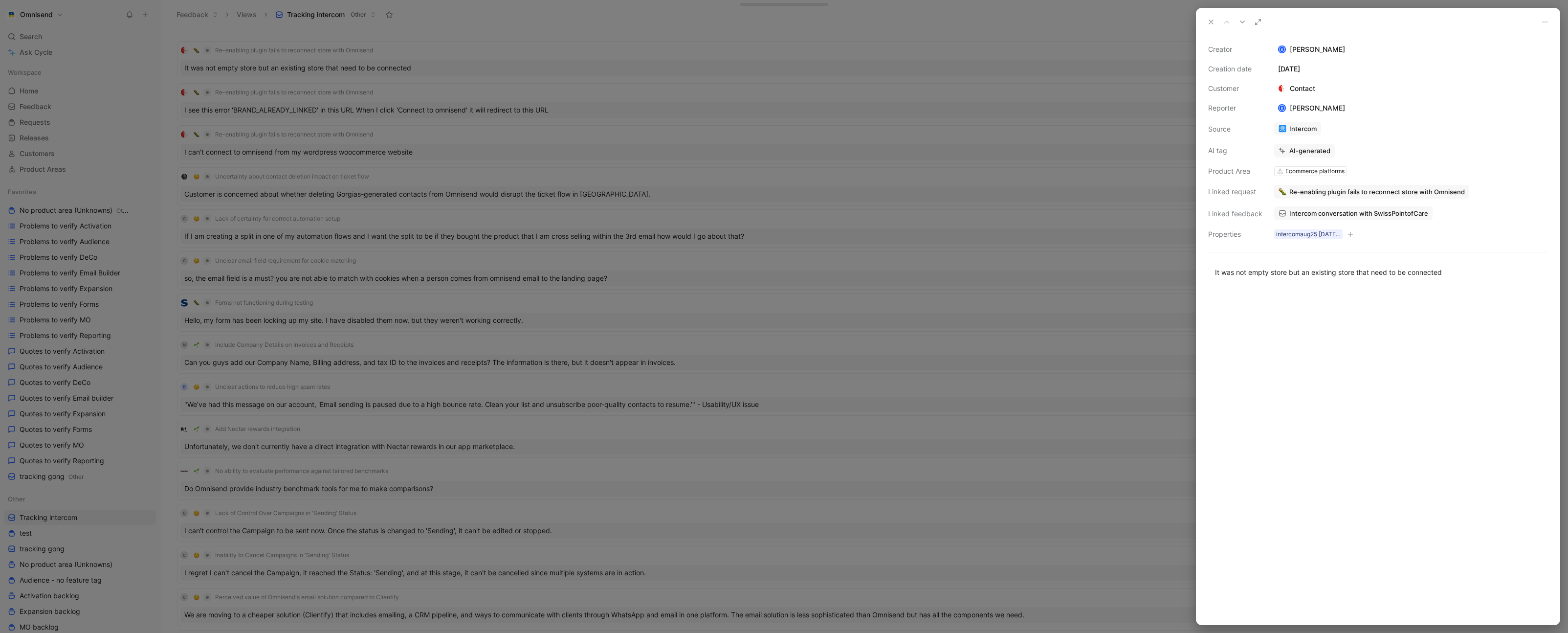
click at [1303, 196] on button "Re-enabling plugin fails to reconnect store with Omnisend" at bounding box center [1371, 191] width 195 height 14
click at [1350, 194] on span "Re-enabling plugin fails to reconnect store with Omnisend" at bounding box center [1377, 191] width 176 height 9
click at [1285, 170] on use at bounding box center [1284, 172] width 5 height 5
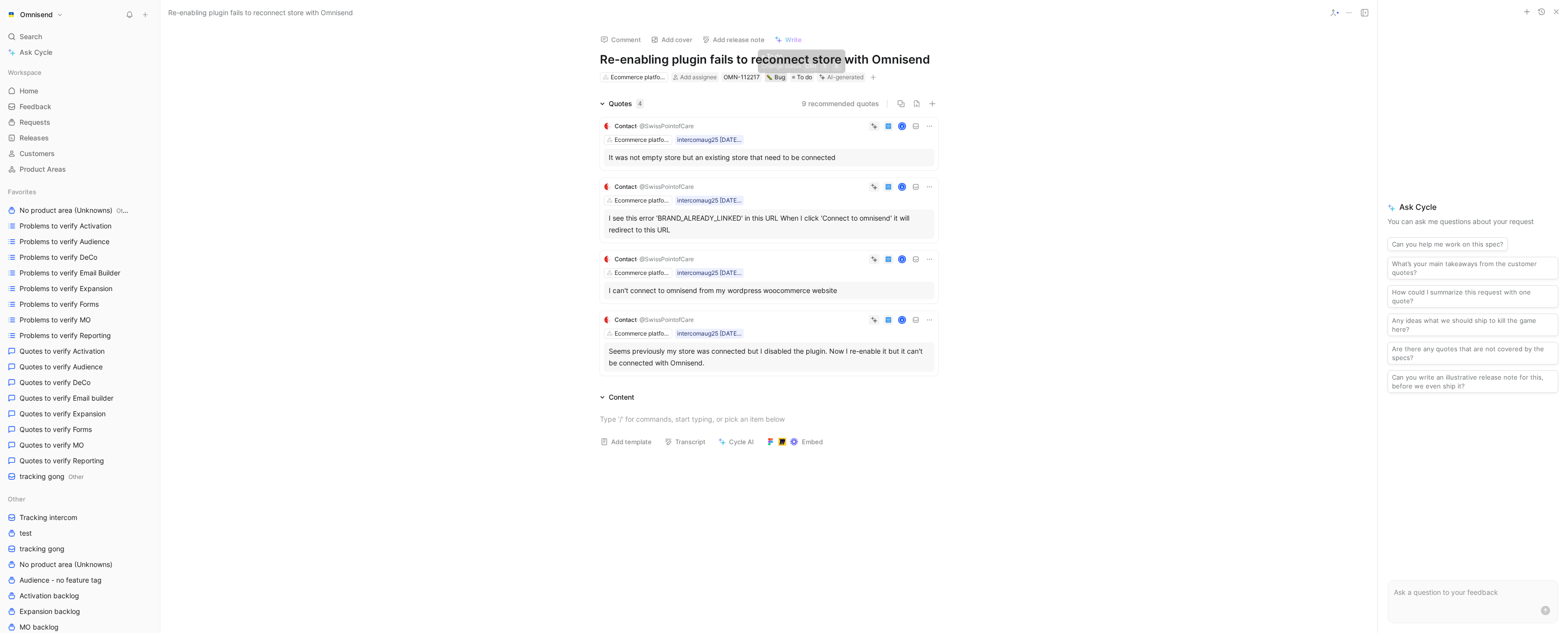
click at [776, 80] on div "Bug" at bounding box center [776, 77] width 18 height 9
click at [768, 154] on div "Usability / UX issue" at bounding box center [794, 158] width 116 height 11
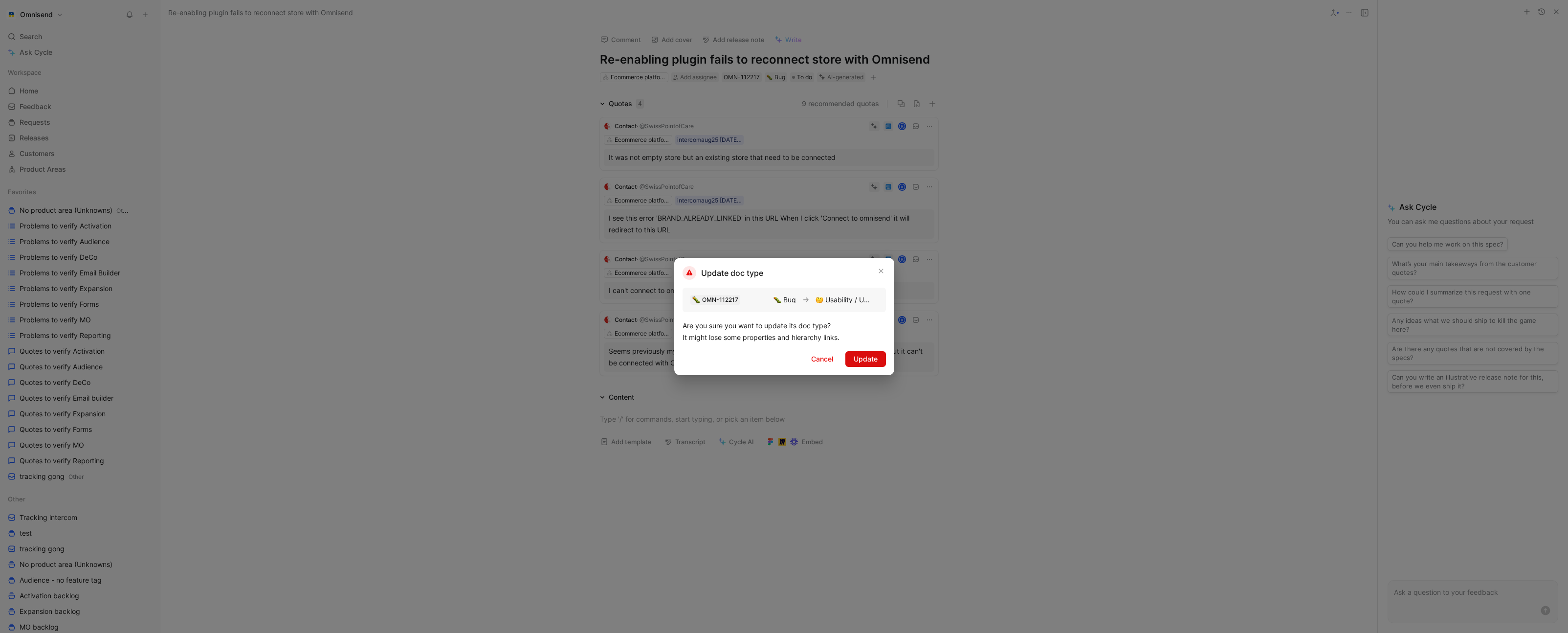
click at [868, 361] on span "Update" at bounding box center [865, 358] width 24 height 11
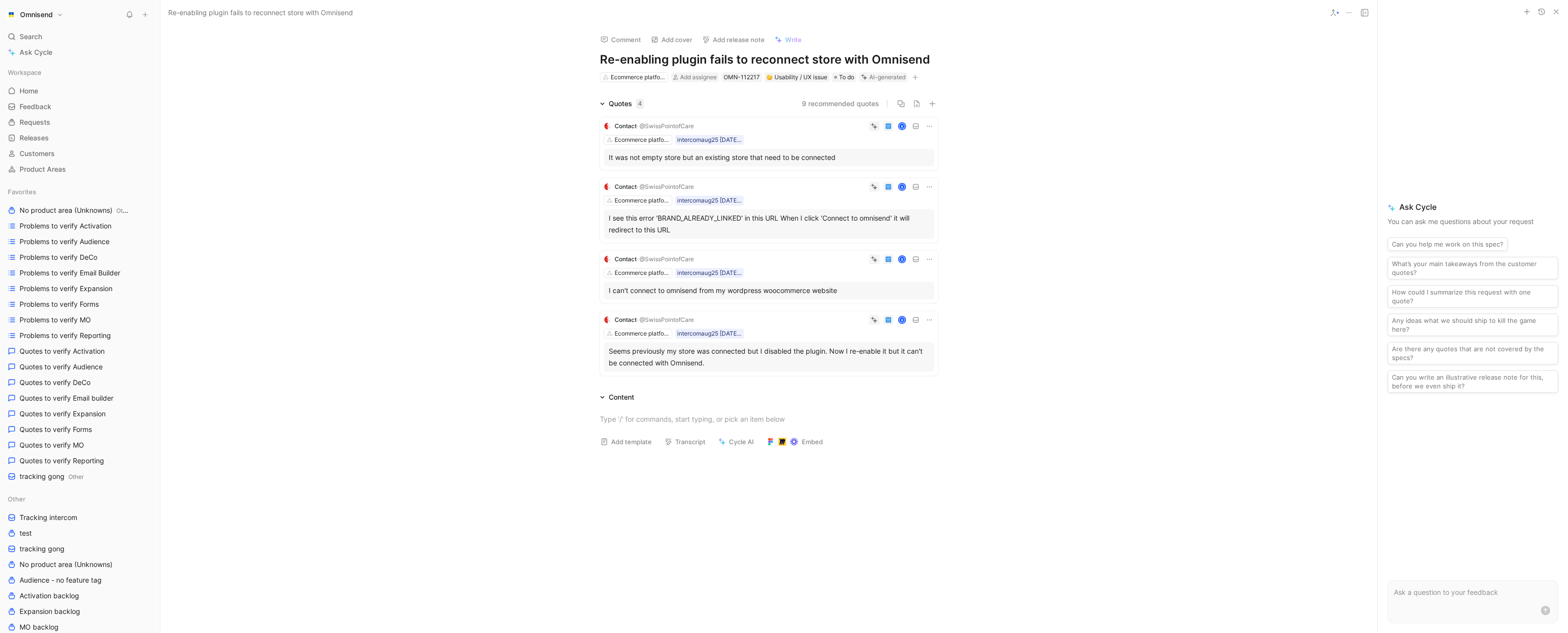
click at [696, 59] on h1 "Re-enabling plugin fails to reconnect store with Omnisend" at bounding box center [769, 60] width 338 height 16
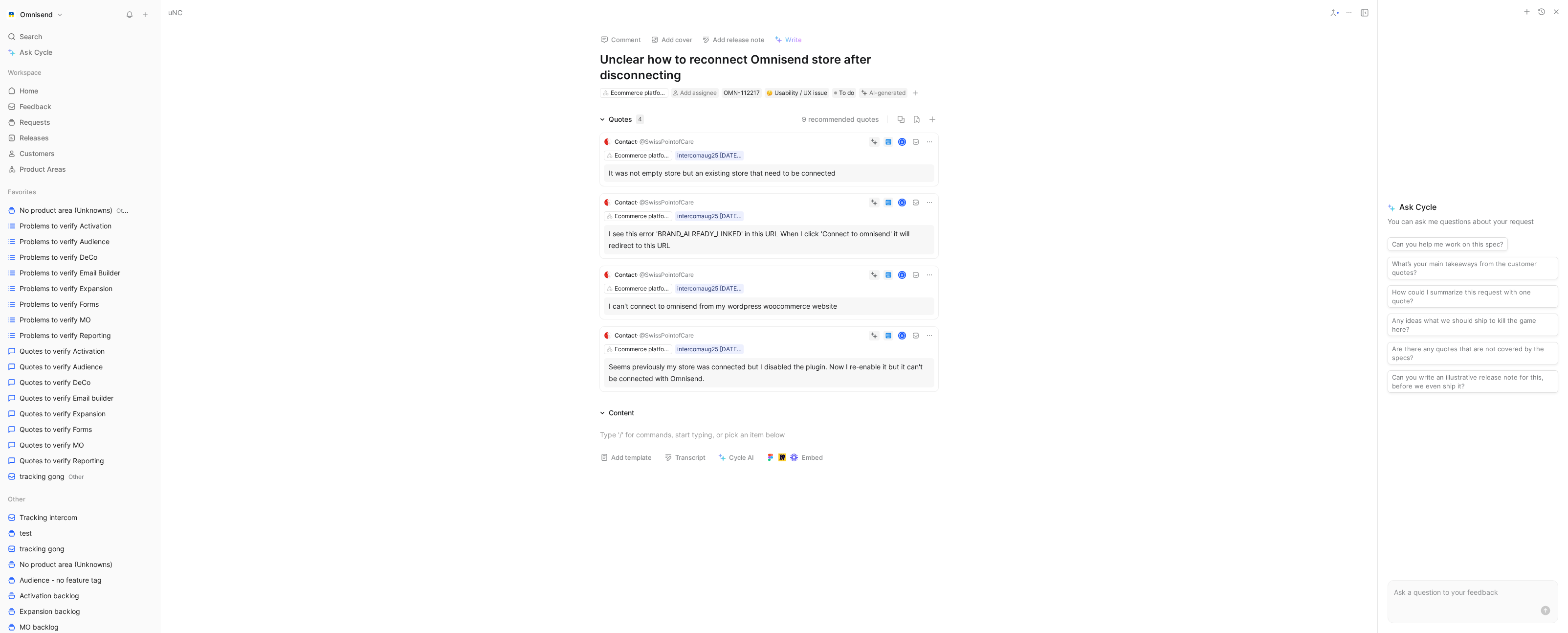
click at [474, 135] on div "Quotes 4 9 recommended quotes Contact · @SwissPointofCare K Ecommerce platforms…" at bounding box center [769, 254] width 1217 height 281
click at [692, 76] on h1 "Unclear how to reconnect Omnisend store after disconnecting" at bounding box center [769, 68] width 338 height 31
click at [439, 261] on div "Quotes 4 9 recommended quotes Contact · @SwissPointofCare K Ecommerce platforms…" at bounding box center [769, 254] width 1217 height 281
click at [772, 145] on div "K" at bounding box center [816, 141] width 237 height 9
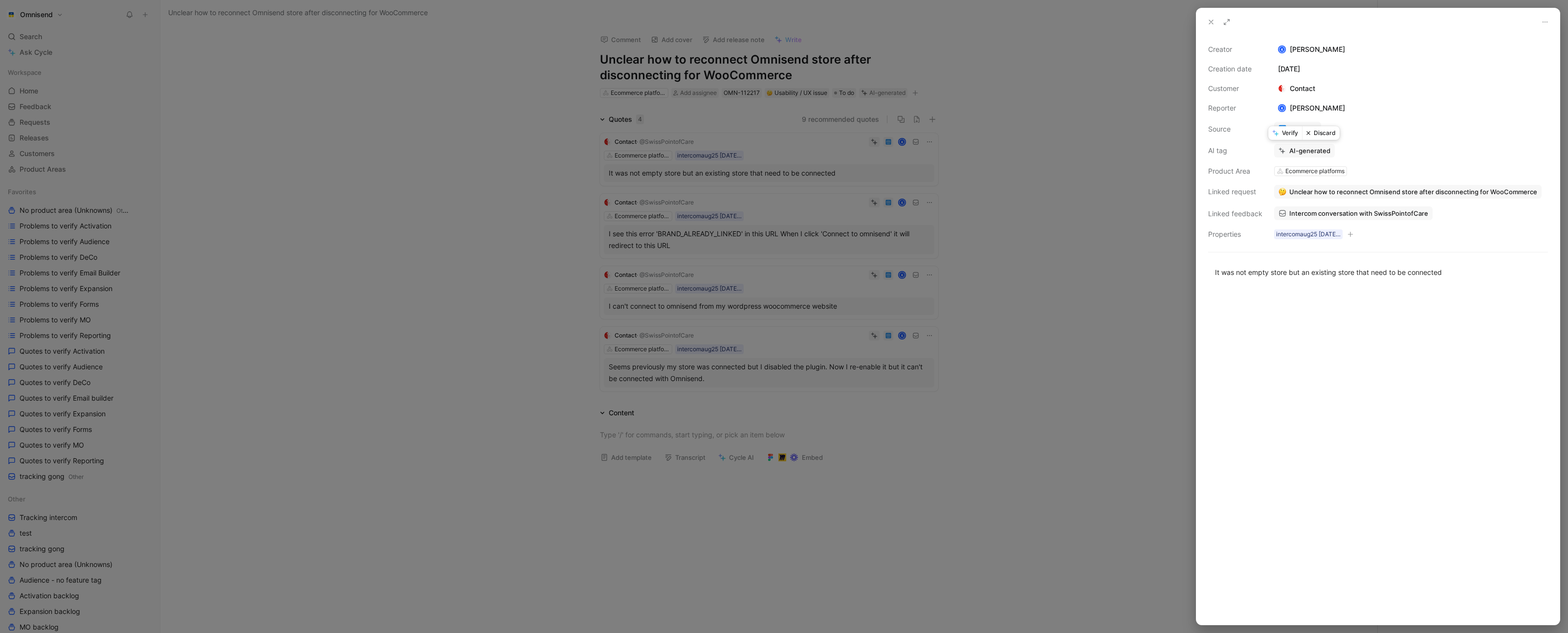
click at [1286, 131] on button "Verify" at bounding box center [1285, 133] width 34 height 14
click at [845, 194] on div at bounding box center [784, 316] width 1568 height 633
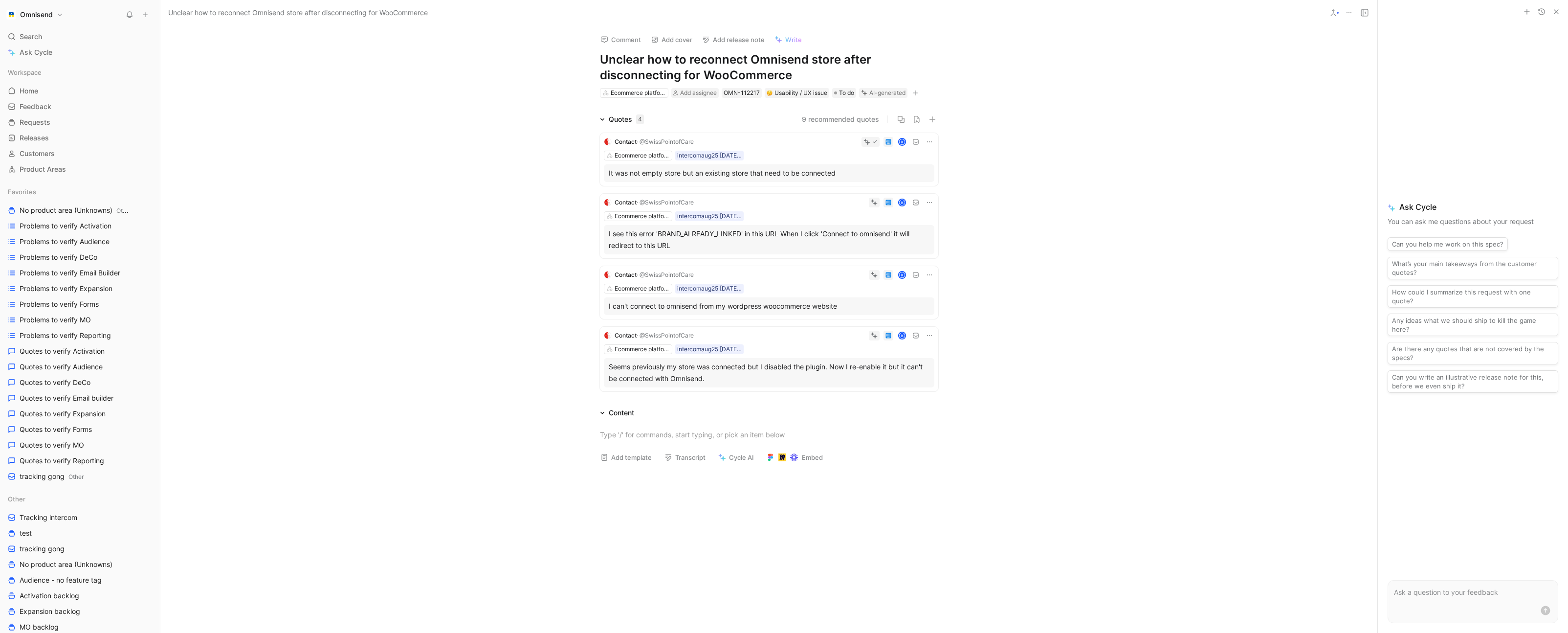
click at [813, 209] on div "Contact · @SwissPointofCare K Ecommerce platforms intercomaug25 25-08-2025 10:4…" at bounding box center [769, 225] width 338 height 64
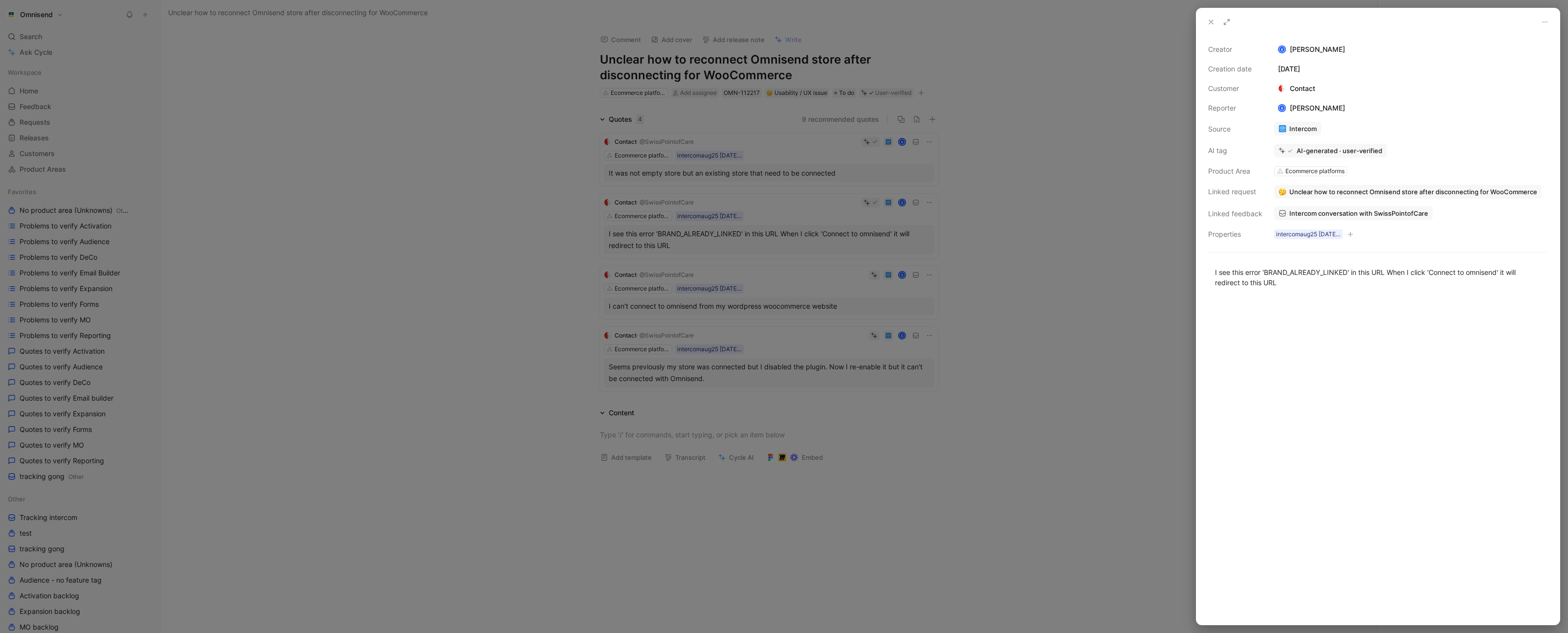
click at [783, 266] on div at bounding box center [784, 316] width 1568 height 633
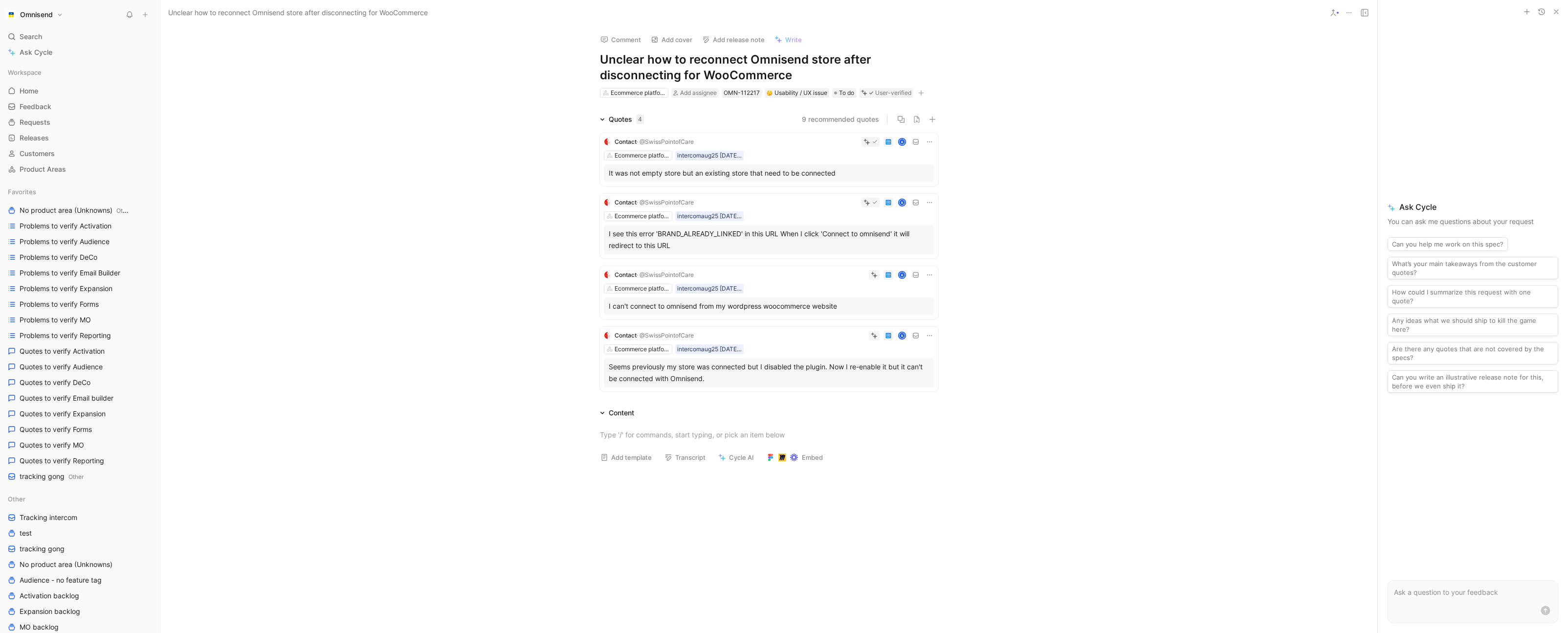
click at [786, 273] on div "K" at bounding box center [816, 275] width 237 height 9
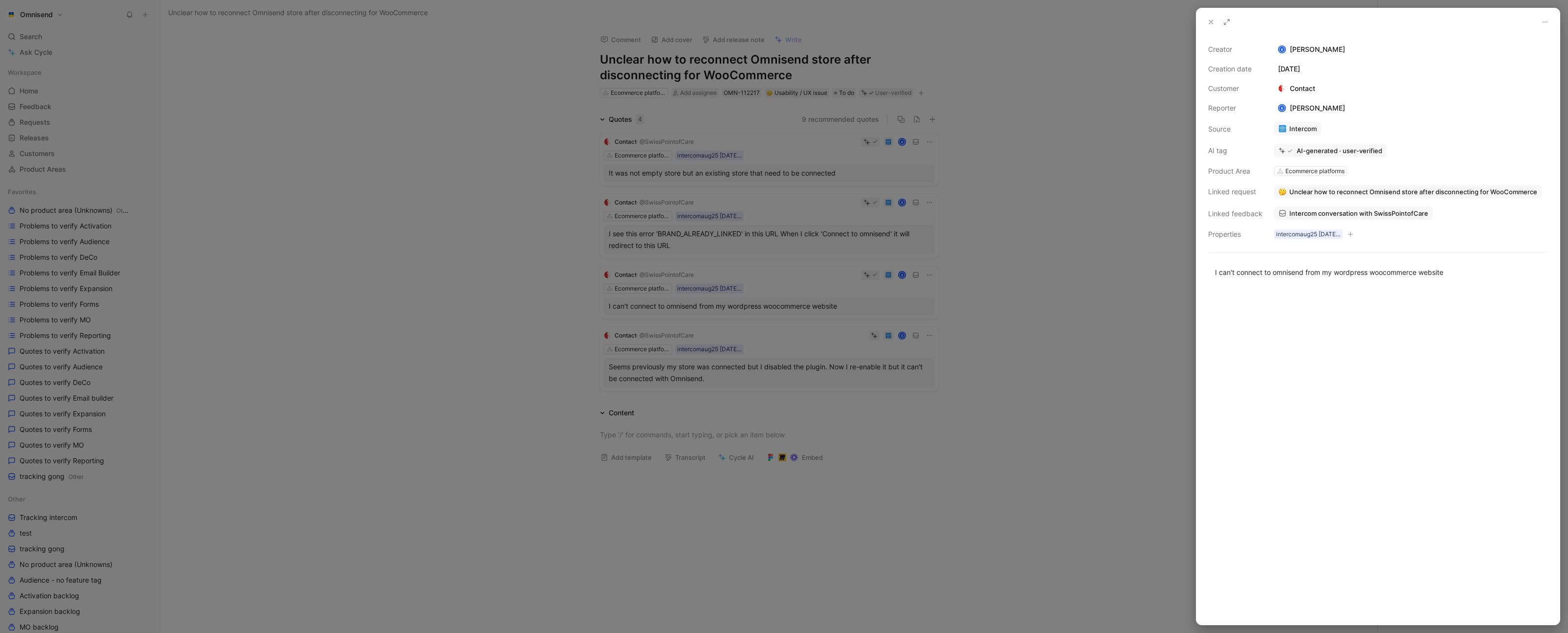
click at [770, 333] on div at bounding box center [784, 316] width 1568 height 633
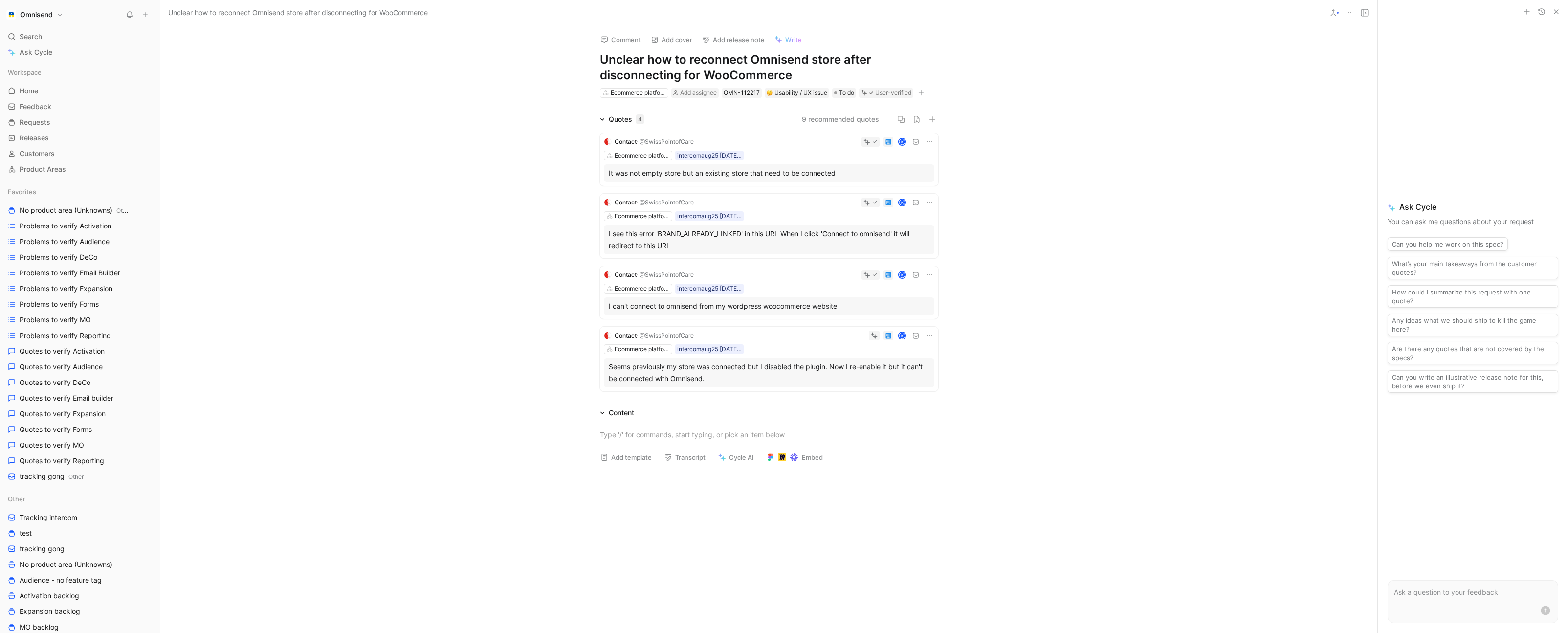
click at [786, 341] on div "Contact · @SwissPointofCare K Ecommerce platforms intercomaug25 25-08-2025 10:4…" at bounding box center [769, 358] width 338 height 64
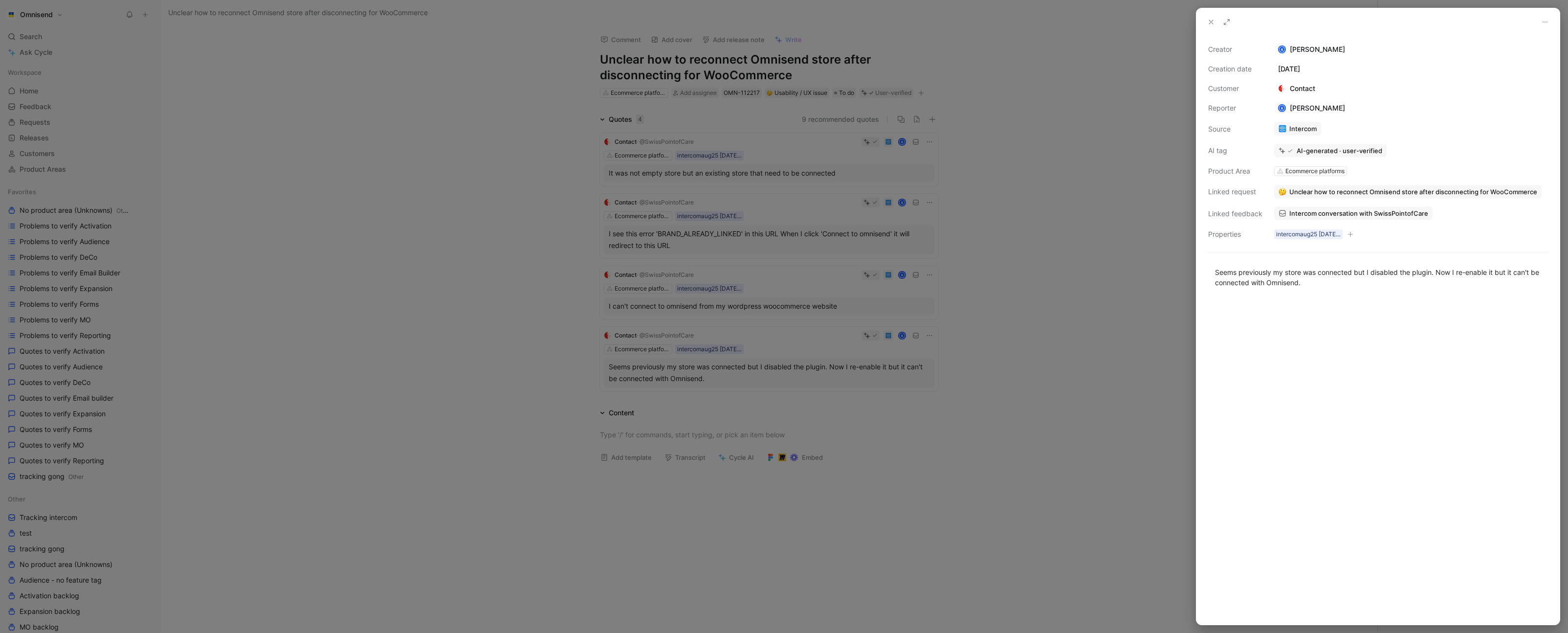
click at [1026, 281] on div at bounding box center [784, 316] width 1568 height 633
click at [323, 124] on div at bounding box center [784, 316] width 1568 height 633
click at [301, 128] on div at bounding box center [784, 316] width 1568 height 633
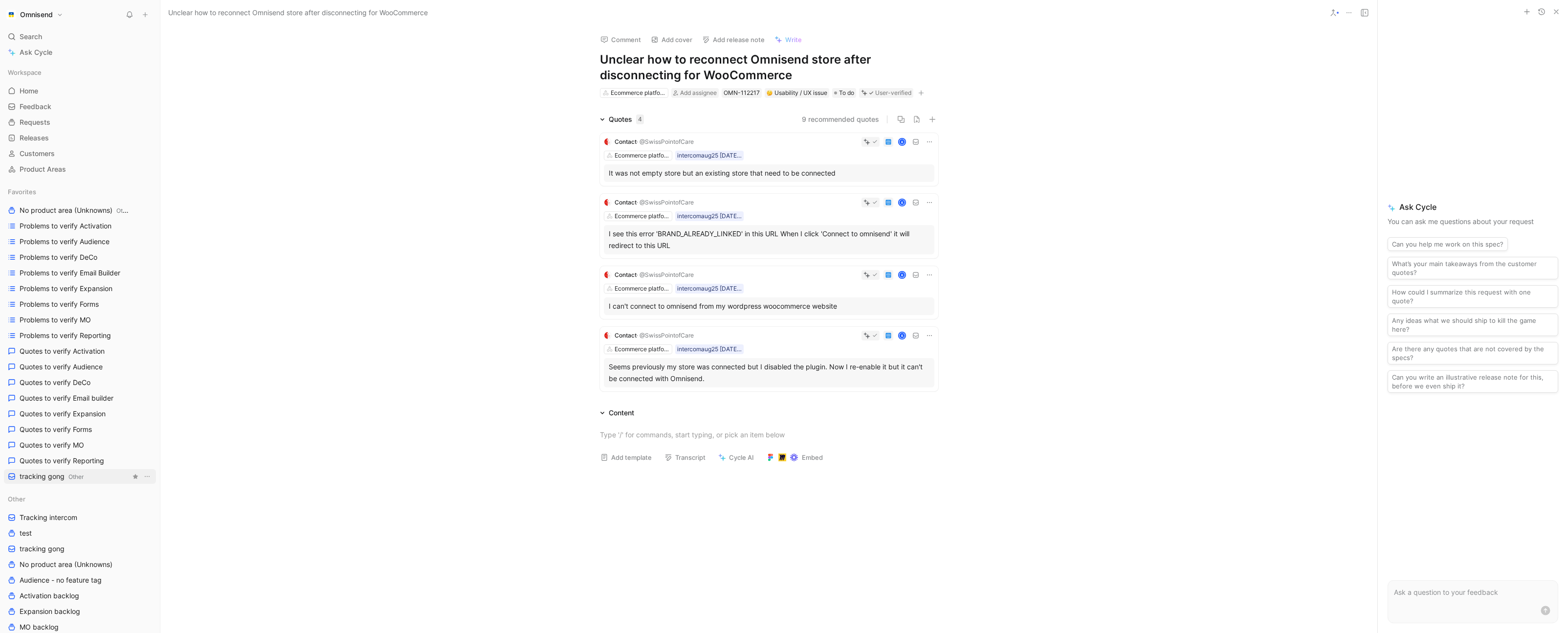
scroll to position [212, 0]
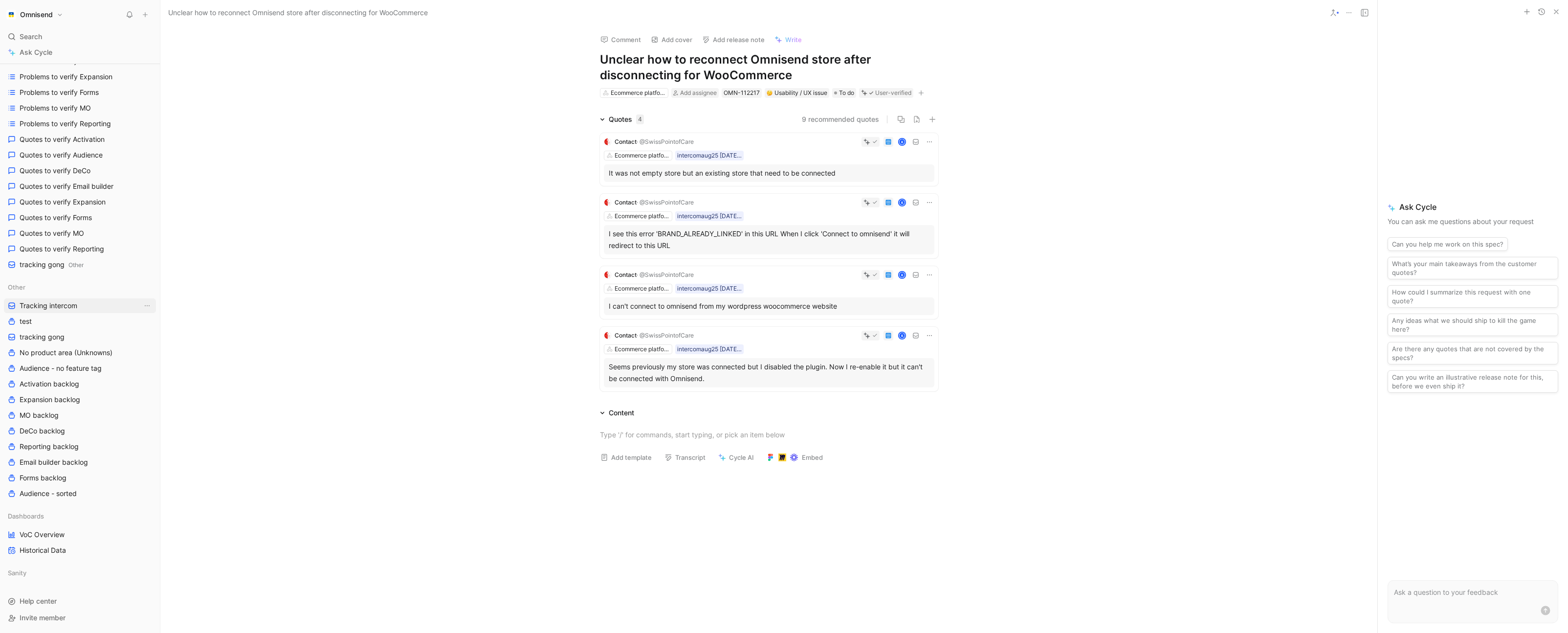
click at [63, 304] on span "Tracking intercom" at bounding box center [48, 306] width 57 height 9
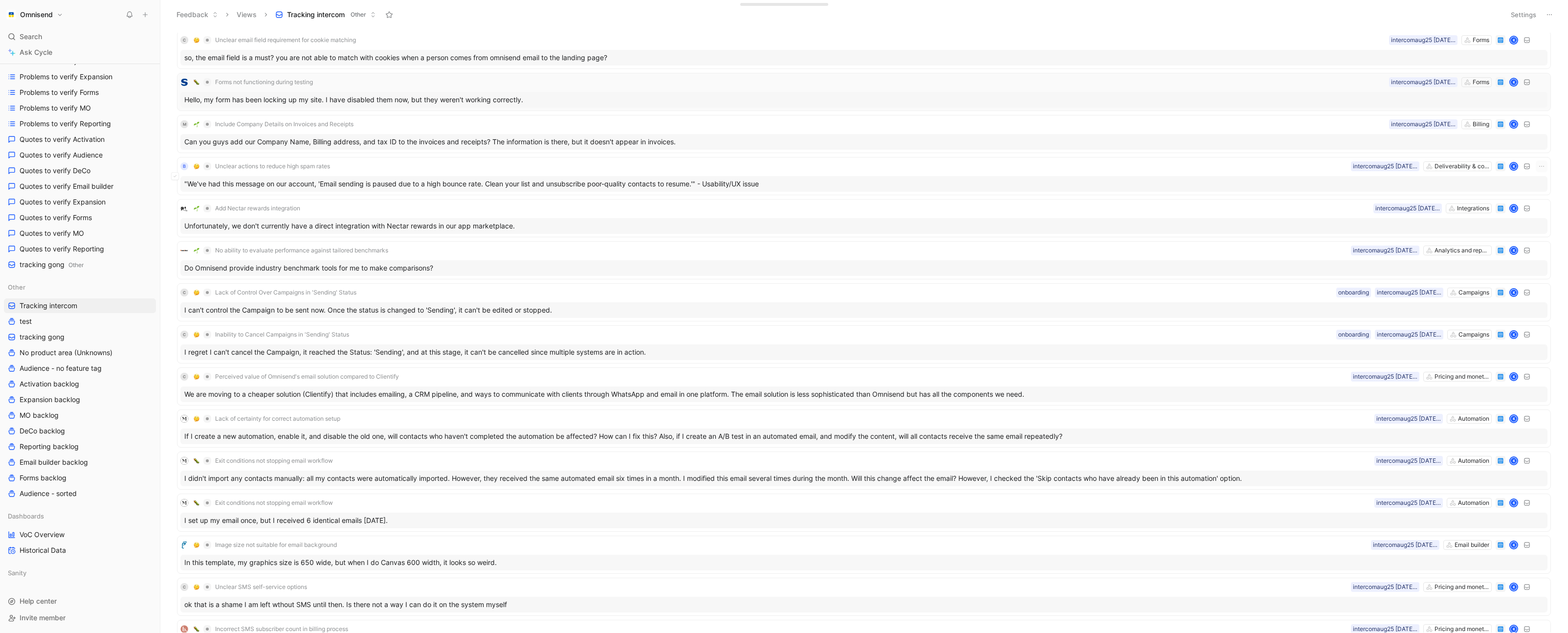
scroll to position [95, 0]
click at [580, 225] on div "Unfortunately, we don't currently have a direct integration with Nectar rewards…" at bounding box center [863, 225] width 1367 height 16
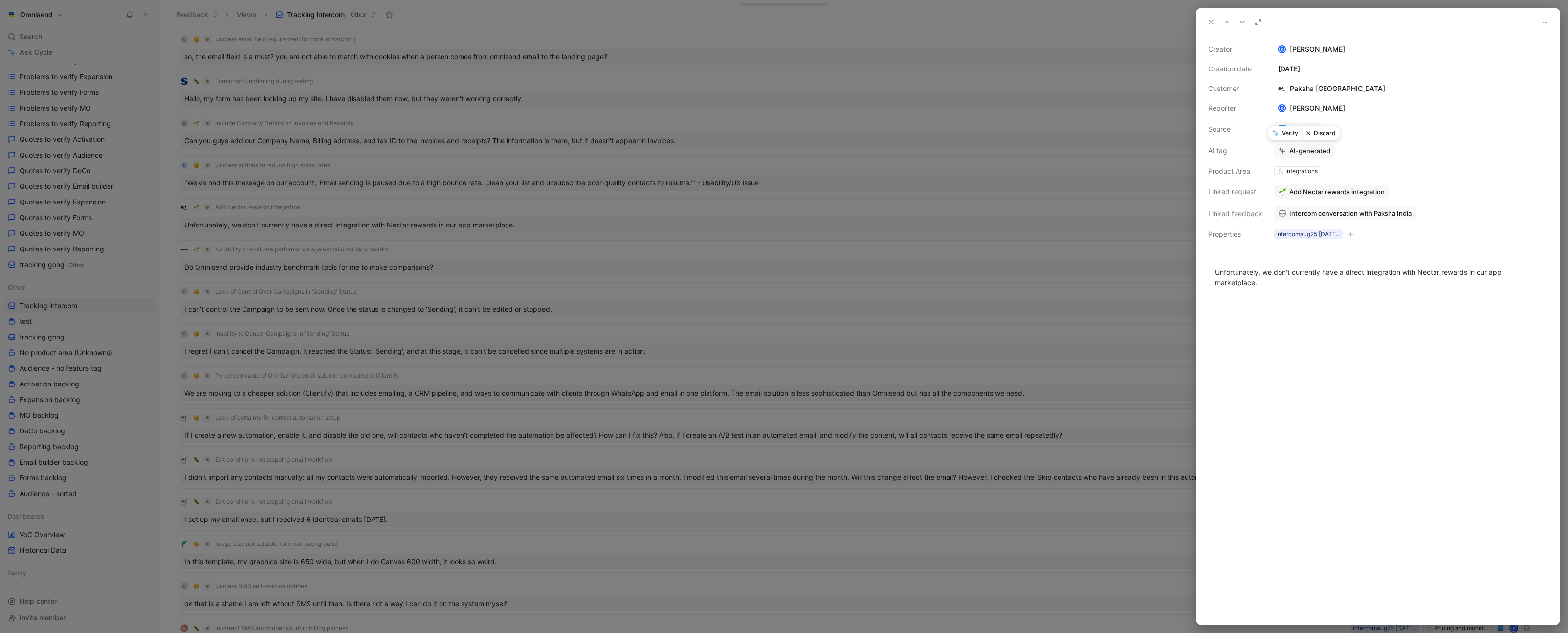
click at [1288, 132] on button "Verify" at bounding box center [1285, 133] width 34 height 14
click at [1103, 233] on div at bounding box center [784, 316] width 1568 height 633
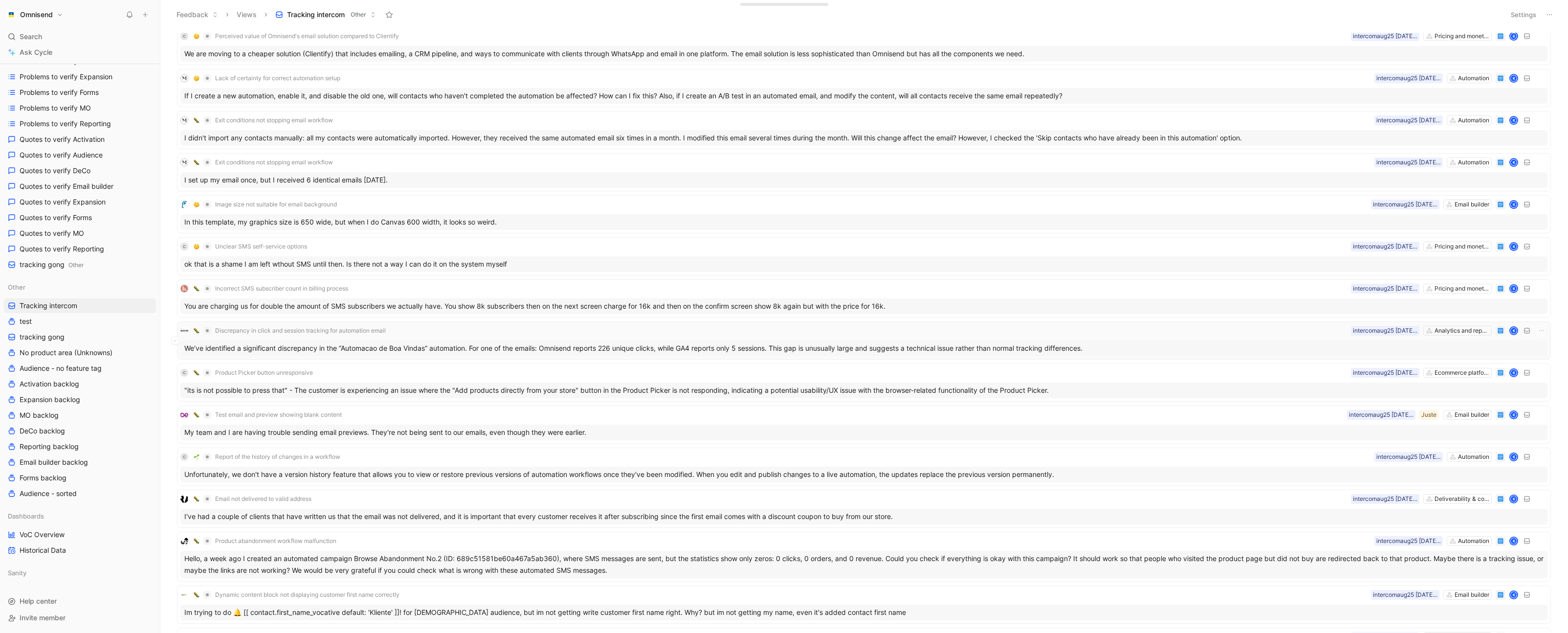
scroll to position [393, 0]
click at [1056, 375] on div "C Product Picker button unresponsive Ecommerce platforms intercomaug25 25-08-20…" at bounding box center [863, 372] width 1367 height 11
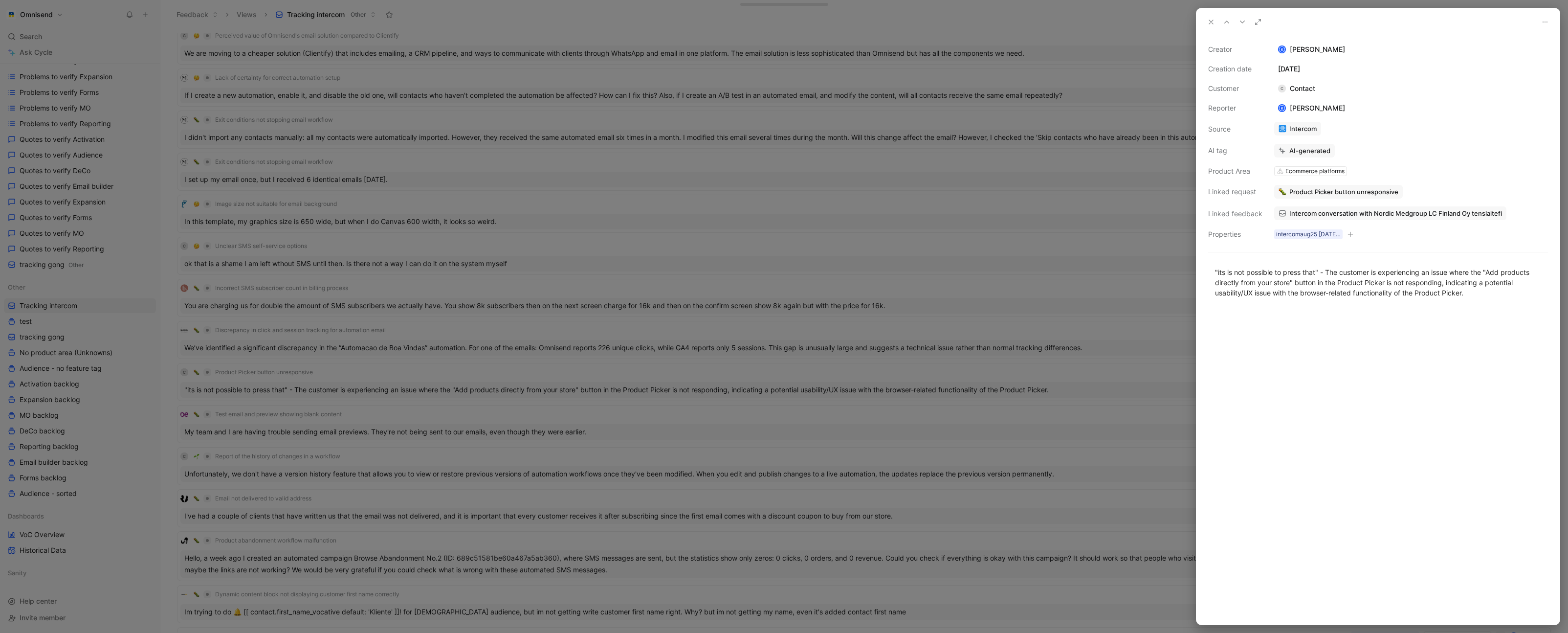
click at [1353, 212] on span "Intercom conversation with Nordic Medgroup LC Finland Oy tenslaitefi" at bounding box center [1396, 213] width 212 height 9
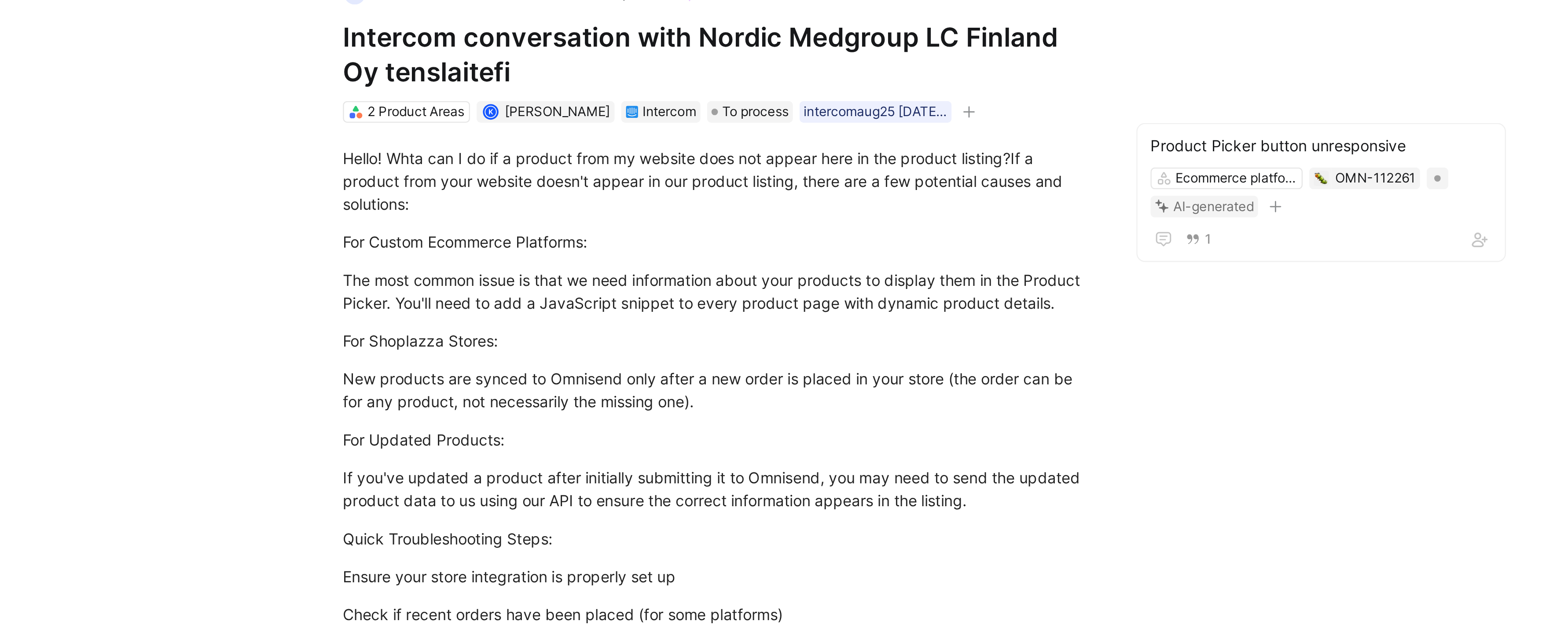
scroll to position [10, 0]
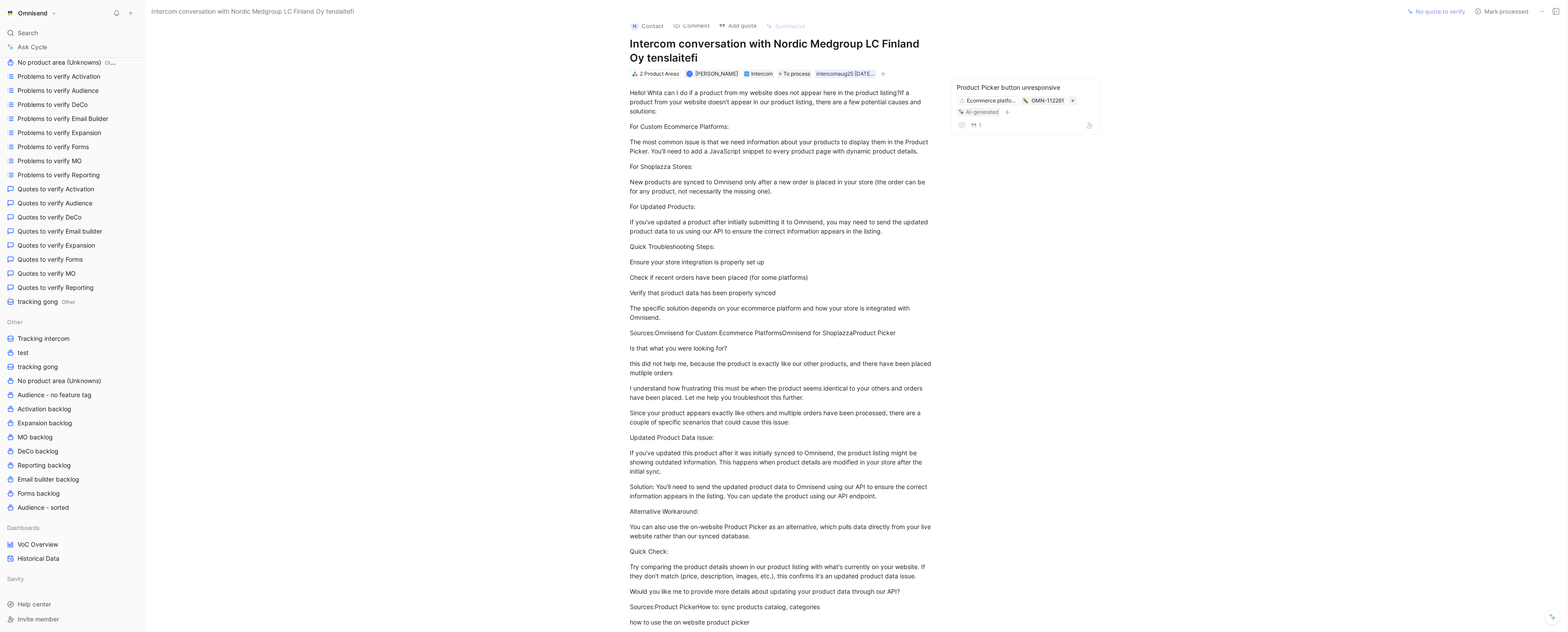
scroll to position [0, 0]
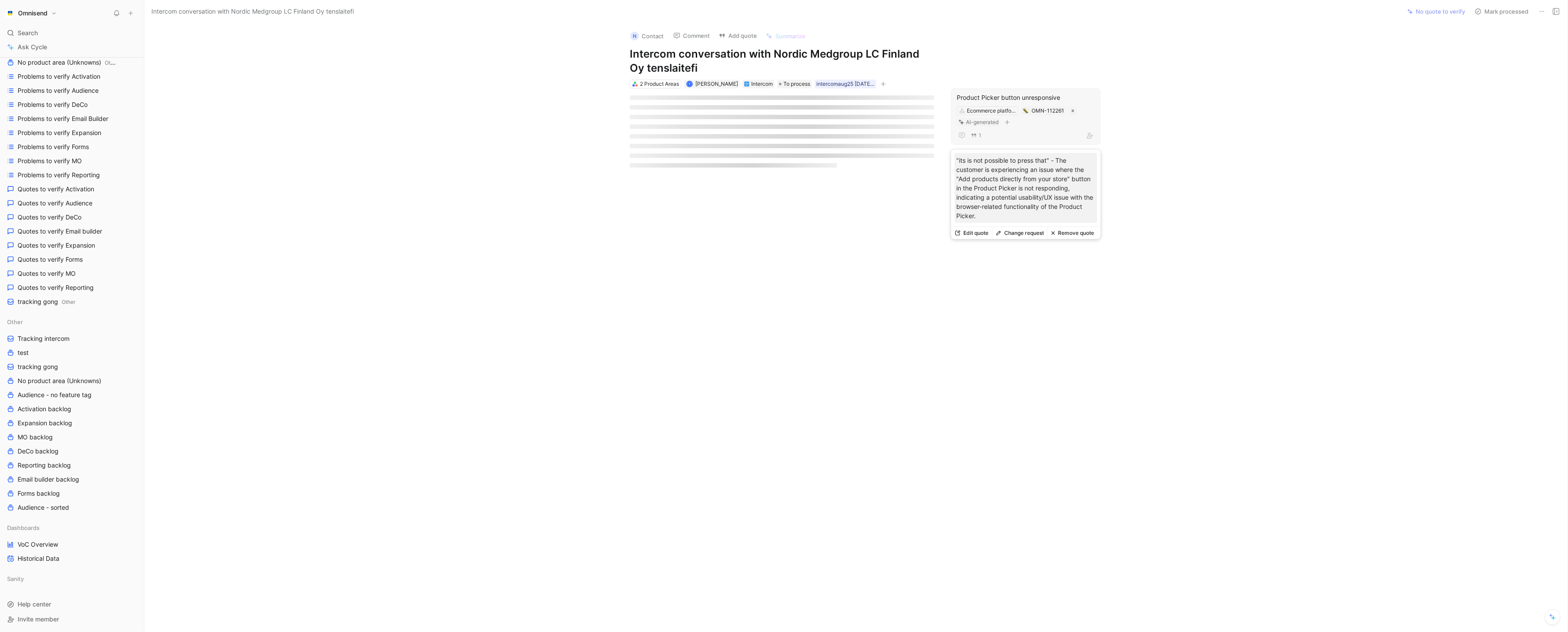
click at [997, 92] on div "Product Picker button unresponsive" at bounding box center [1026, 97] width 138 height 10
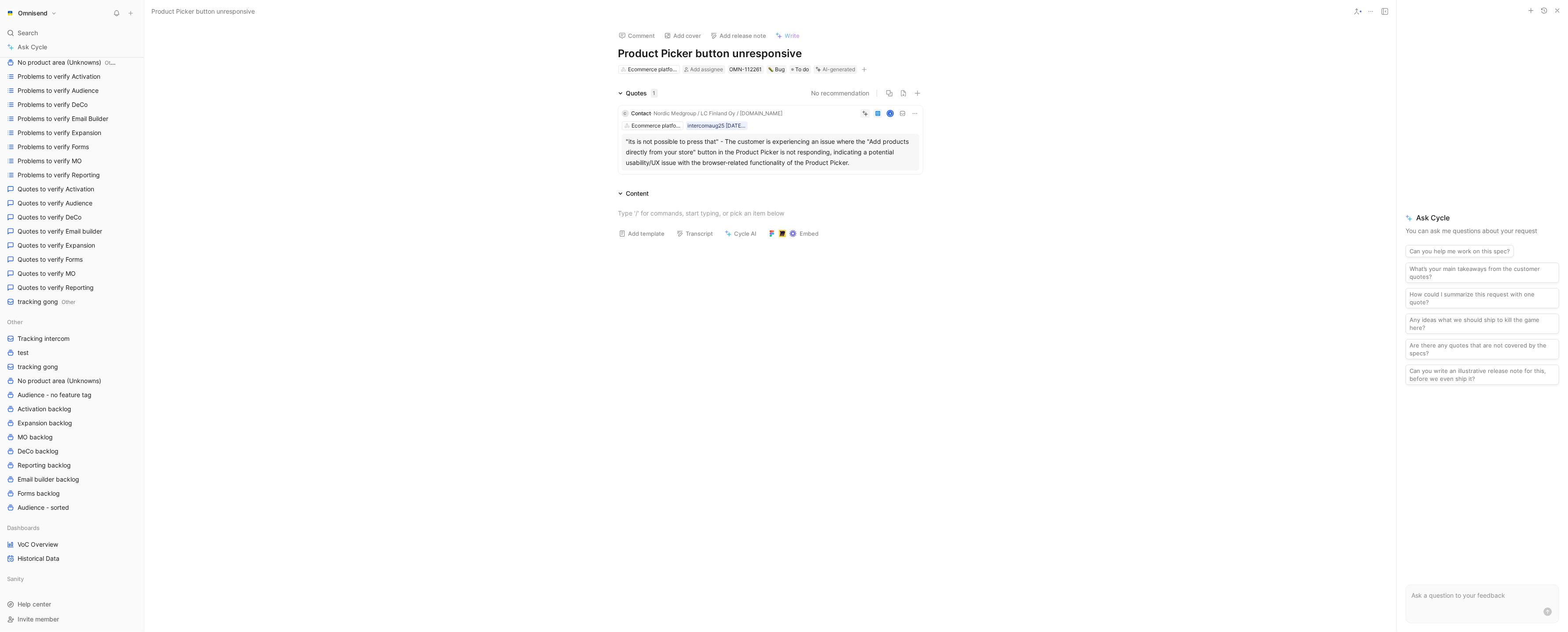
click at [866, 114] on icon at bounding box center [866, 114] width 4 height 4
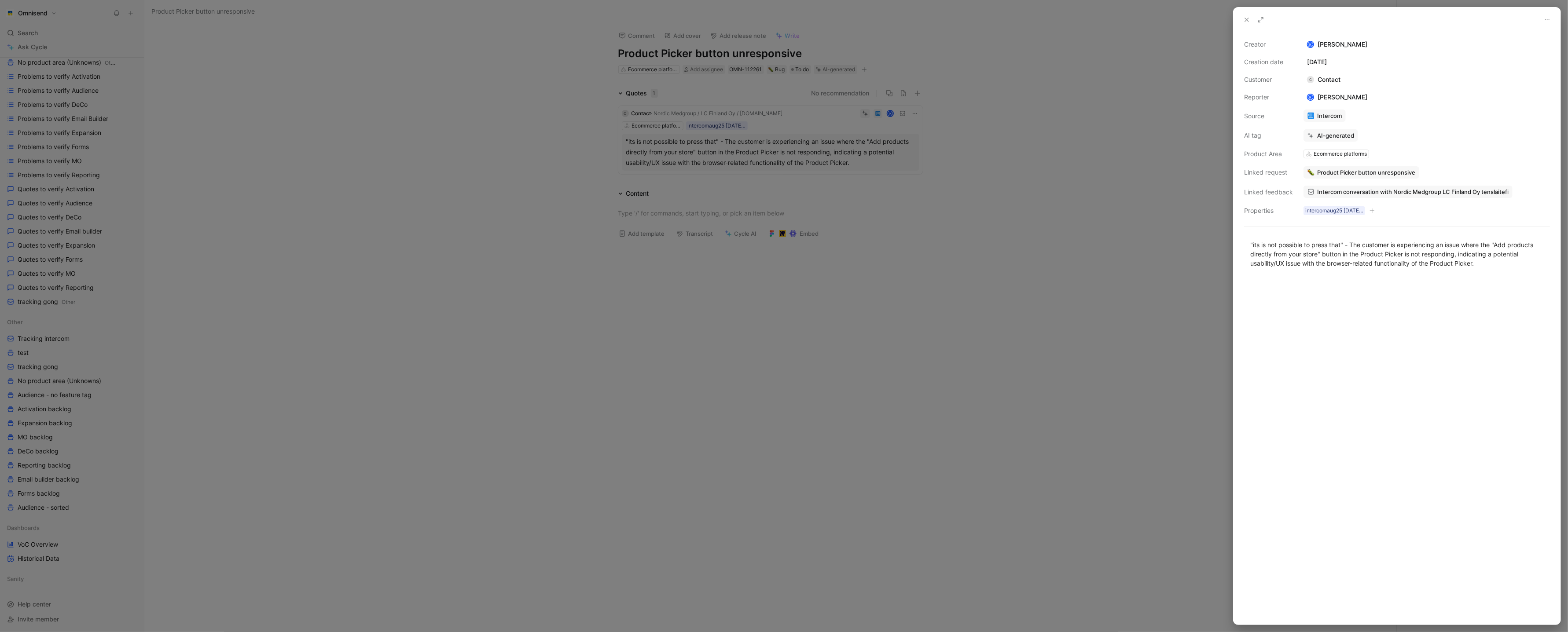
click at [1269, 280] on div at bounding box center [1397, 451] width 327 height 347
click at [1315, 119] on button "Verify" at bounding box center [1314, 120] width 30 height 12
click at [1038, 206] on div at bounding box center [784, 316] width 1568 height 632
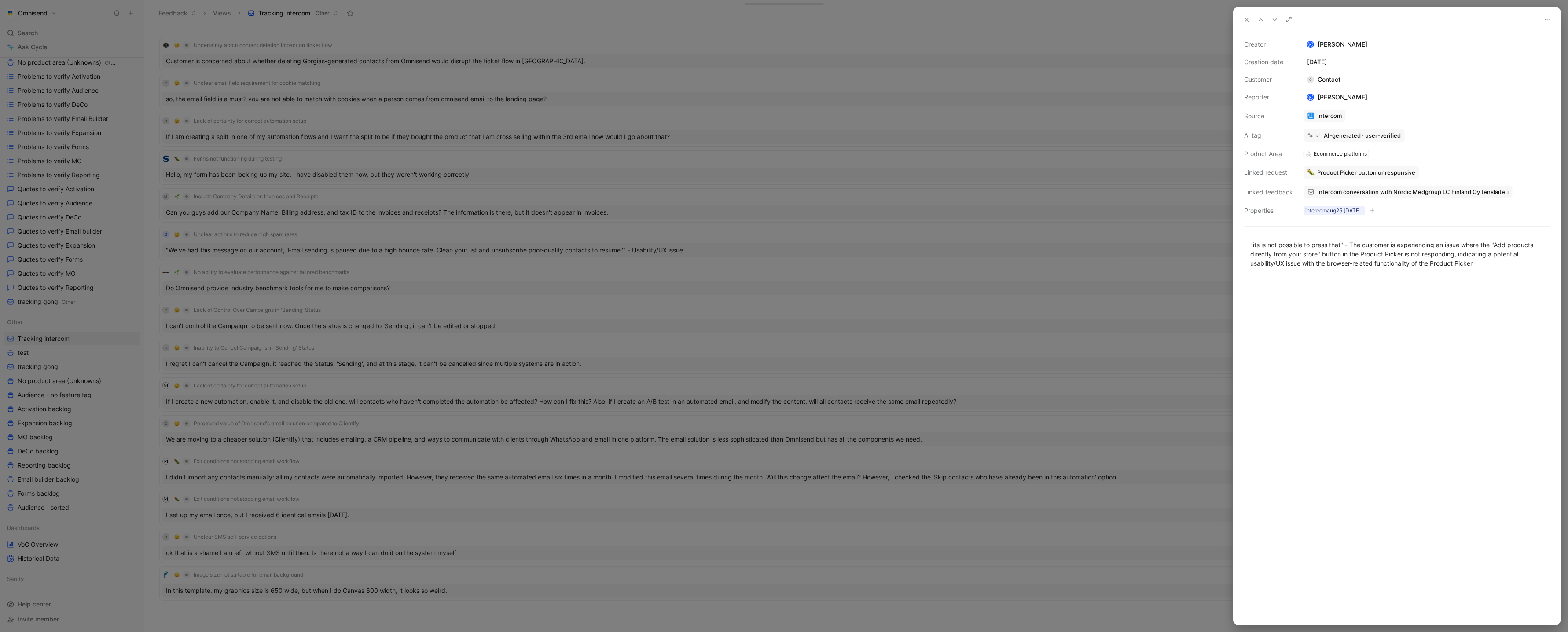
click at [532, 212] on div at bounding box center [784, 316] width 1568 height 632
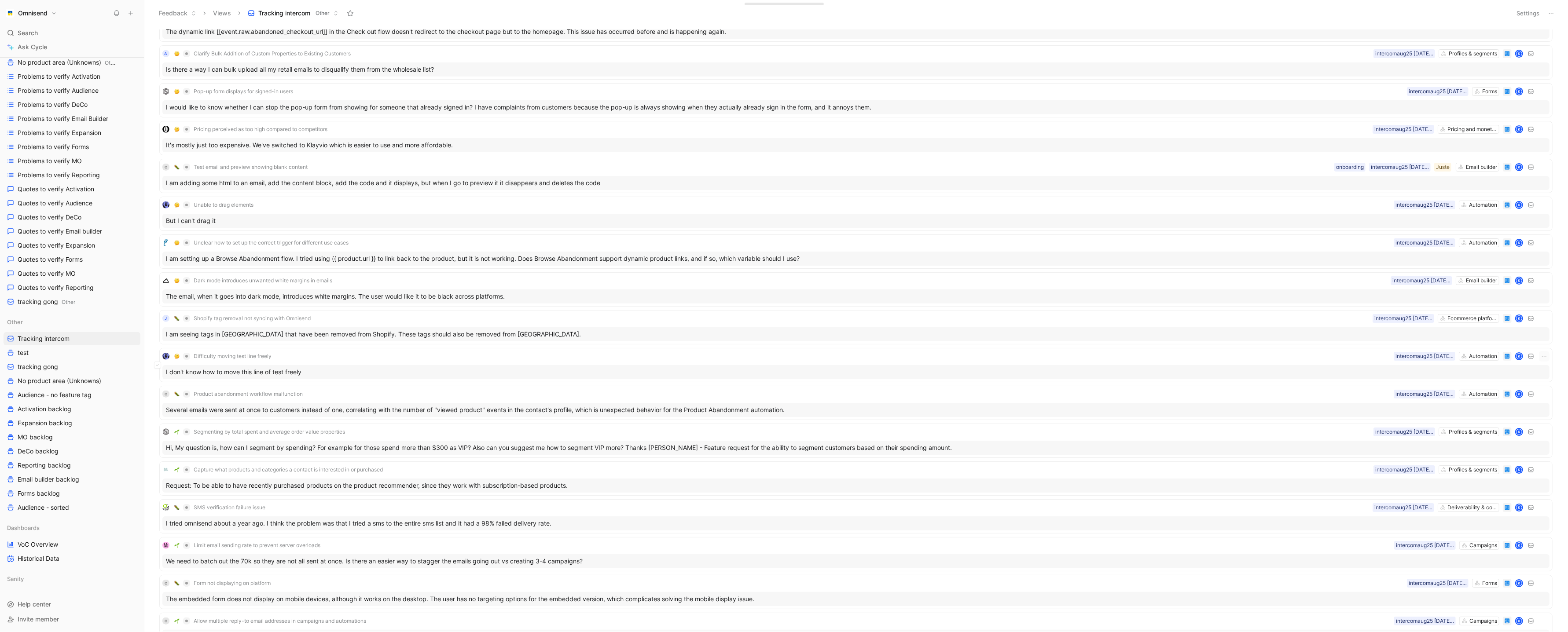
scroll to position [1027, 0]
click at [402, 323] on div "J Shopify tag removal not syncing with Omnisend Ecommerce platforms intercomaug…" at bounding box center [856, 318] width 1387 height 10
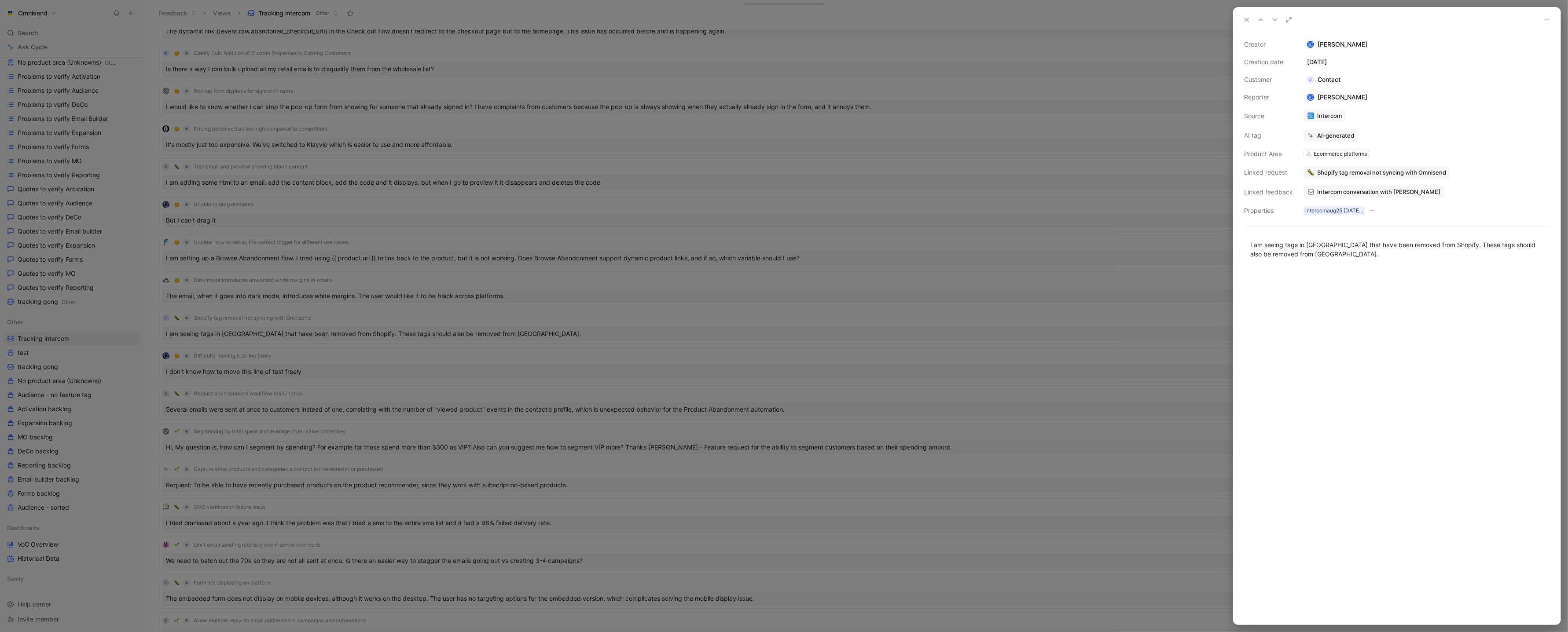
click at [1400, 173] on span "Shopify tag removal not syncing with Omnisend" at bounding box center [1382, 172] width 129 height 8
click at [1367, 196] on link "Intercom conversation with JAFRA" at bounding box center [1373, 192] width 141 height 12
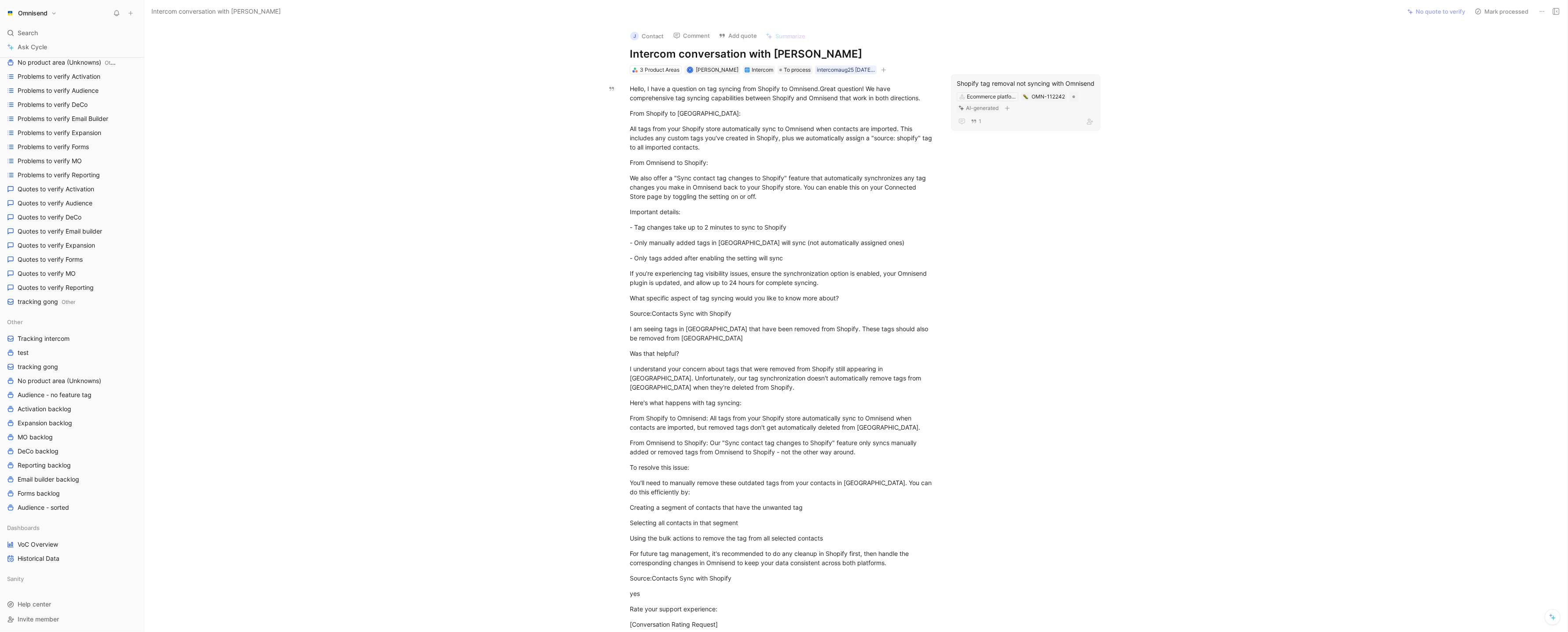
click at [1053, 86] on div "Shopify tag removal not syncing with Omnisend" at bounding box center [1026, 83] width 138 height 10
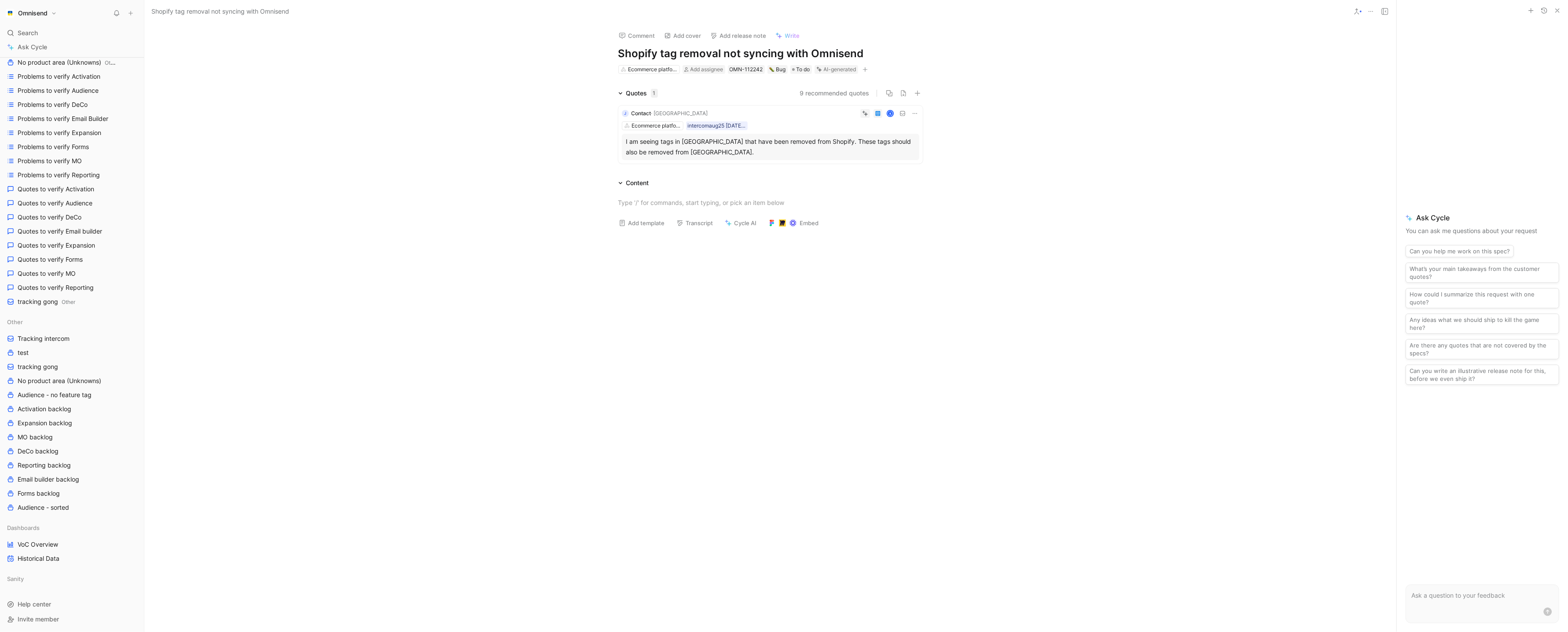
click at [419, 274] on div at bounding box center [770, 330] width 1252 height 190
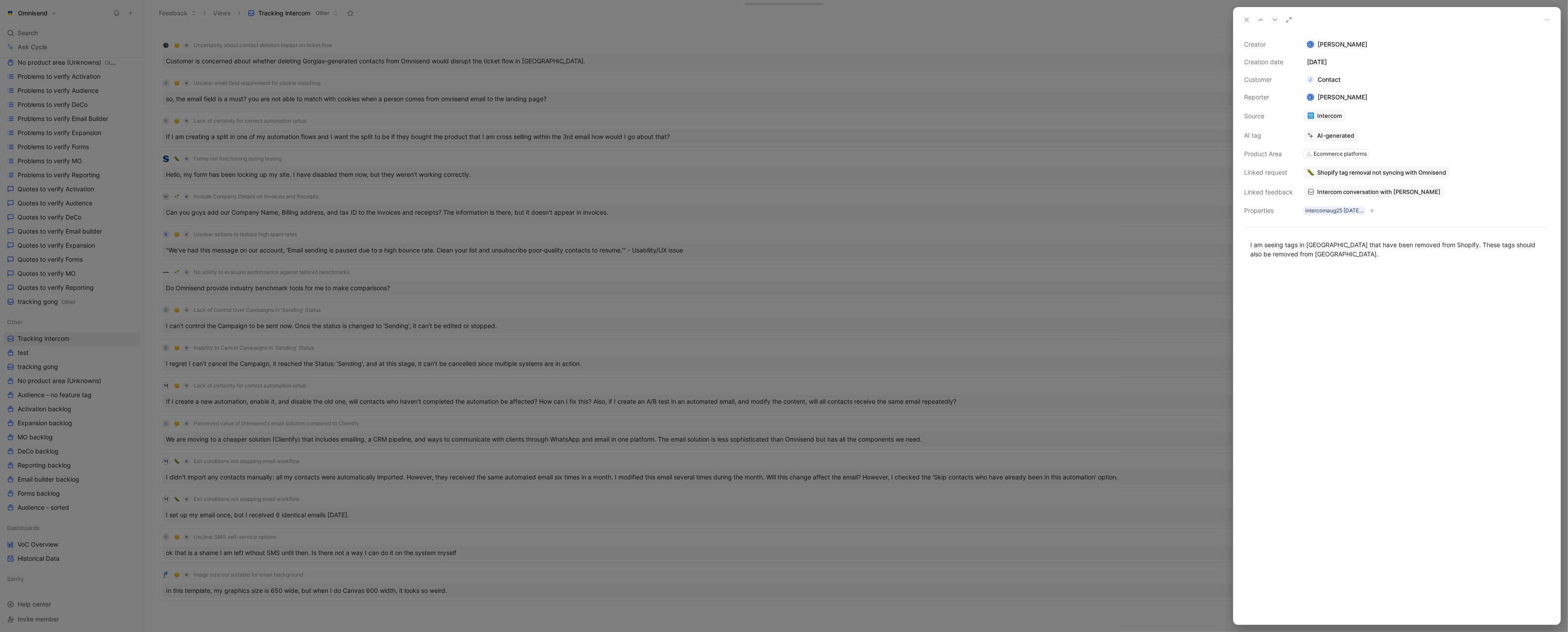
click at [463, 377] on div at bounding box center [784, 316] width 1568 height 632
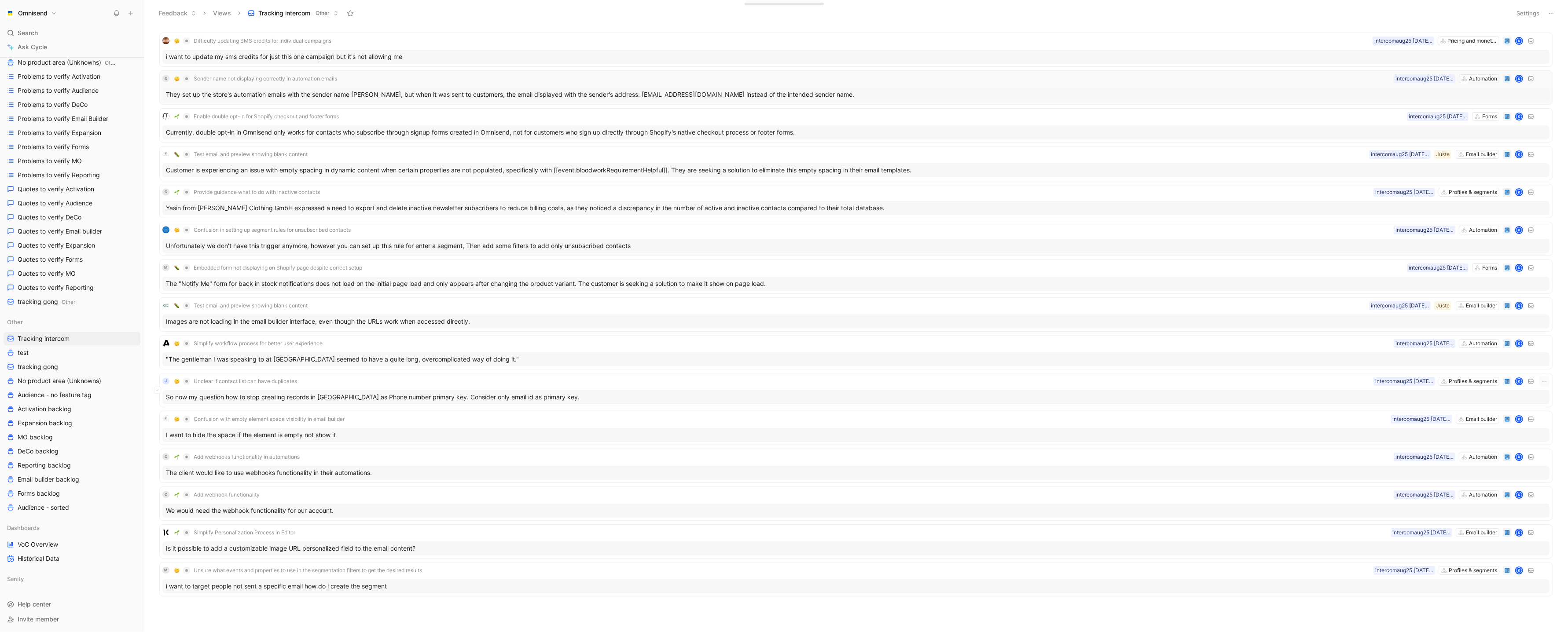
scroll to position [2217, 0]
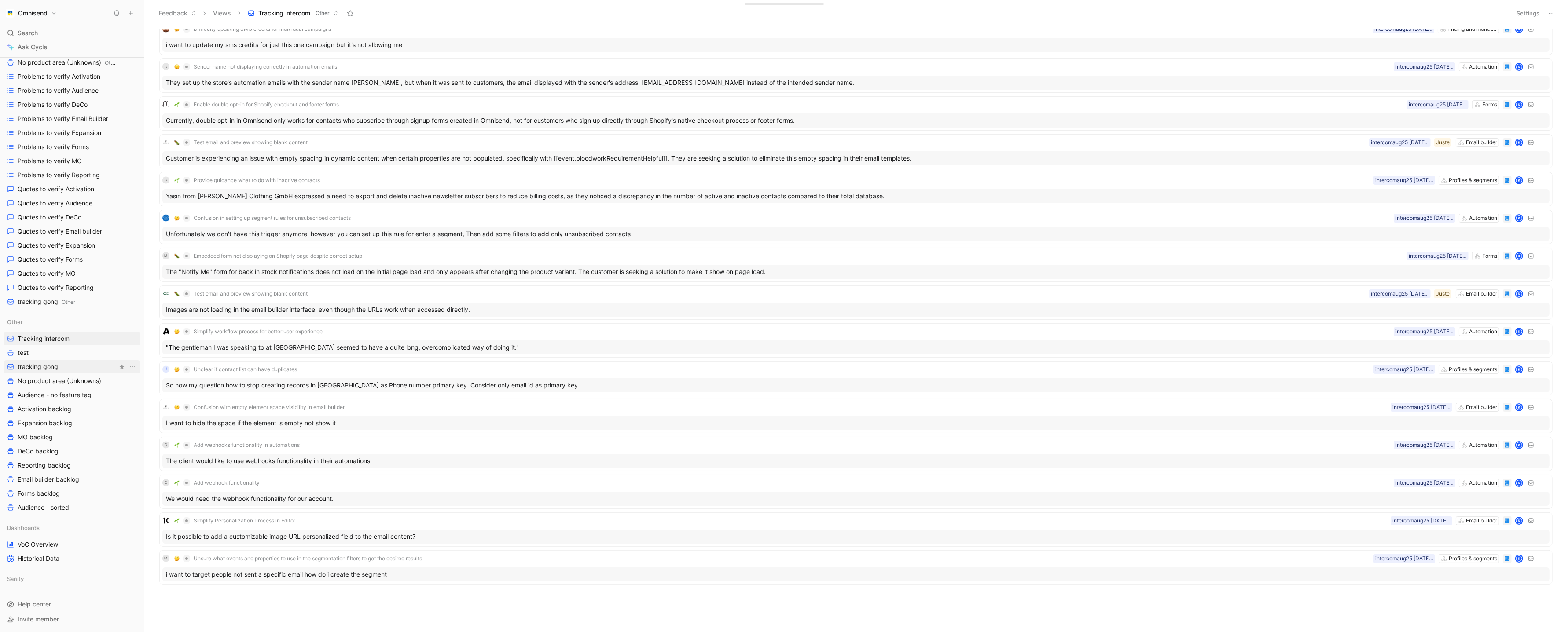
click at [64, 372] on link "tracking gong" at bounding box center [72, 367] width 137 height 13
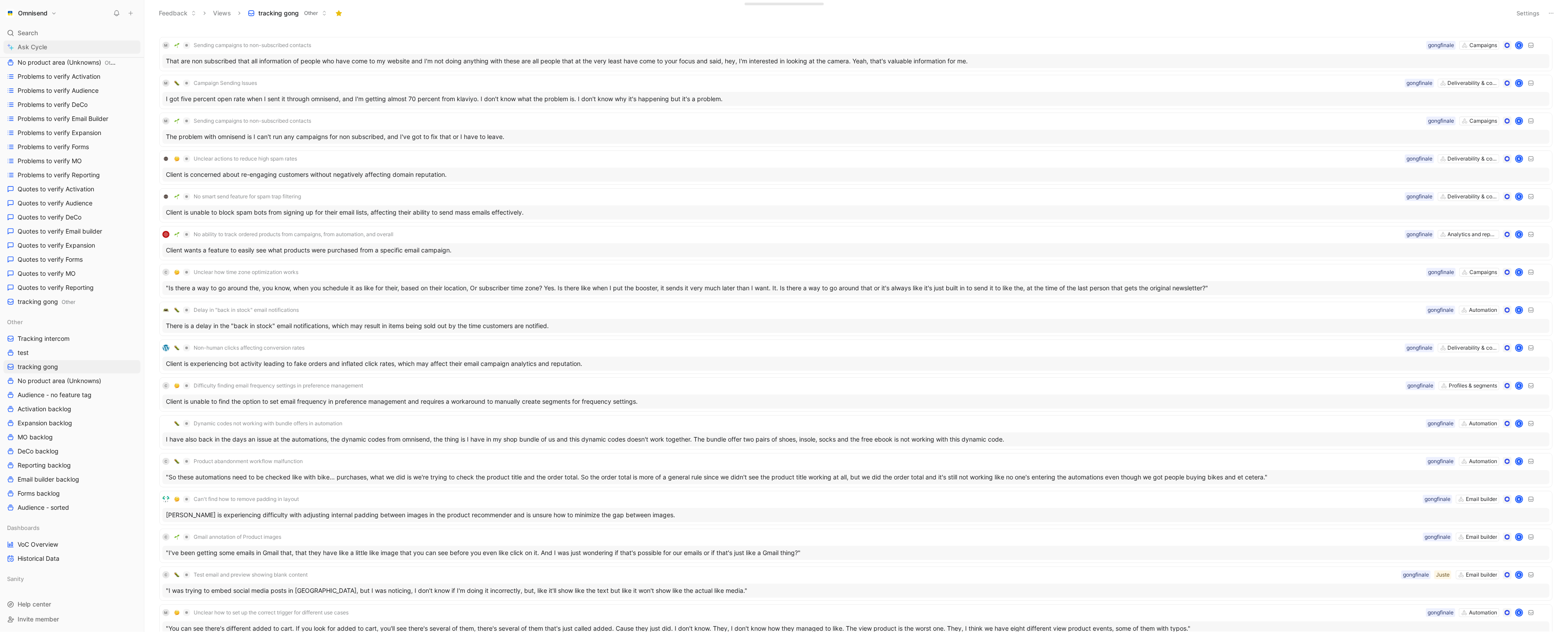
click at [47, 50] on link "Ask Cycle" at bounding box center [72, 47] width 137 height 13
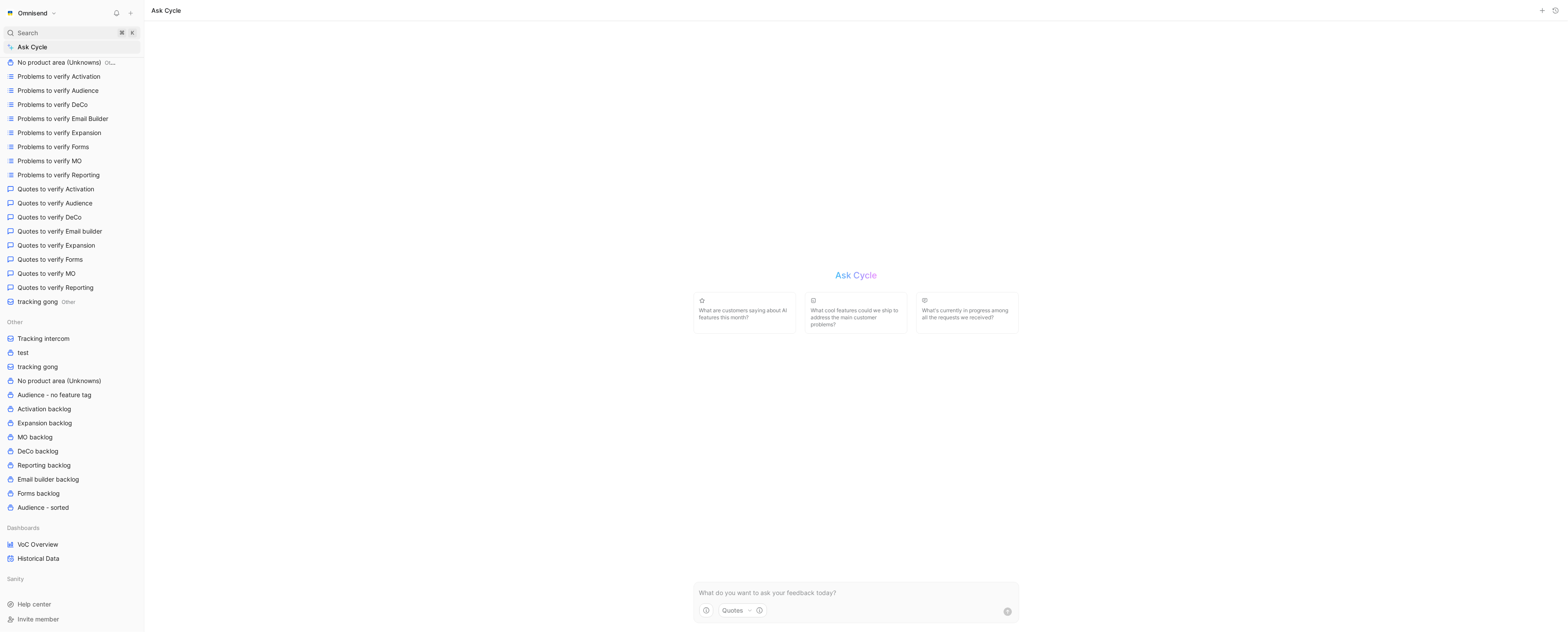
click at [47, 39] on div "Search ⌘ K" at bounding box center [72, 33] width 137 height 13
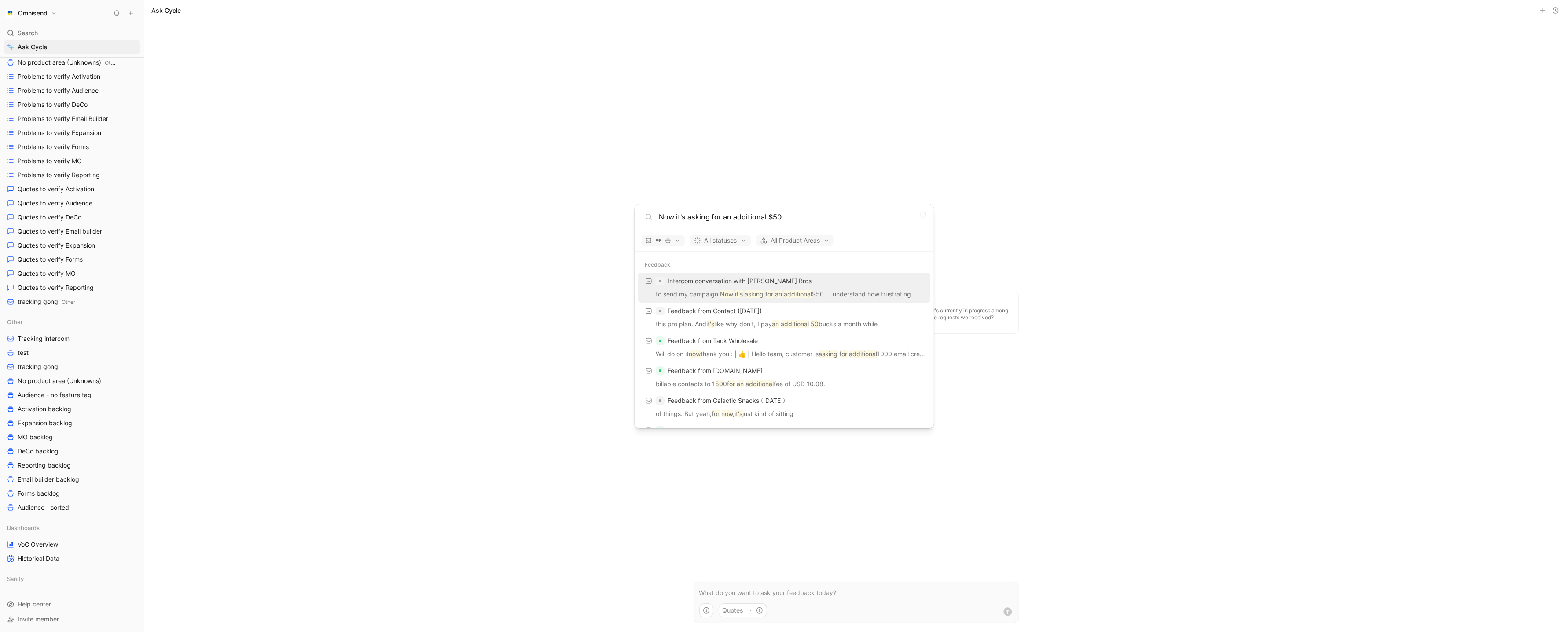
type input "Now it's asking for an additional $50"
click at [753, 283] on span "Intercom conversation with Earp Bros" at bounding box center [740, 280] width 144 height 7
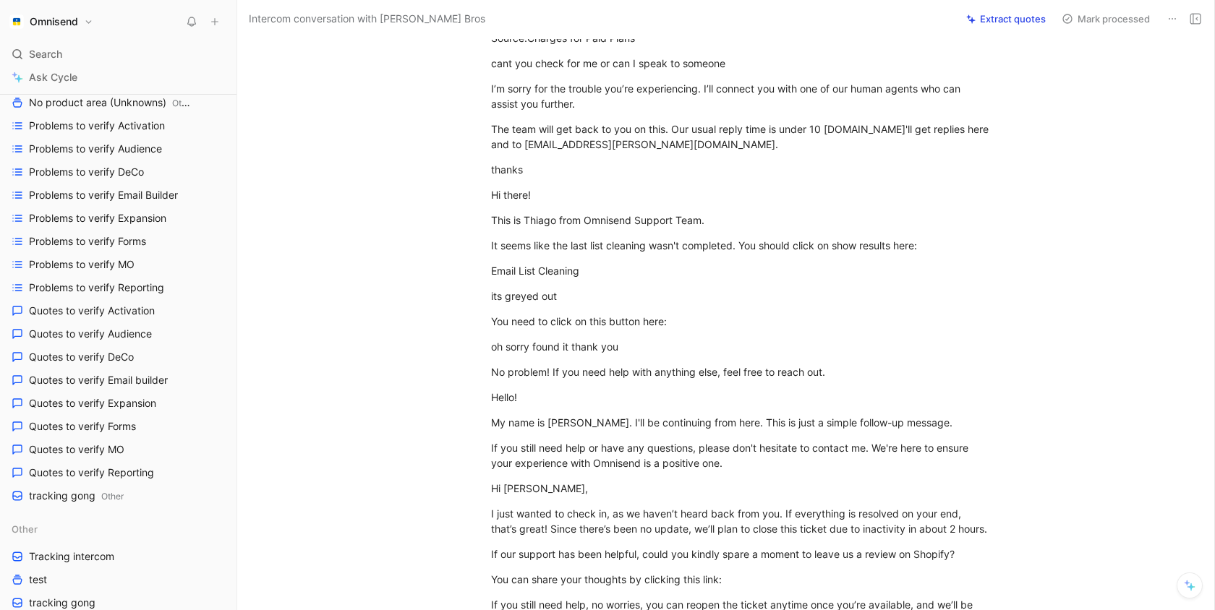
scroll to position [943, 0]
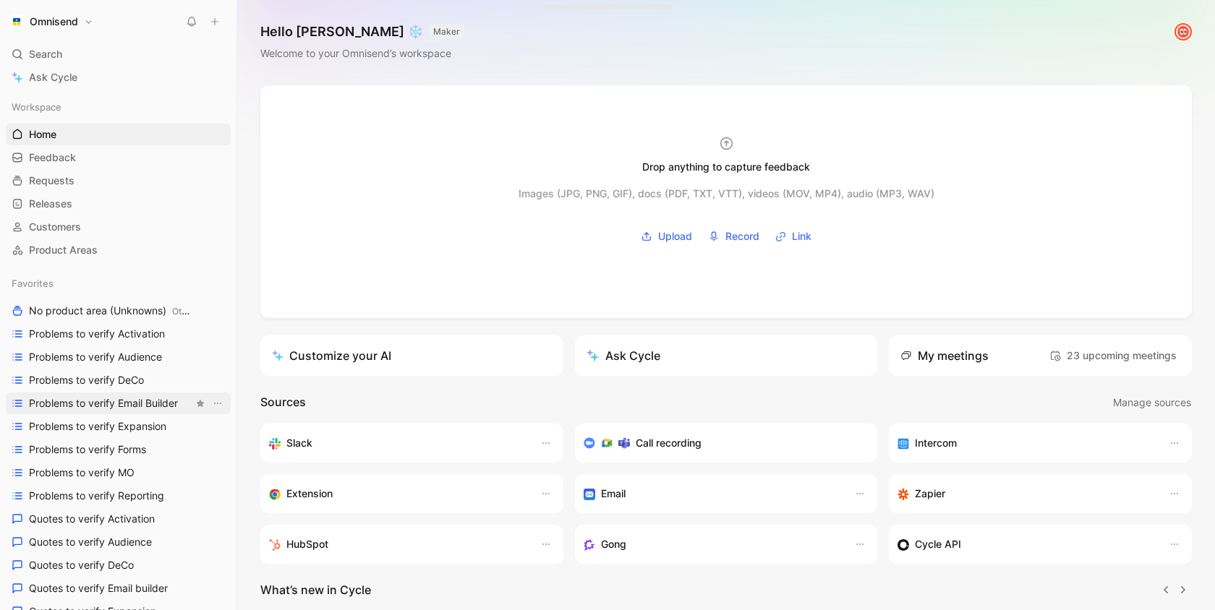
click at [136, 393] on link "Problems to verify Email Builder" at bounding box center [118, 404] width 225 height 22
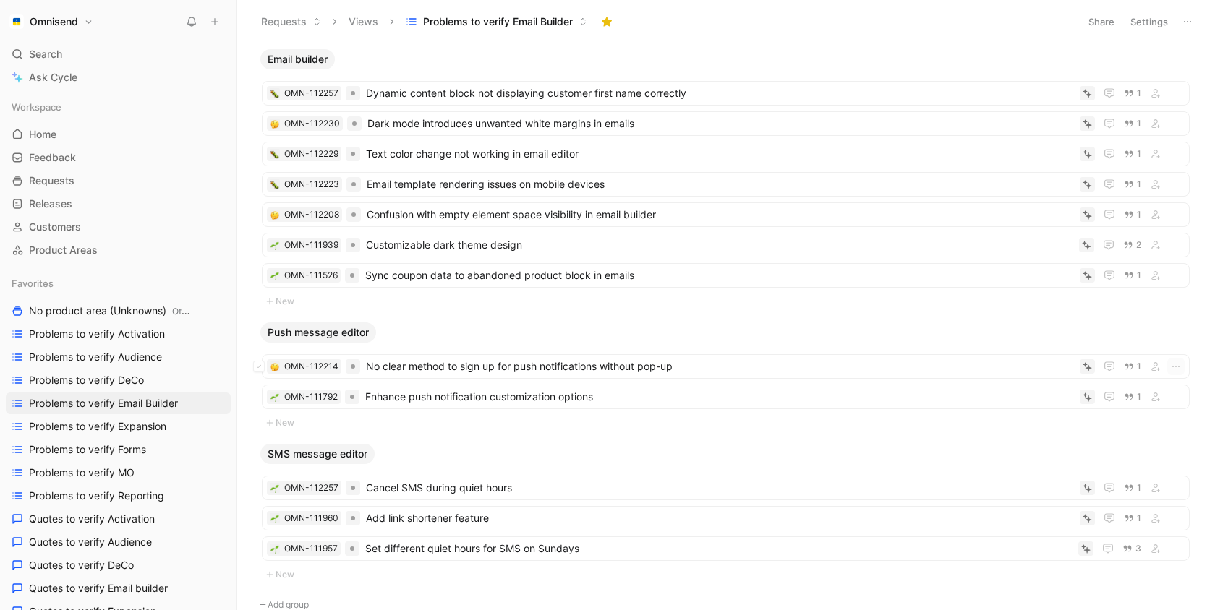
scroll to position [67, 0]
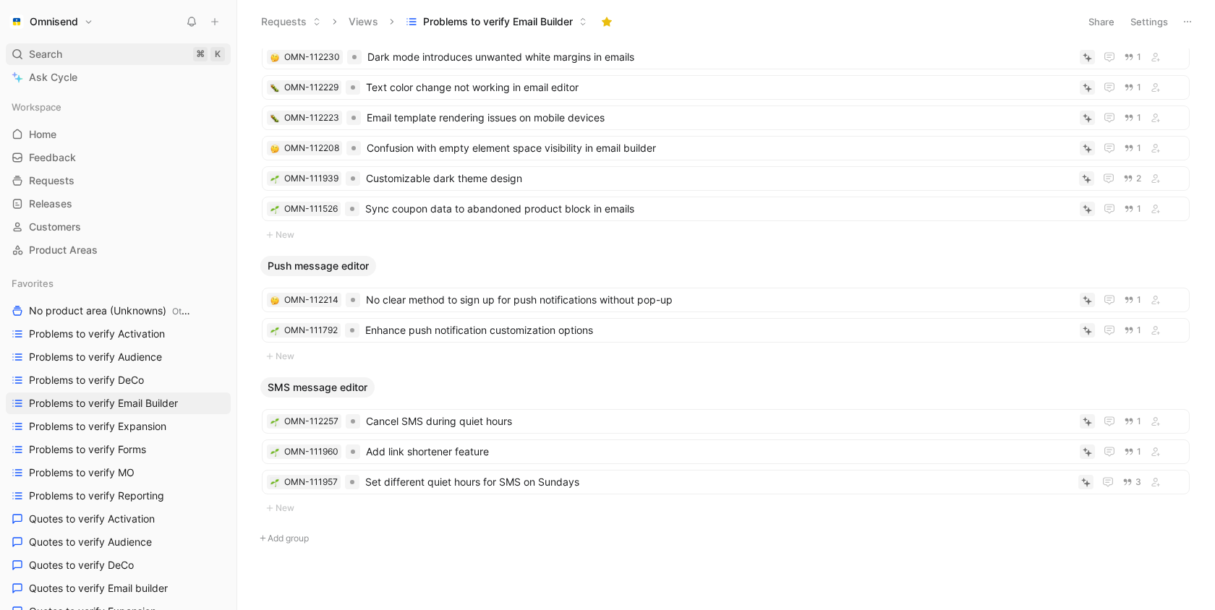
click at [72, 51] on div "Search ⌘ K" at bounding box center [118, 54] width 225 height 22
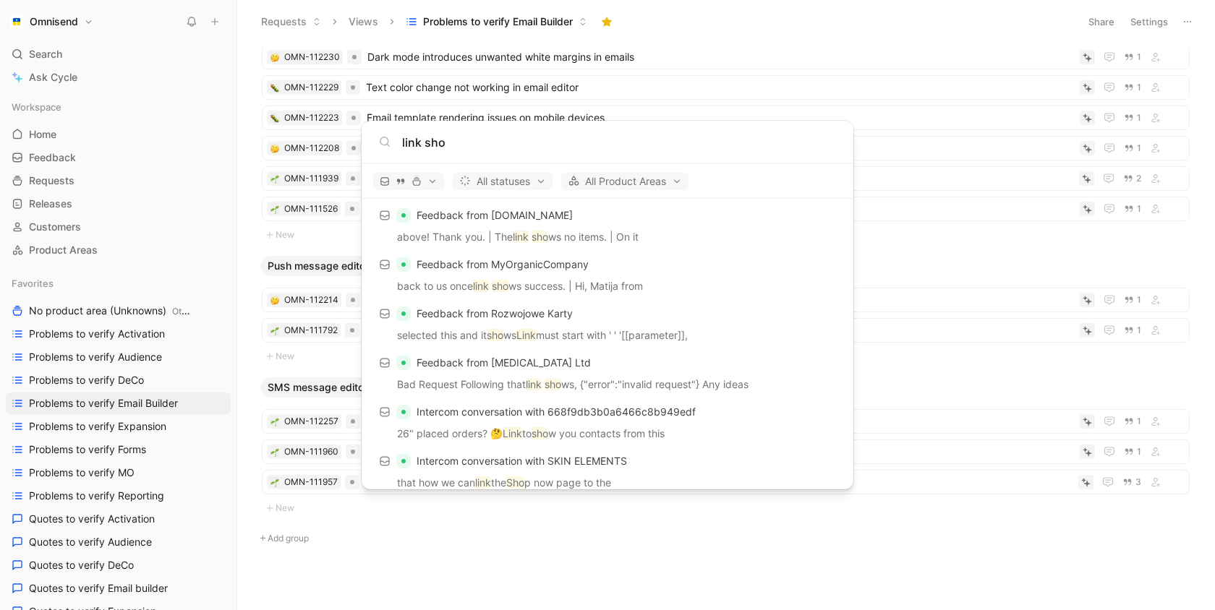
scroll to position [0, 0]
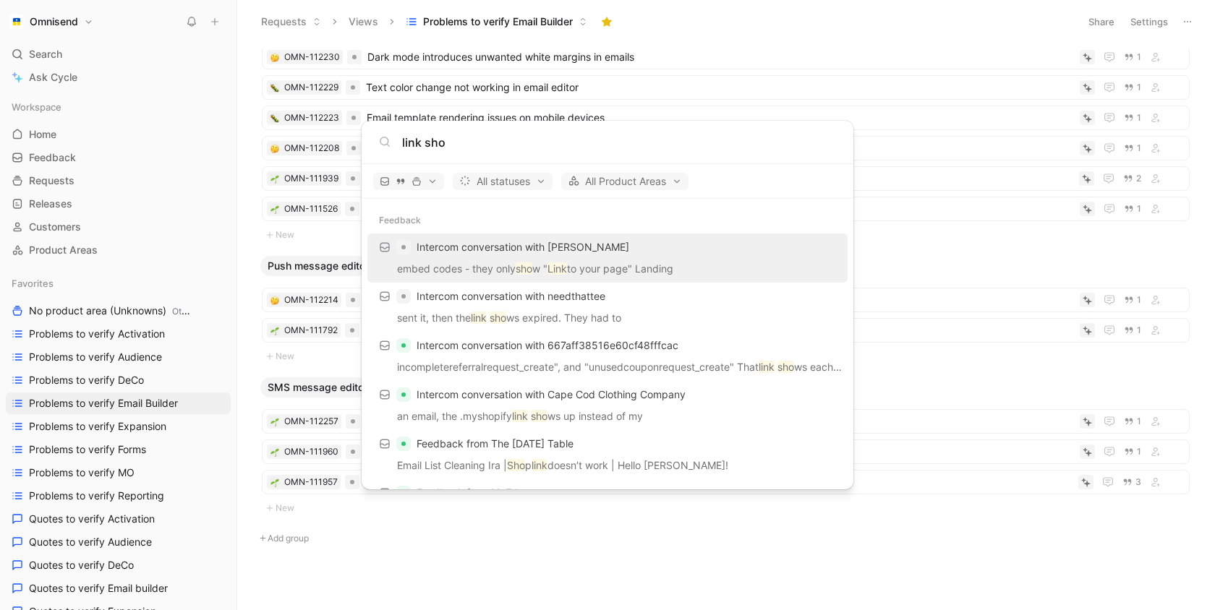
click at [497, 144] on input "link sho" at bounding box center [619, 142] width 434 height 17
type input "short"
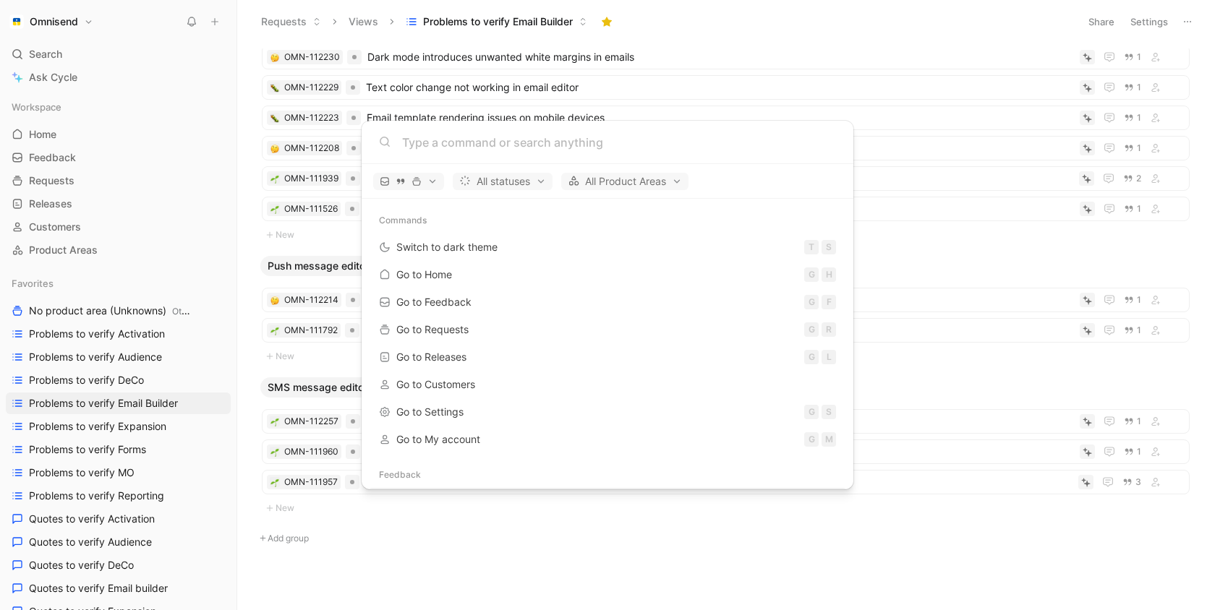
type input "l"
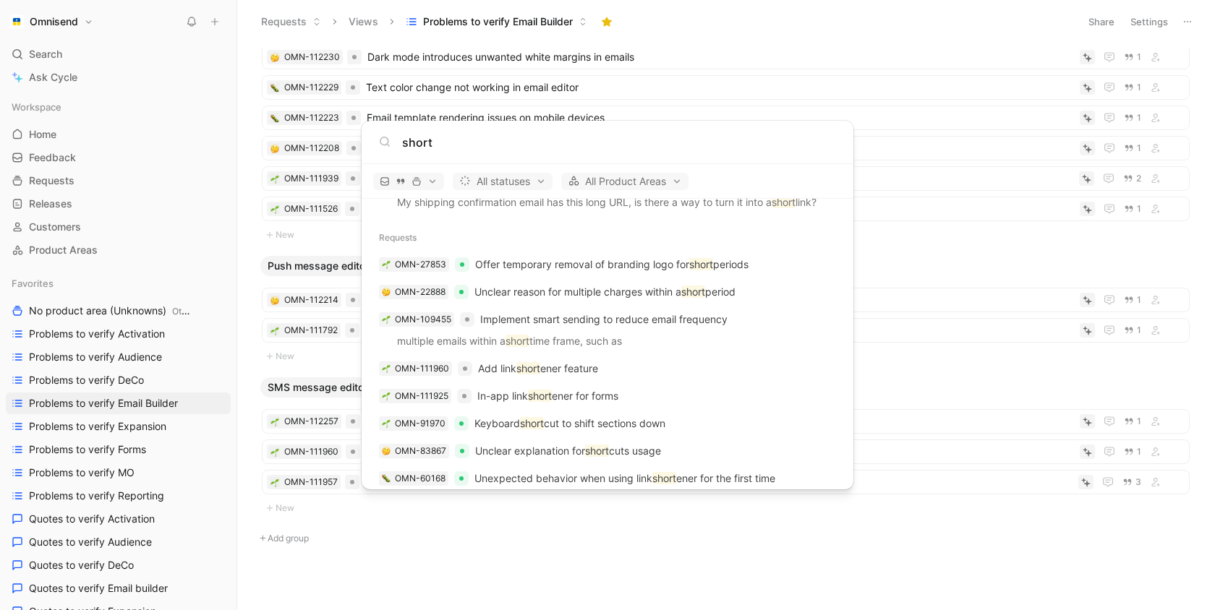
scroll to position [2094, 0]
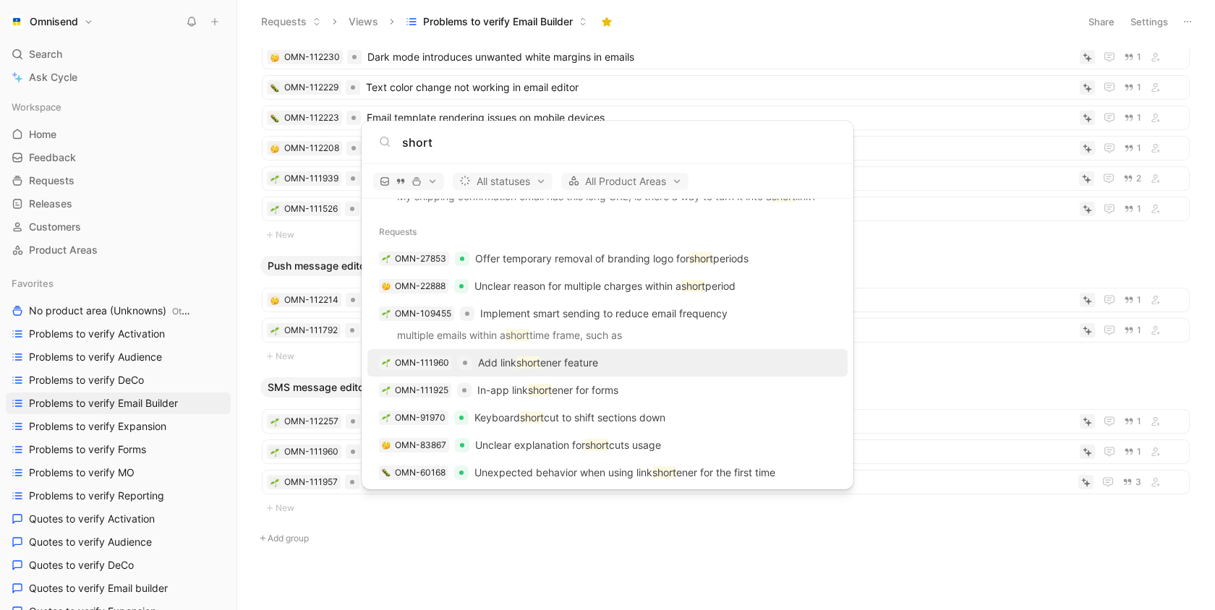
type input "short"
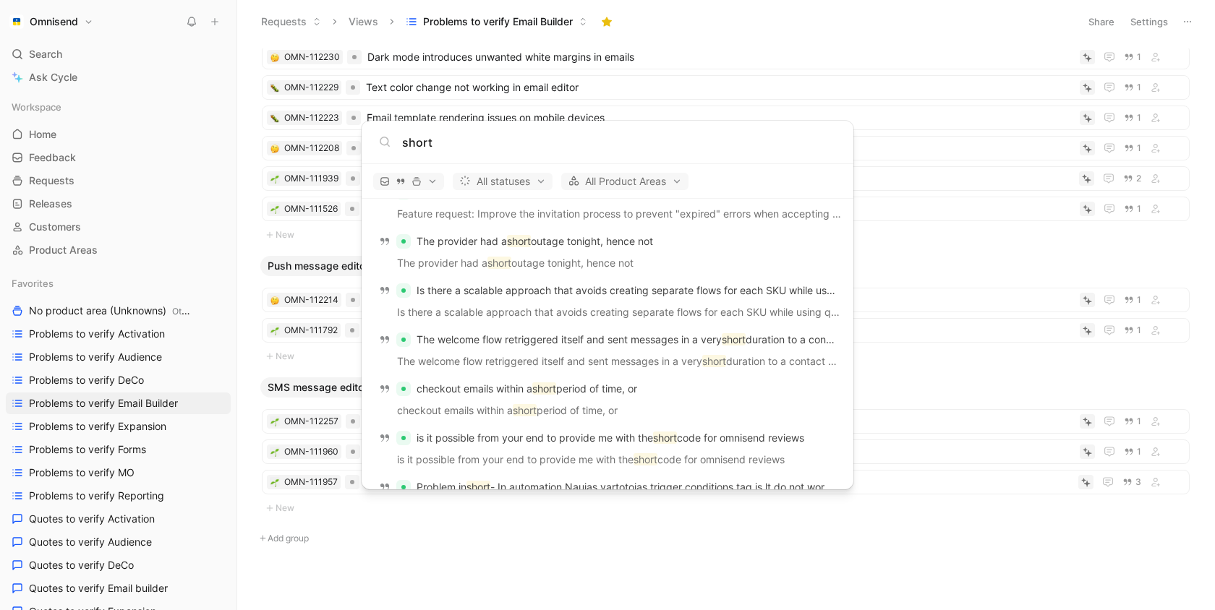
scroll to position [1222, 0]
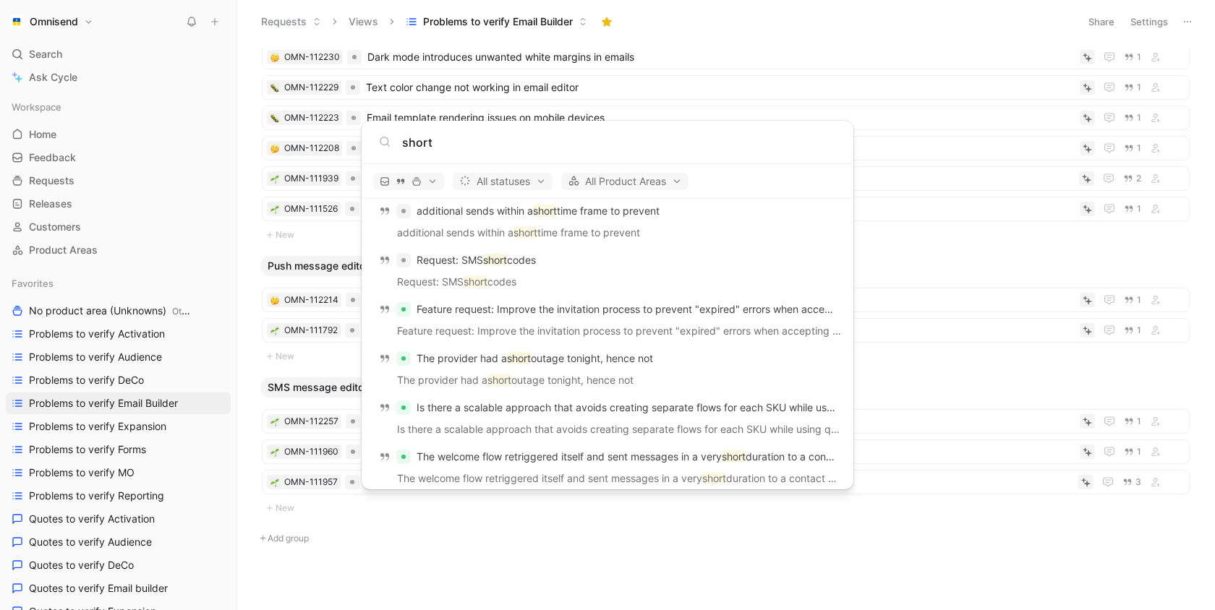
click at [486, 149] on input "short" at bounding box center [619, 142] width 434 height 17
click at [84, 375] on body "Omnisend Search ⌘ K Ask Cycle Workspace Home G then H Feedback G then F Request…" at bounding box center [607, 305] width 1215 height 610
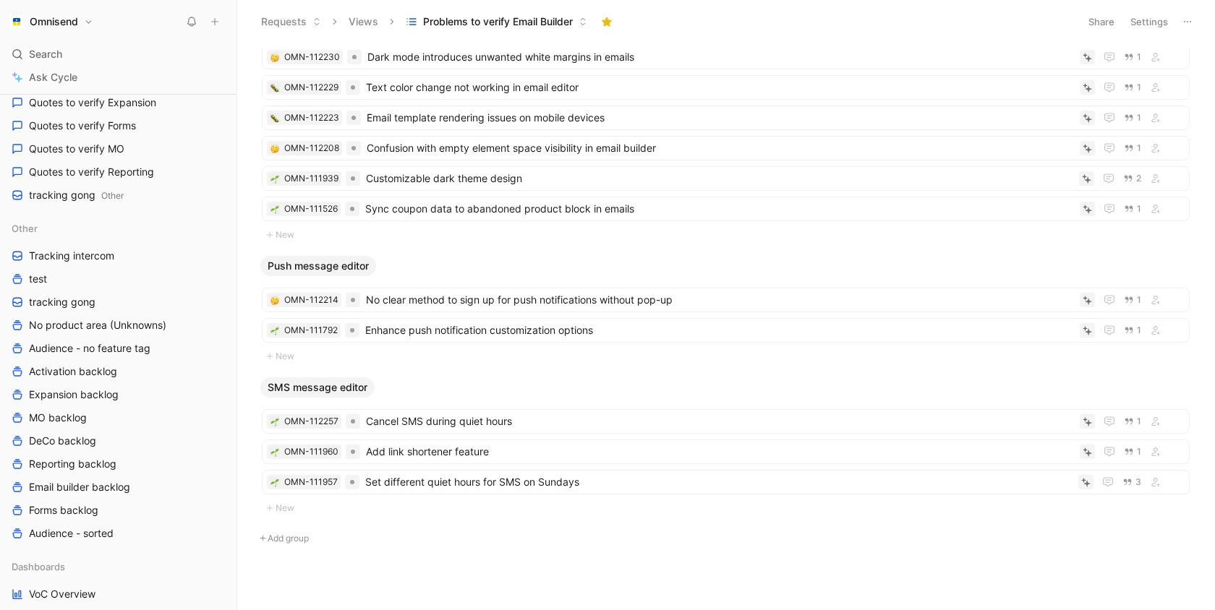
scroll to position [637, 0]
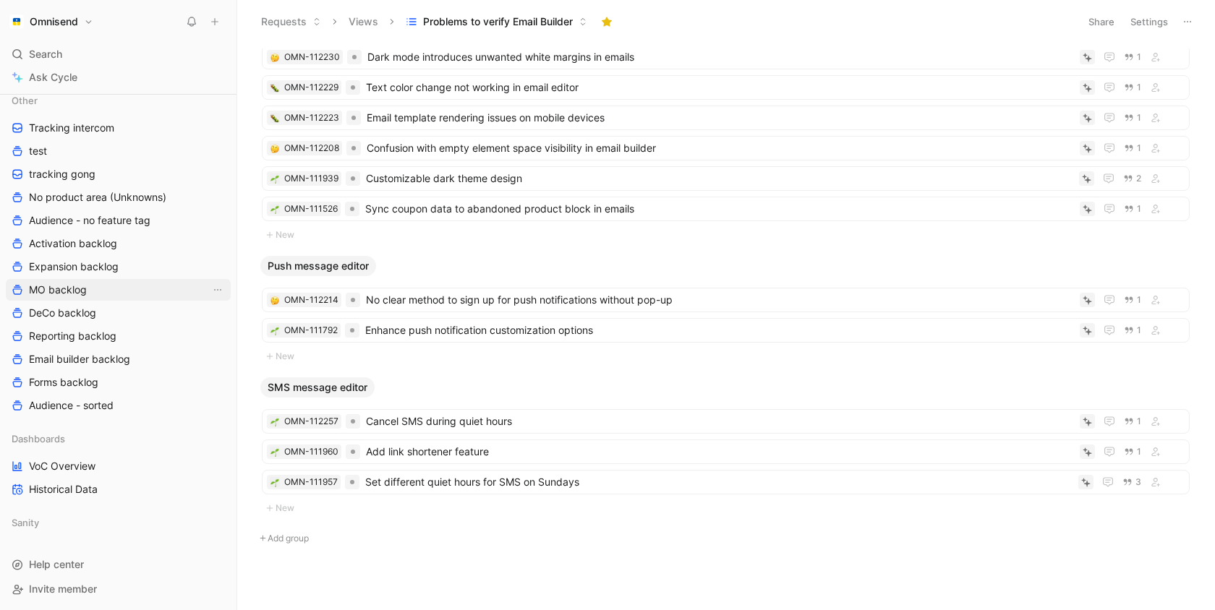
click at [98, 296] on link "MO backlog" at bounding box center [118, 290] width 225 height 22
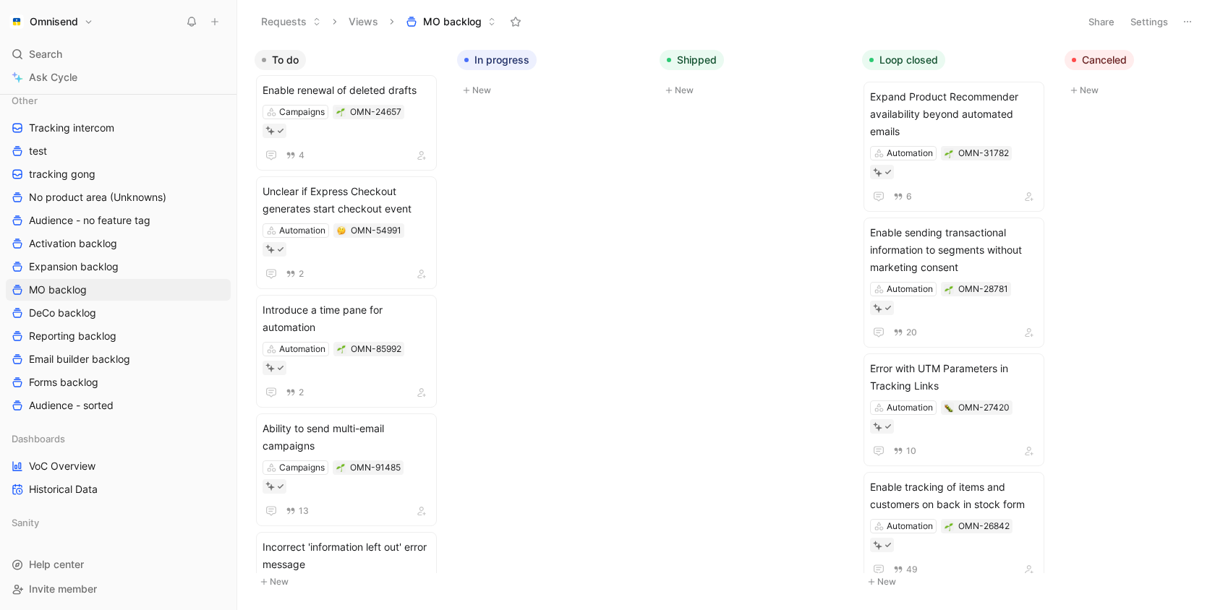
scroll to position [7040, 0]
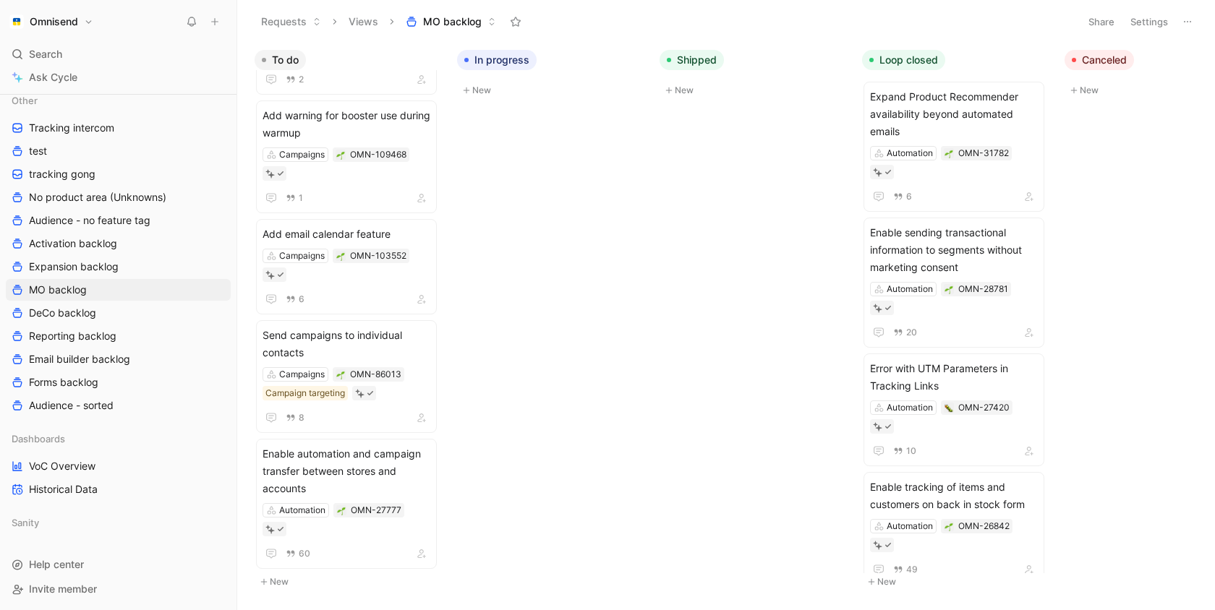
click at [661, 432] on div "To do Incorrect 'information left out' error message Automation OMN-105747 4 Im…" at bounding box center [725, 326] width 977 height 567
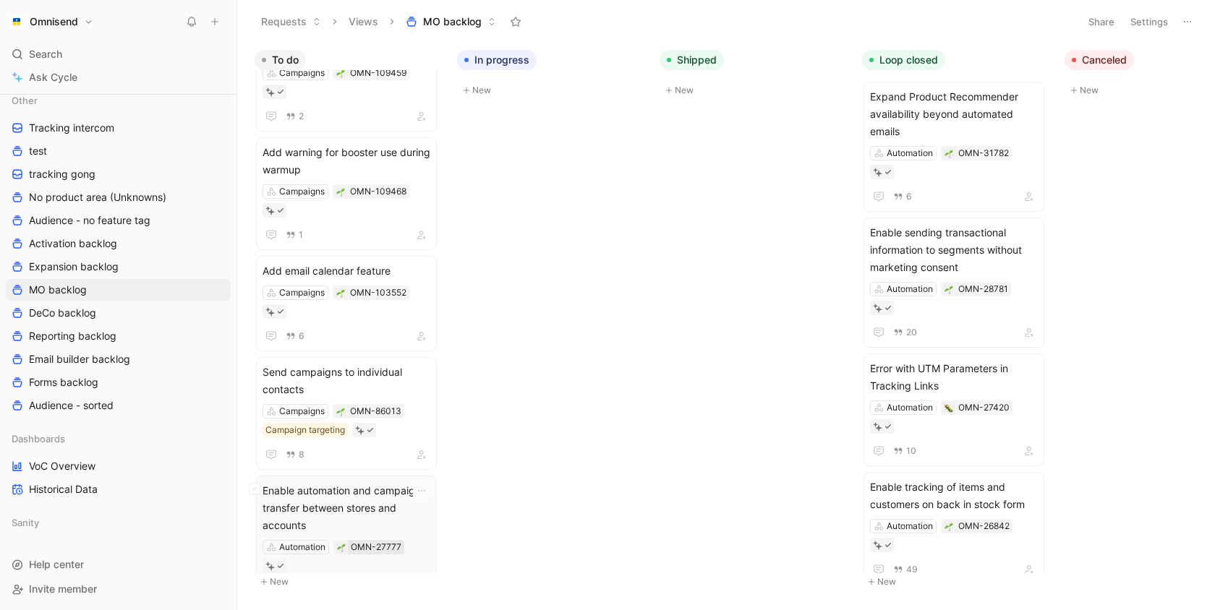
scroll to position [7001, 0]
click at [107, 309] on link "DeCo backlog" at bounding box center [118, 313] width 225 height 22
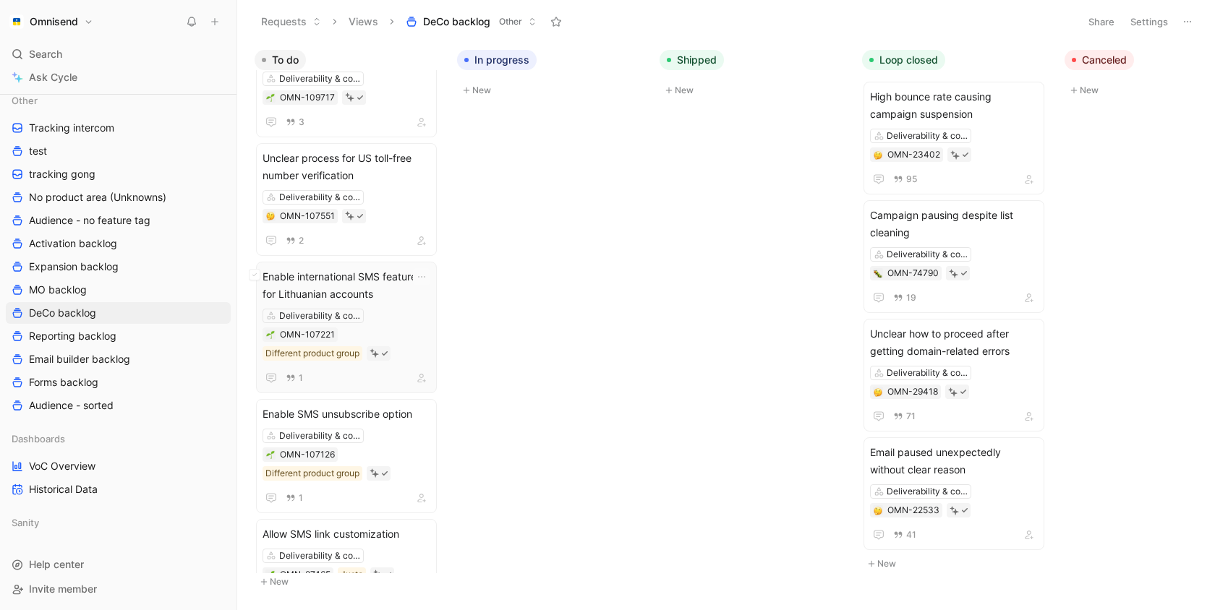
scroll to position [1416, 0]
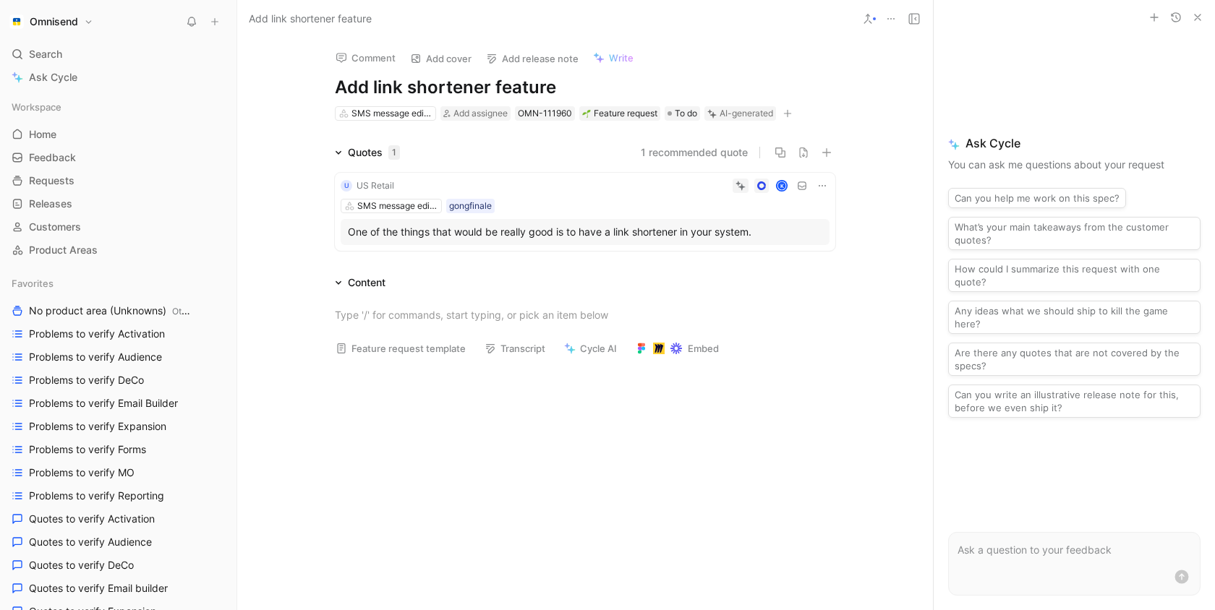
click at [823, 180] on icon at bounding box center [822, 186] width 12 height 12
click at [792, 241] on div "Change request" at bounding box center [785, 234] width 76 height 17
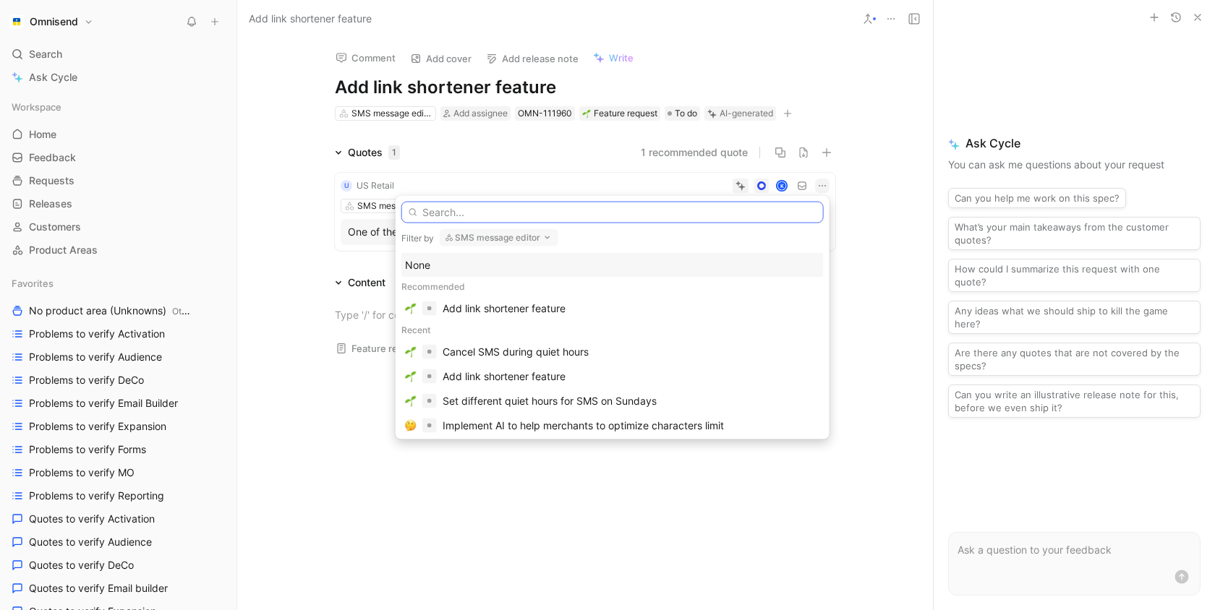
click at [581, 210] on input "text" at bounding box center [612, 213] width 422 height 22
paste input "Allow SMS link customization"
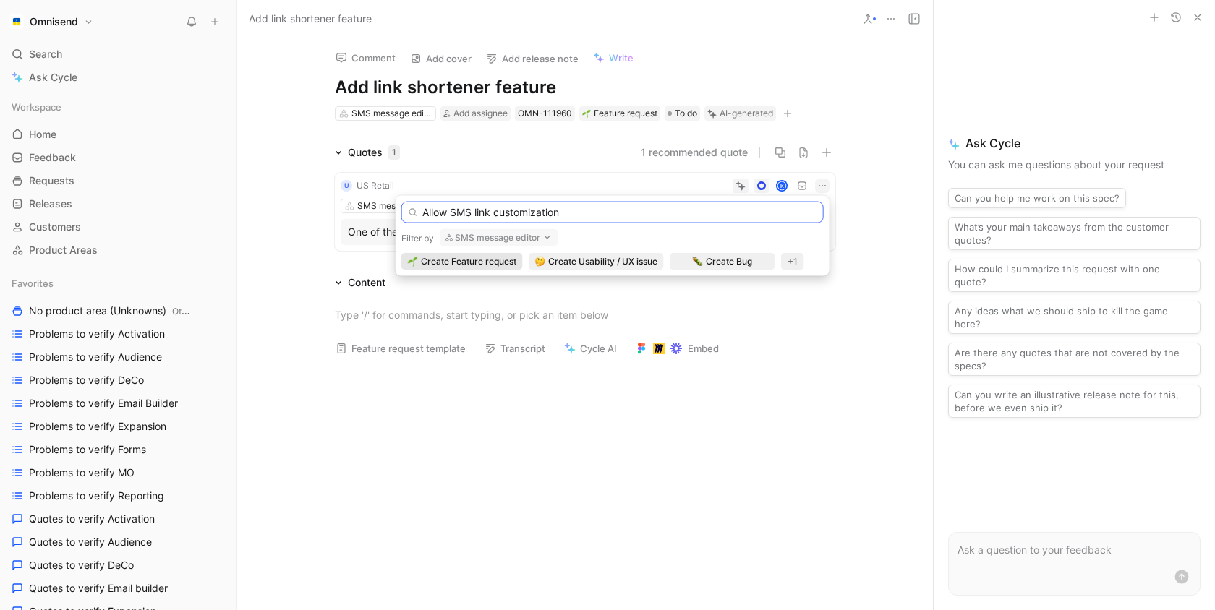
type input "Allow SMS link customization"
click at [548, 236] on use "button" at bounding box center [547, 237] width 4 height 2
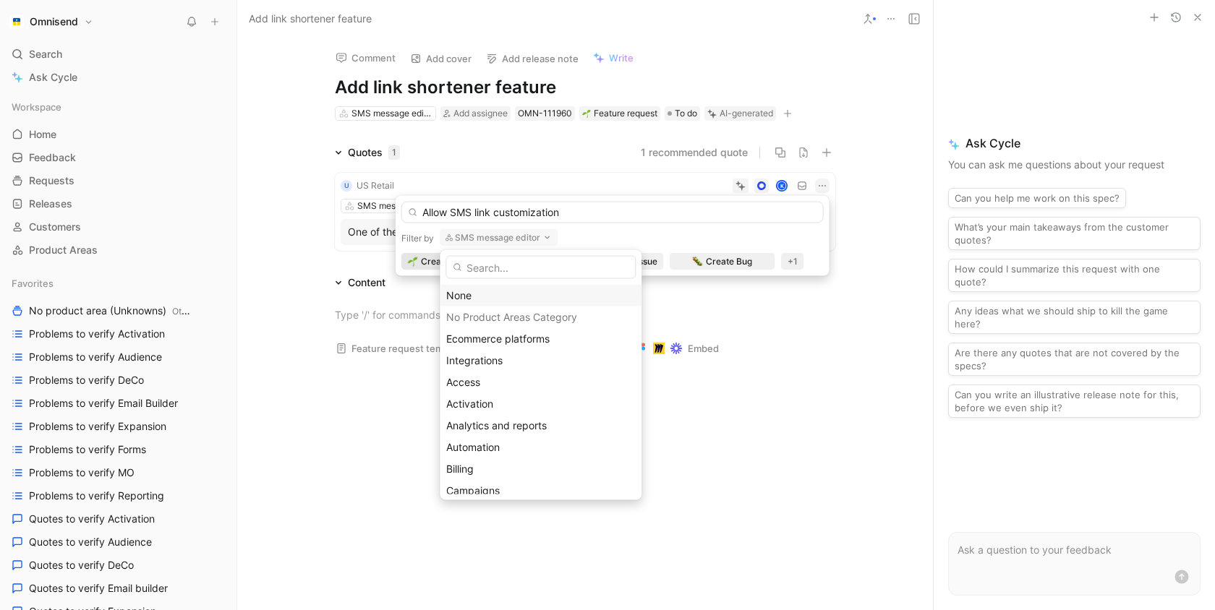
click at [489, 294] on div "None" at bounding box center [540, 295] width 189 height 17
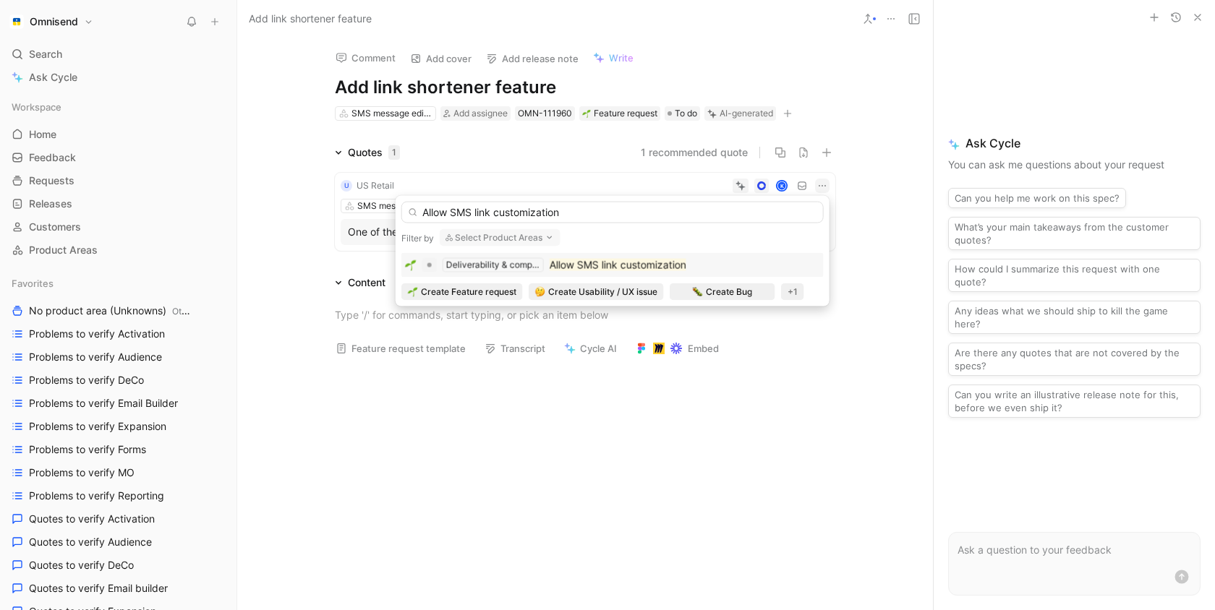
click at [624, 267] on mark "Allow SMS link customization" at bounding box center [617, 265] width 137 height 12
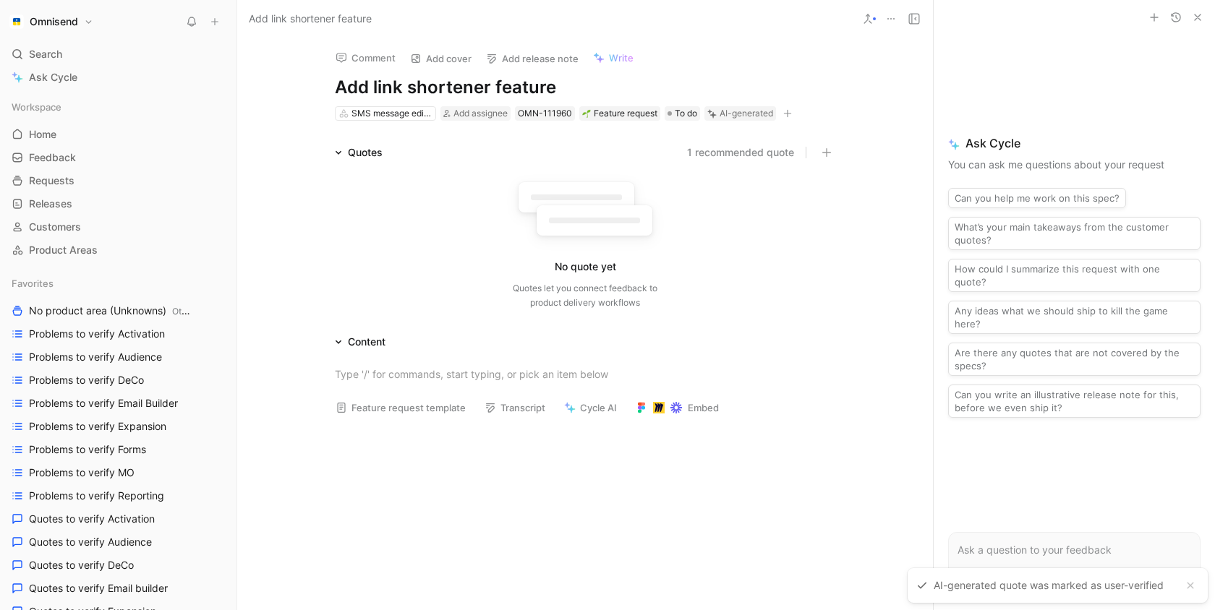
click at [894, 21] on icon at bounding box center [891, 19] width 12 height 12
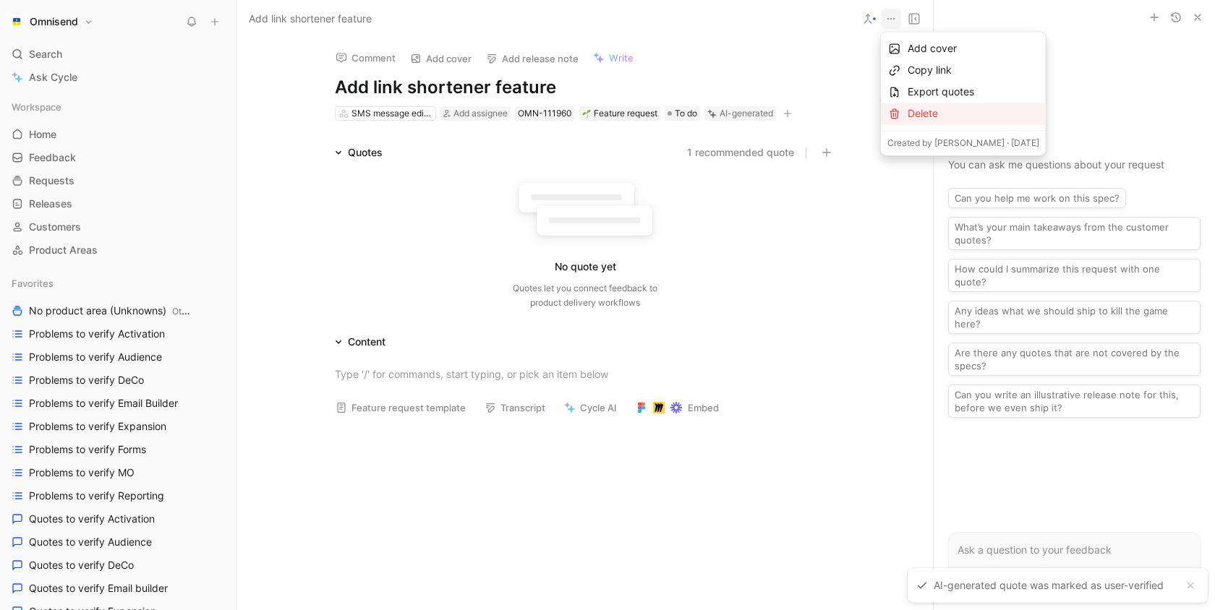
click at [912, 117] on div "Delete" at bounding box center [973, 113] width 132 height 17
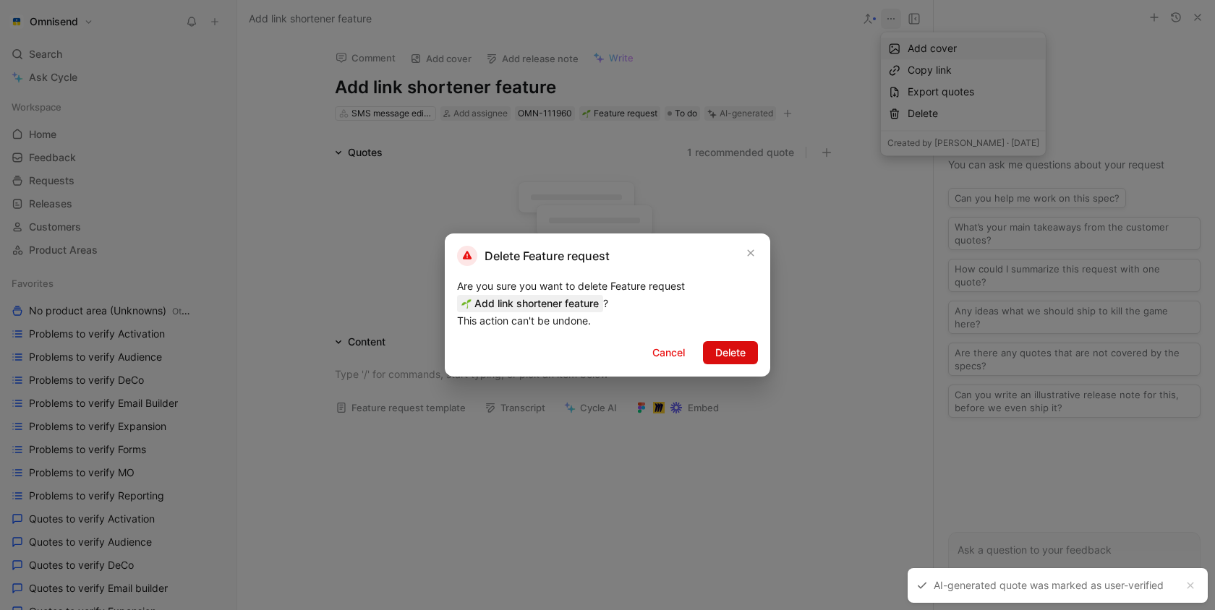
click at [743, 348] on span "Delete" at bounding box center [730, 352] width 30 height 17
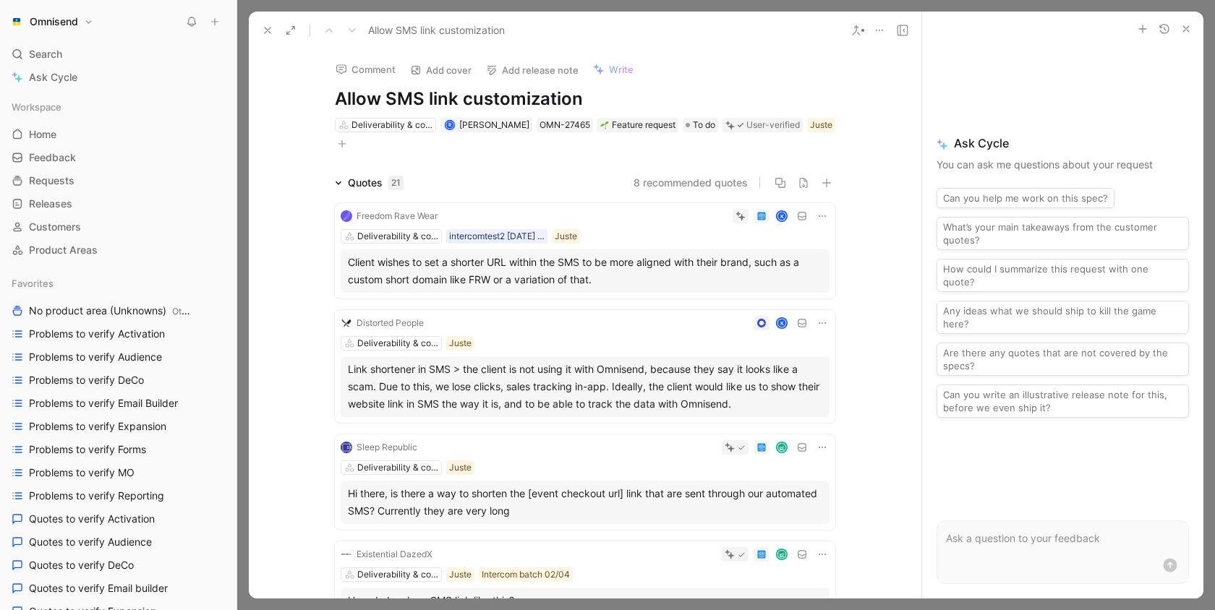
click at [489, 96] on h1 "Allow SMS link customization" at bounding box center [585, 98] width 500 height 23
copy h1 "Allow SMS link customization"
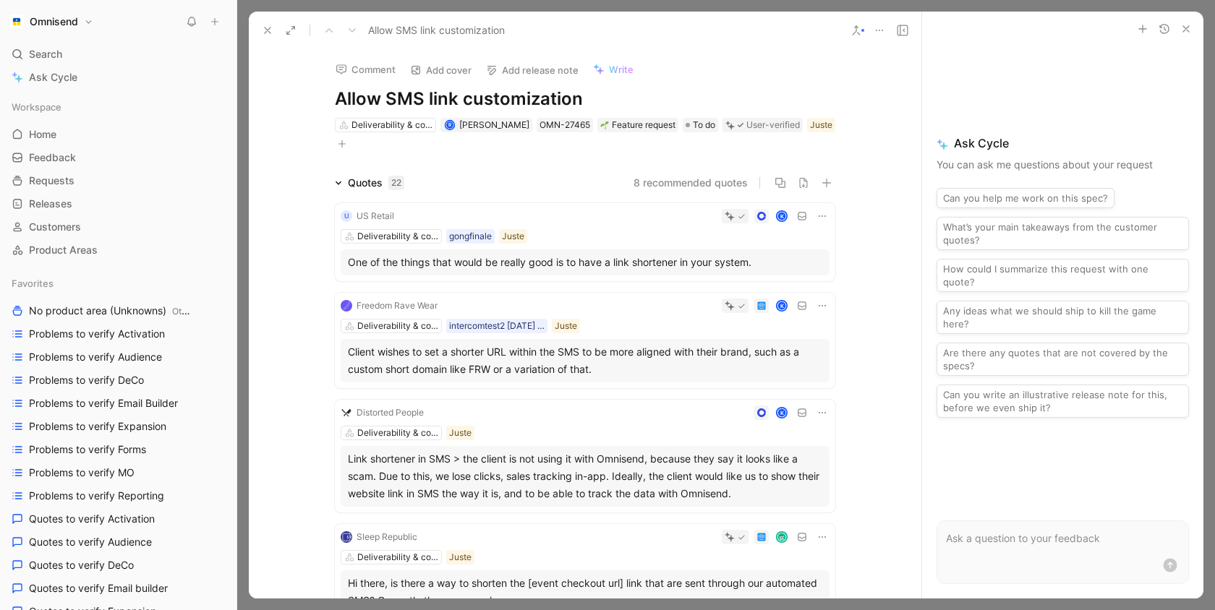
click at [575, 104] on h1 "Allow SMS link customization" at bounding box center [585, 98] width 500 height 23
click at [465, 103] on h1 "Allow SMS link customization" at bounding box center [585, 98] width 500 height 23
click at [571, 103] on h1 "Allow SMS link customization" at bounding box center [585, 98] width 500 height 23
click at [589, 103] on h1 "Allow SMS link customization" at bounding box center [585, 98] width 500 height 23
click at [660, 14] on div "Allow SMS link customization / shortening" at bounding box center [585, 31] width 672 height 38
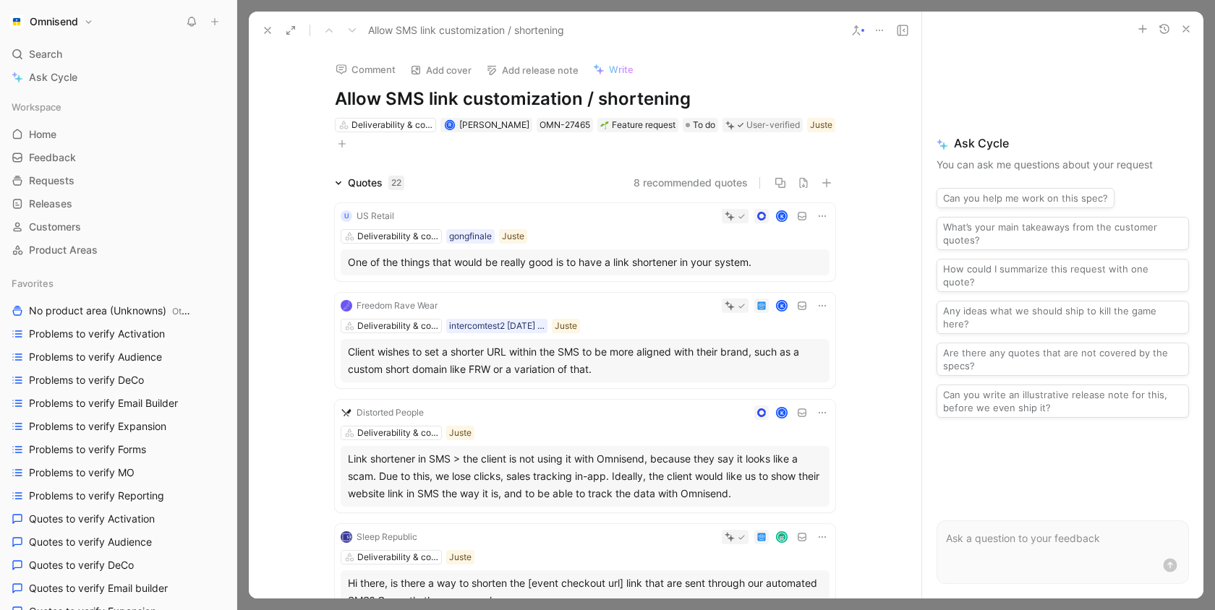
click at [668, 4] on div at bounding box center [725, 305] width 977 height 610
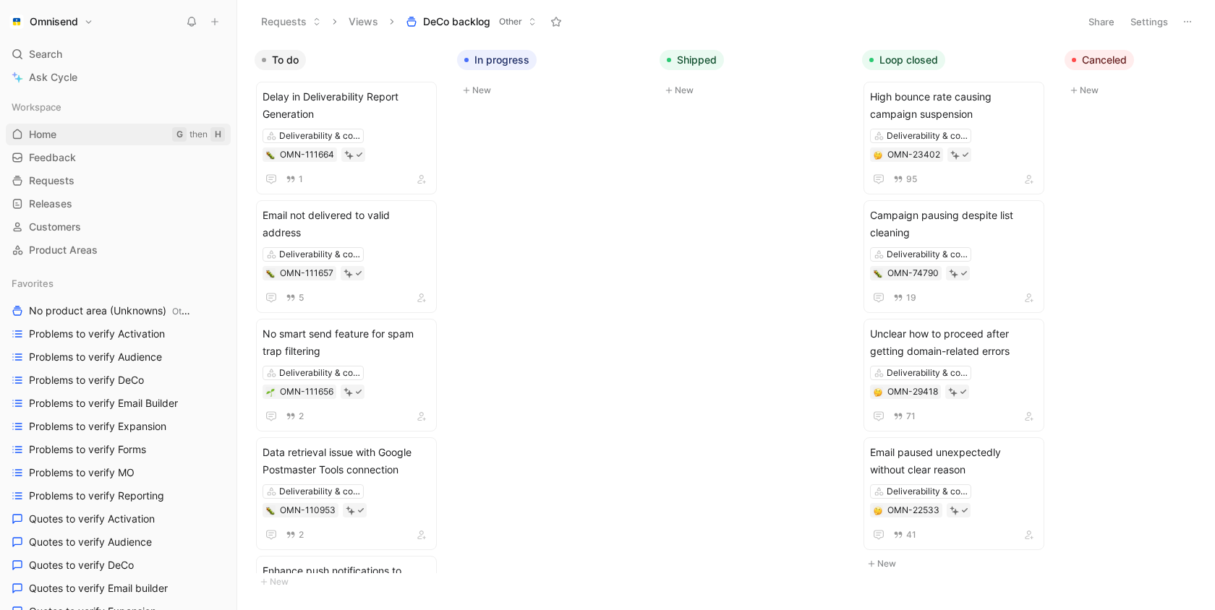
click at [50, 137] on span "Home" at bounding box center [42, 134] width 27 height 14
